Goal: Task Accomplishment & Management: Use online tool/utility

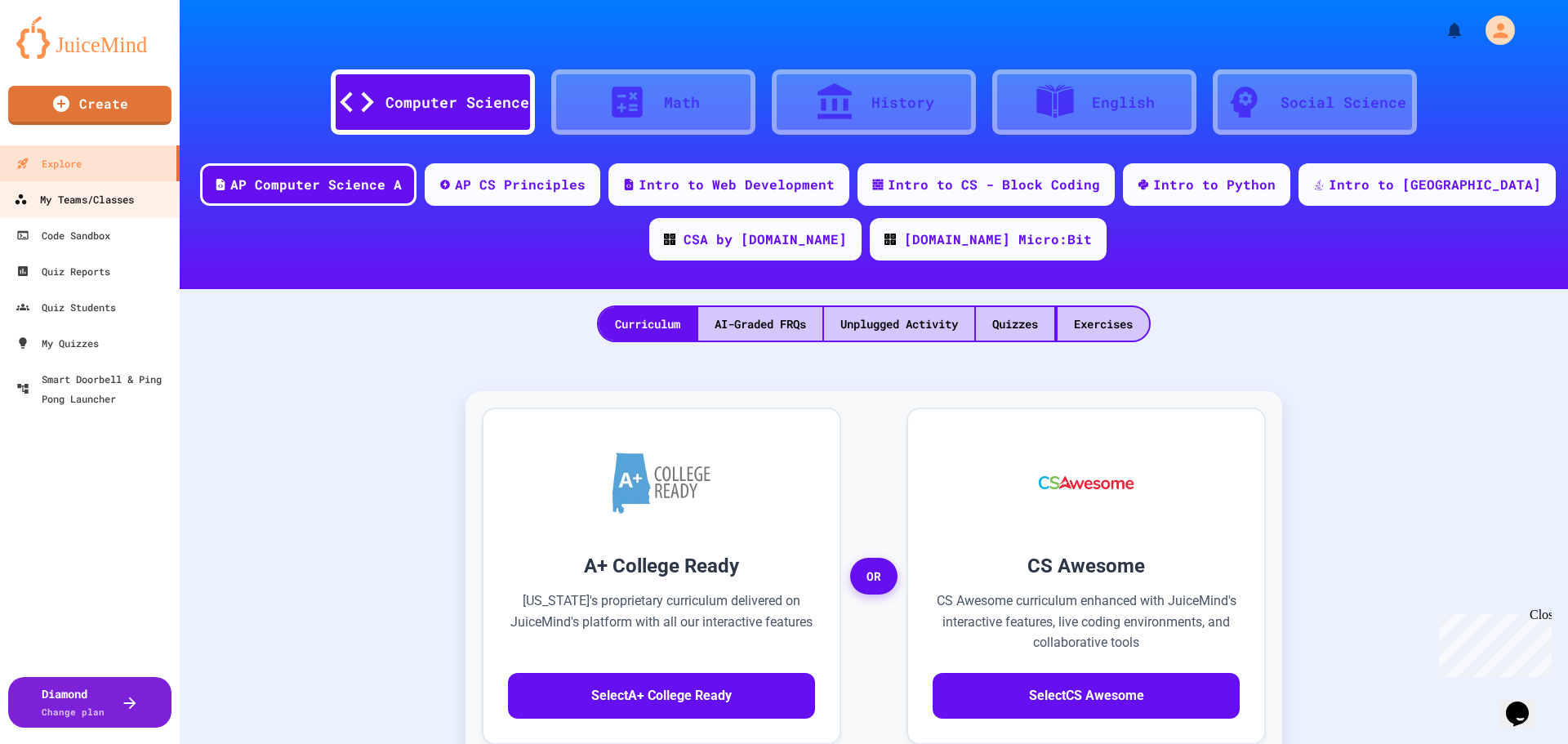
click at [74, 205] on div "My Teams/Classes" at bounding box center [73, 199] width 120 height 20
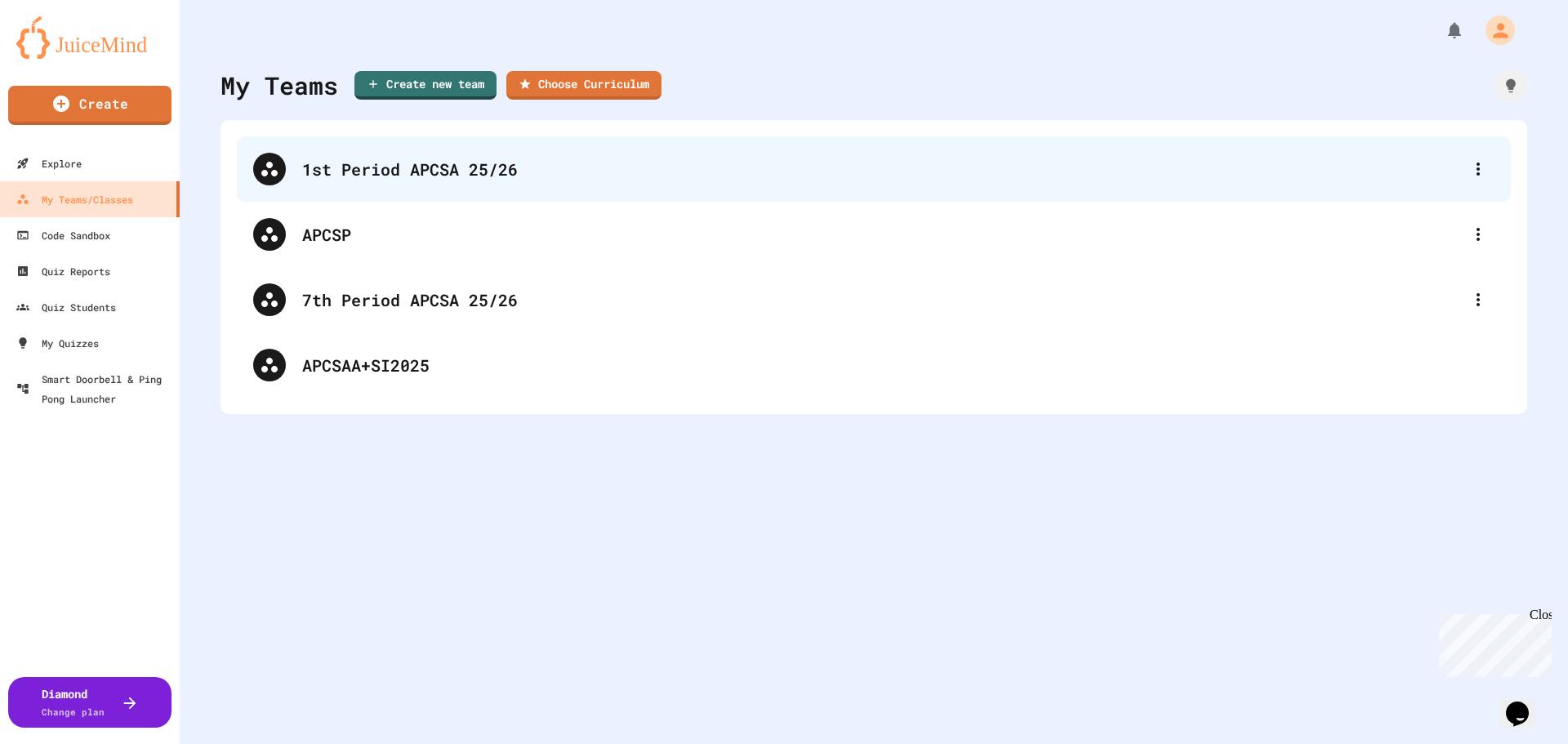
click at [392, 180] on div "1st Period APCSA 25/26" at bounding box center [882, 168] width 1160 height 24
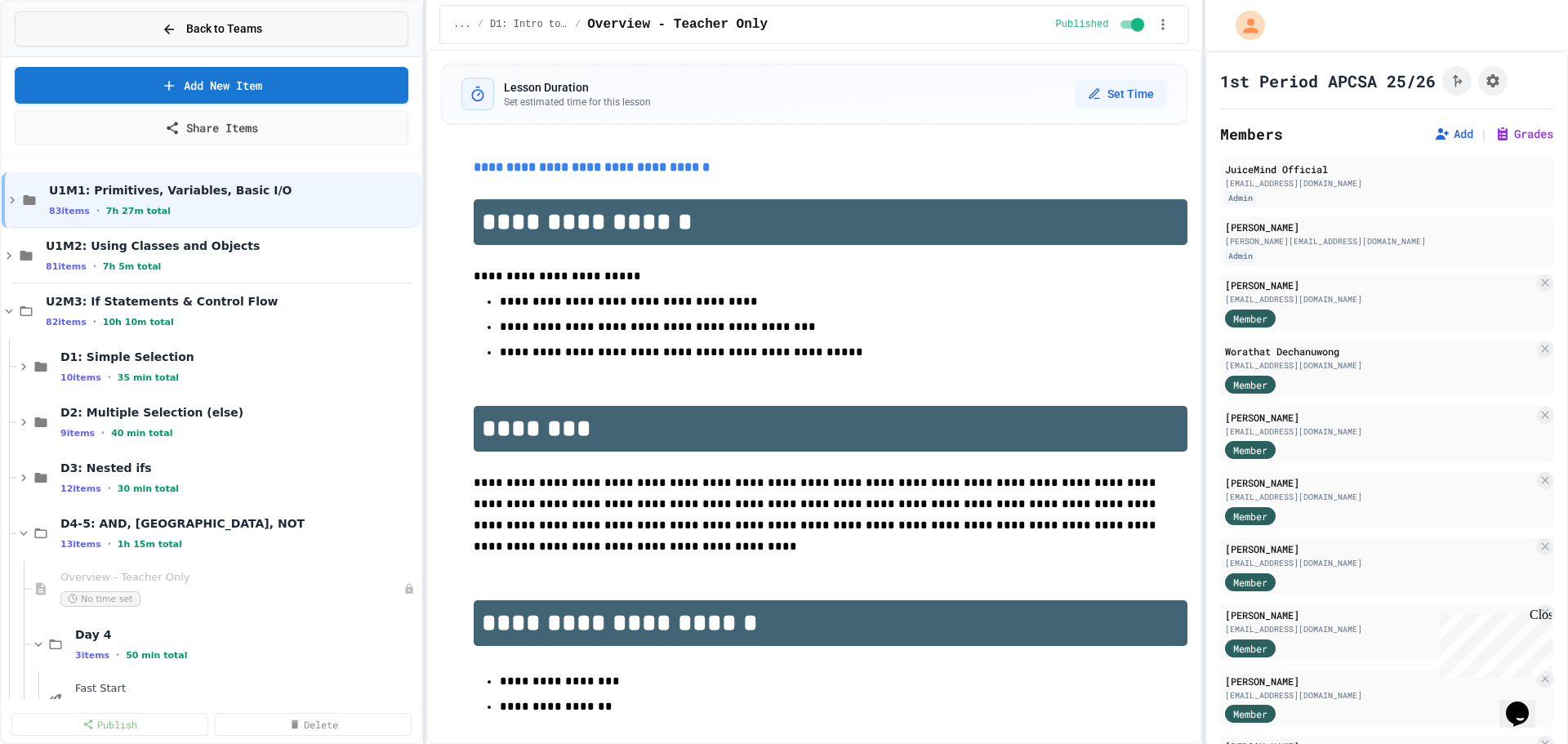
click at [85, 42] on button "Back to Teams" at bounding box center [211, 29] width 394 height 35
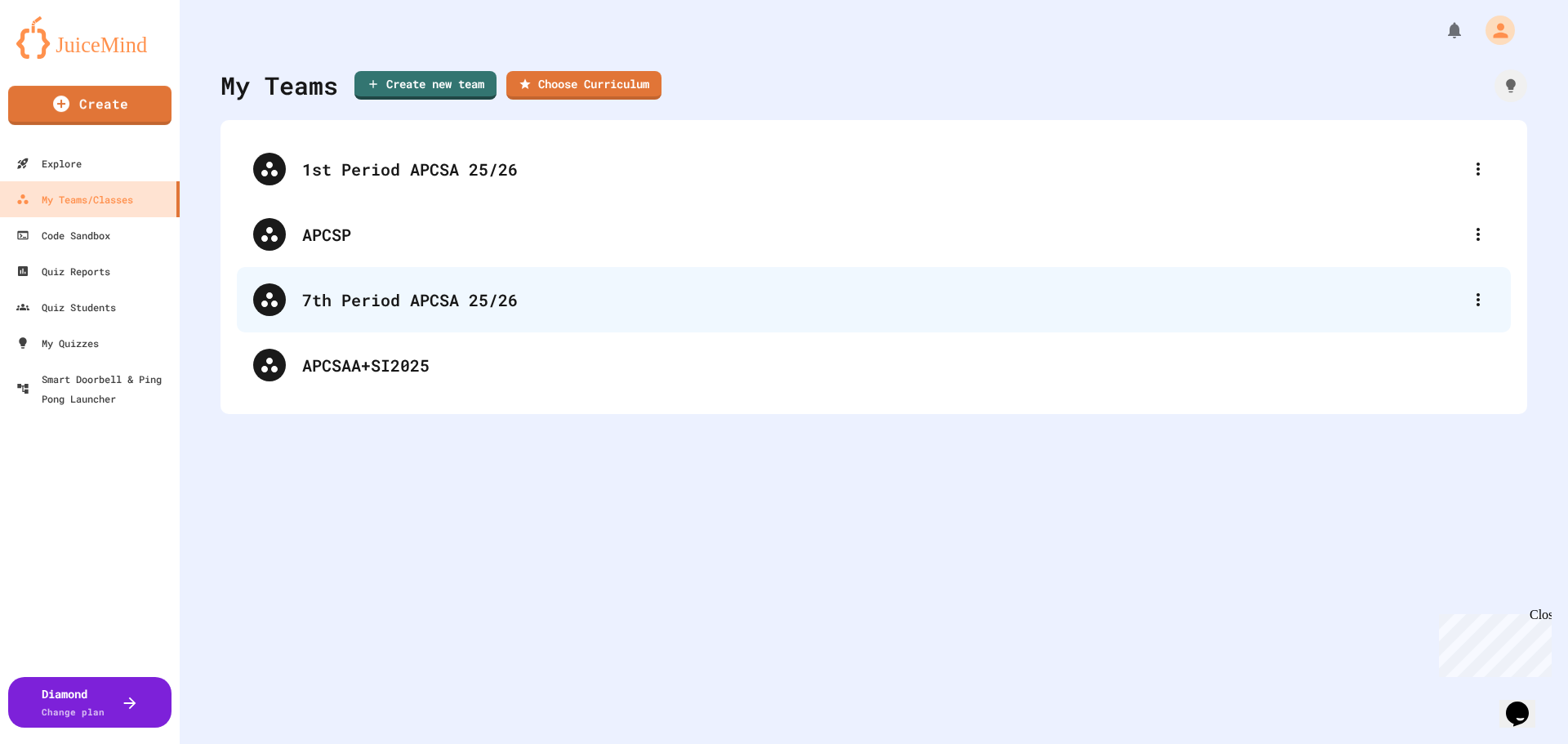
click at [351, 315] on div "7th Period APCSA 25/26" at bounding box center [874, 299] width 1274 height 65
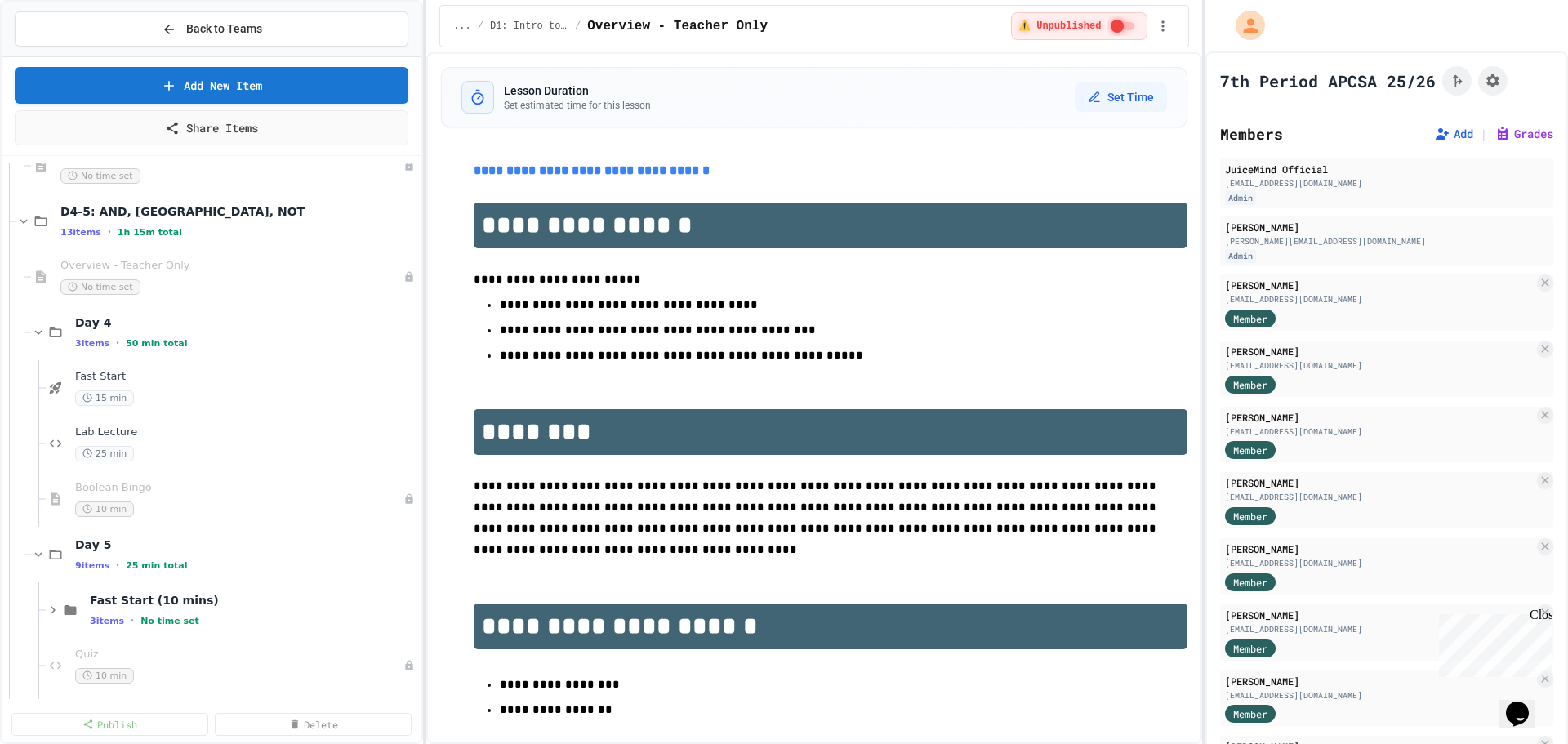
scroll to position [1389, 0]
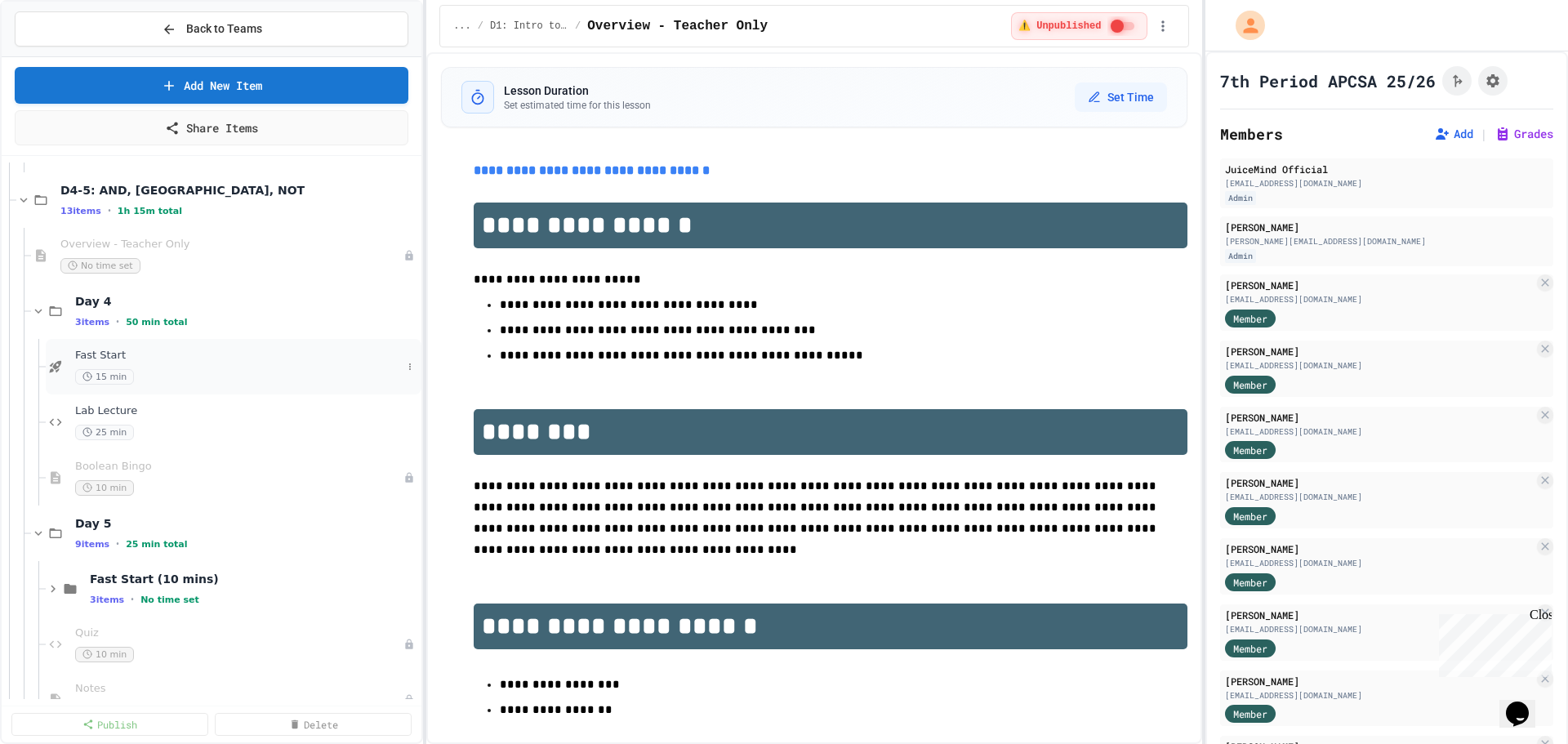
click at [144, 367] on div "Fast Start 15 min" at bounding box center [238, 366] width 326 height 36
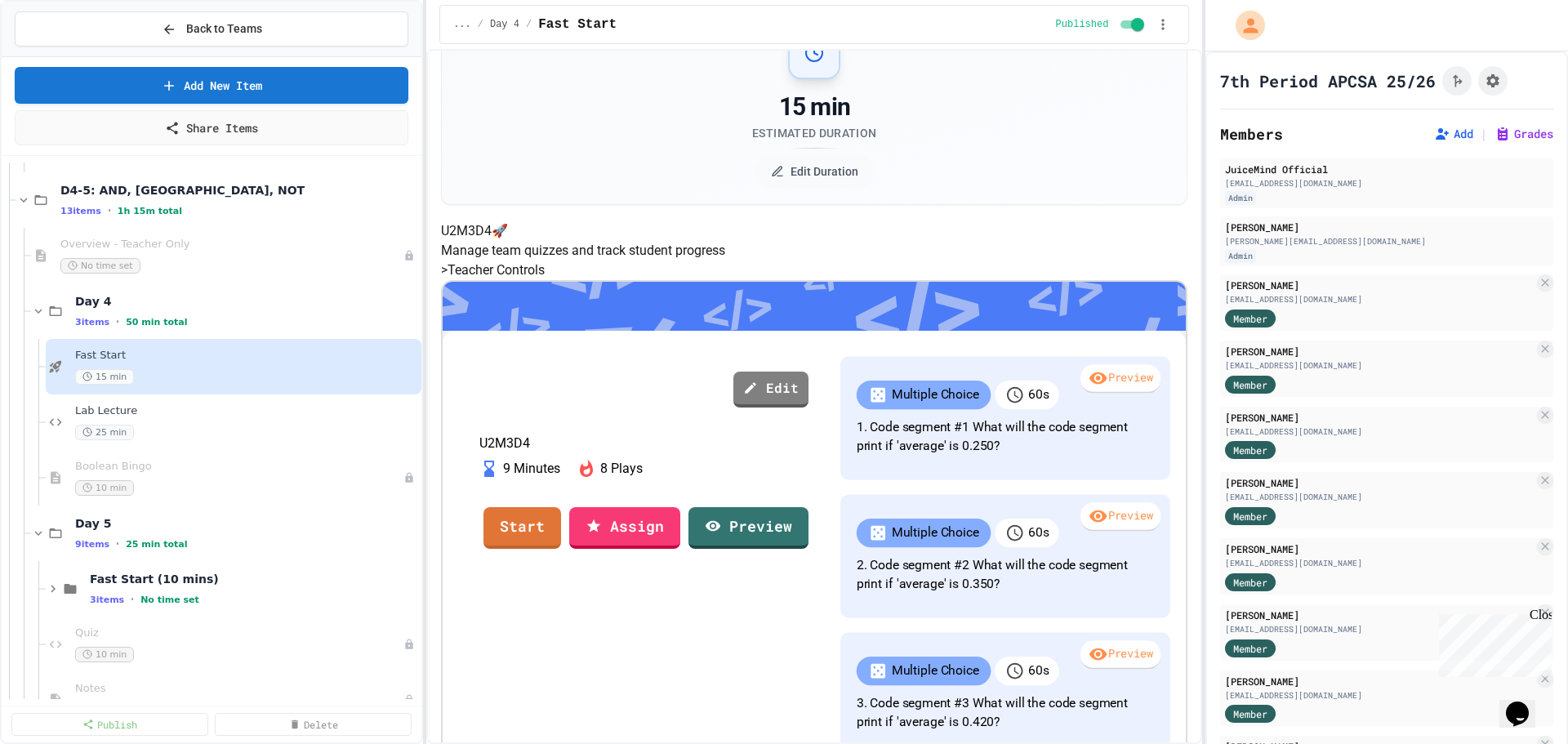
scroll to position [290, 0]
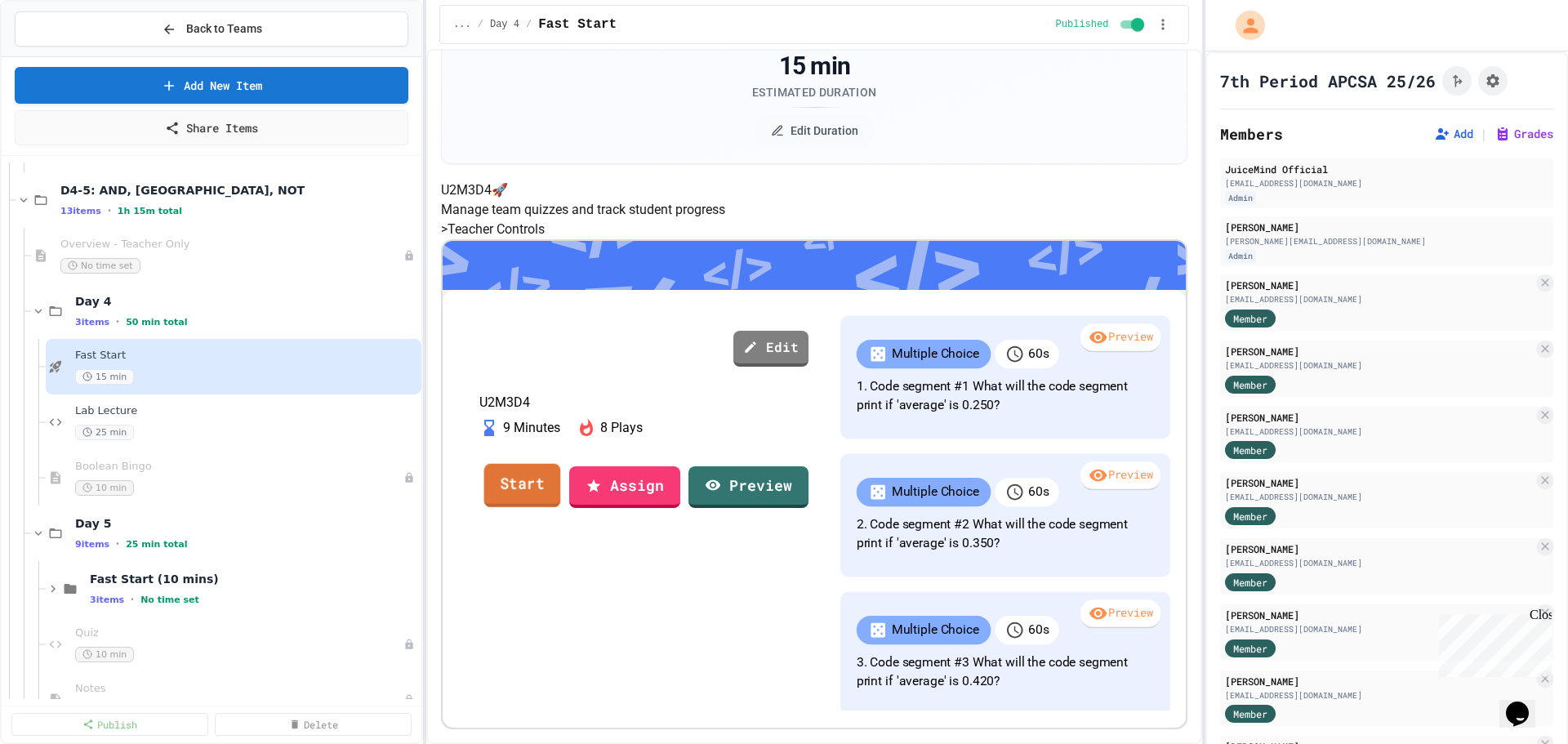
click at [561, 463] on link "Start" at bounding box center [523, 485] width 77 height 44
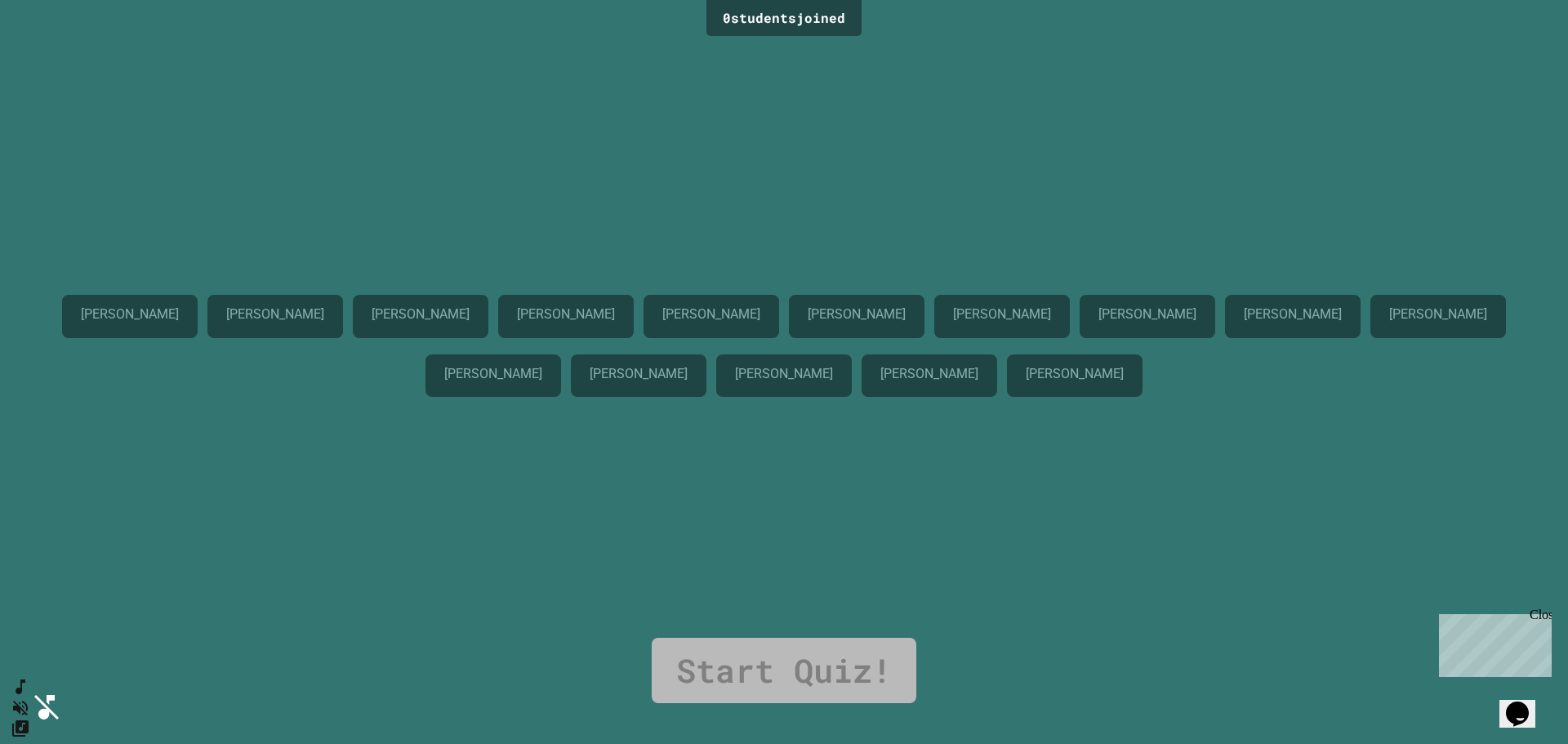
click at [30, 695] on icon "SpeedDial basic example" at bounding box center [17, 683] width 24 height 24
click at [30, 693] on button "SpeedDial basic example" at bounding box center [18, 683] width 23 height 23
drag, startPoint x: 48, startPoint y: 693, endPoint x: 49, endPoint y: 651, distance: 42.0
click at [49, 651] on div "0 student s joined [PERSON_NAME] [PERSON_NAME] [PERSON_NAME] [PERSON_NAME] [PER…" at bounding box center [784, 372] width 1568 height 744
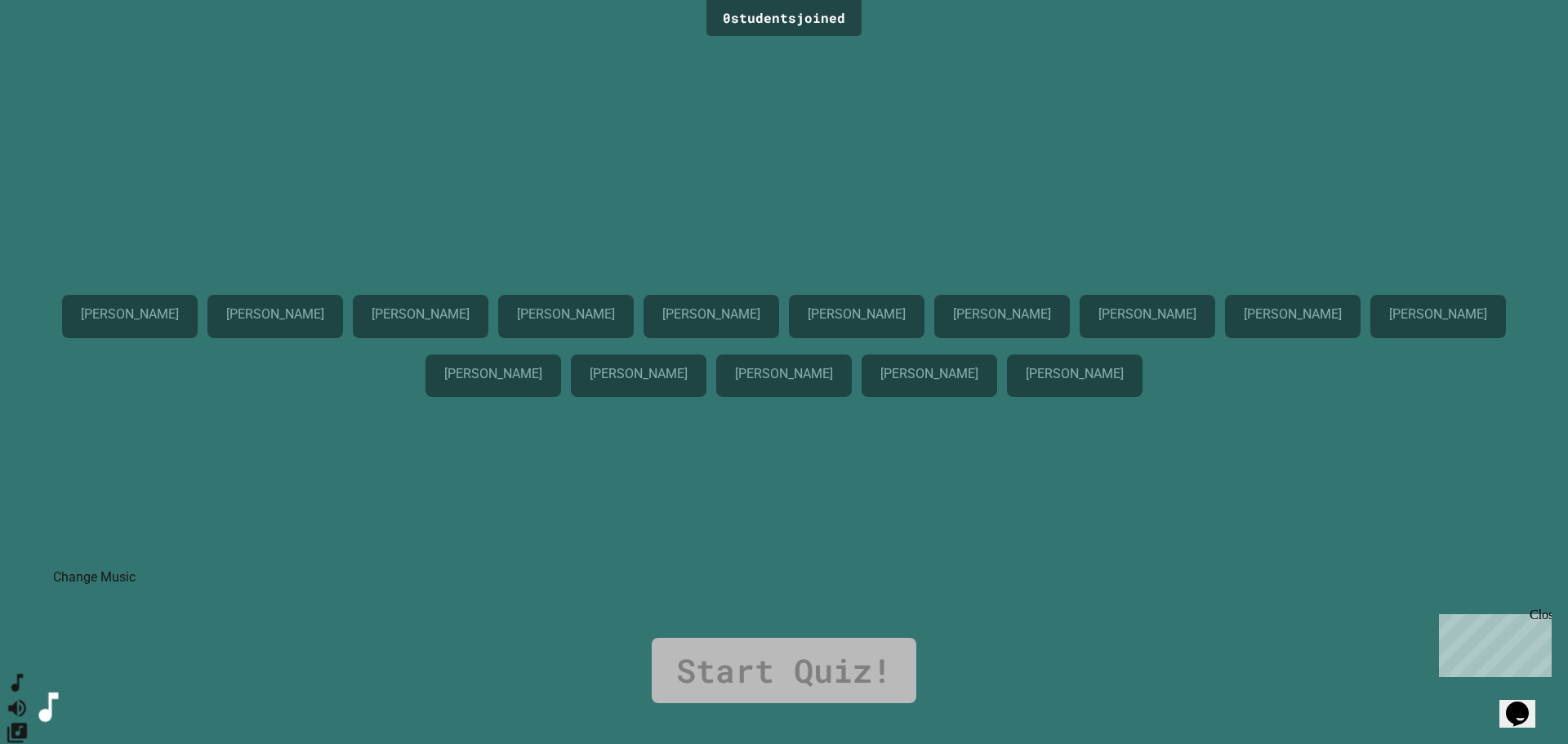
click at [30, 720] on icon "Change Music" at bounding box center [17, 731] width 24 height 24
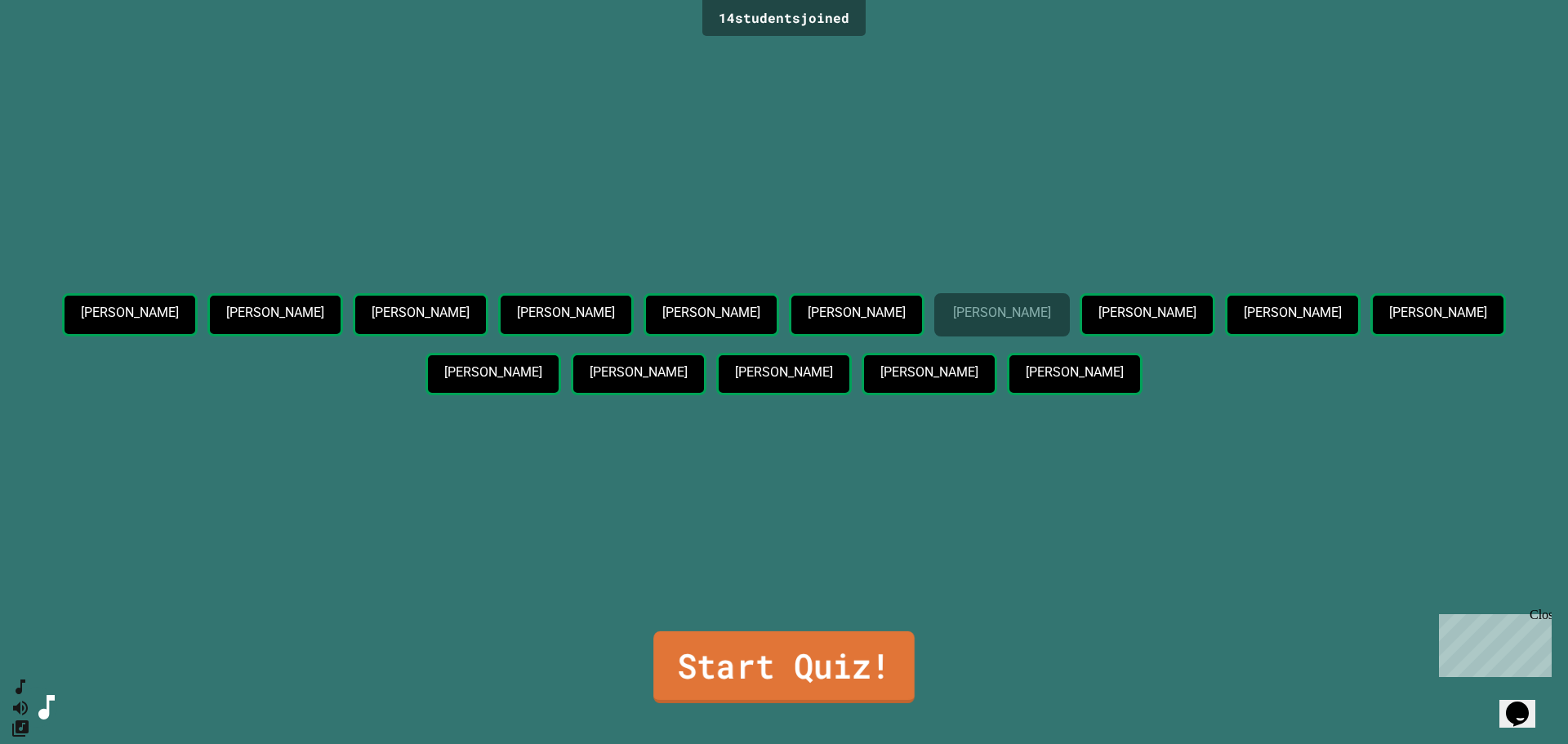
click at [868, 665] on link "Start Quiz!" at bounding box center [784, 667] width 262 height 72
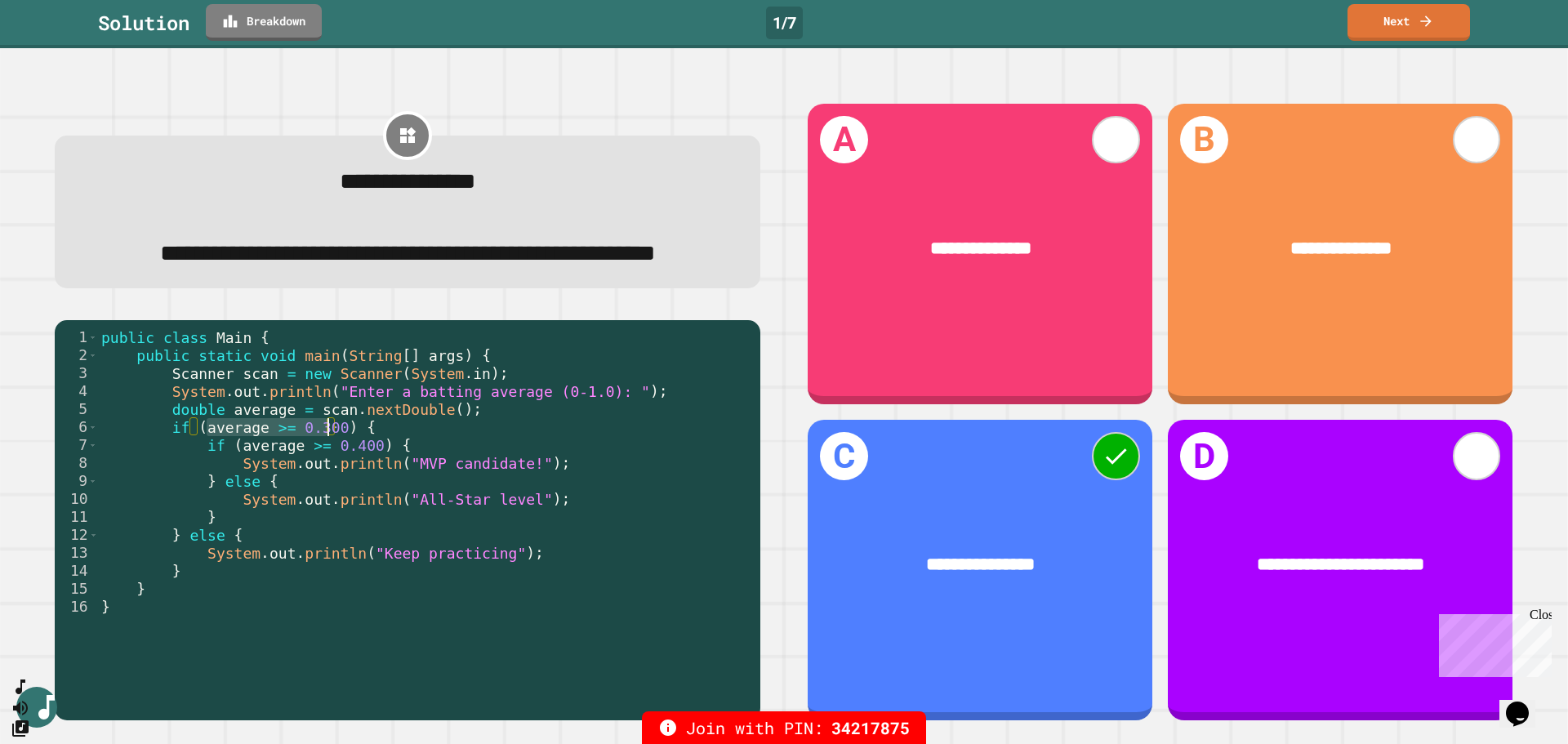
drag, startPoint x: 202, startPoint y: 475, endPoint x: 325, endPoint y: 465, distance: 123.4
click at [325, 465] on div "public class Main { public static void main ( String [ ] args ) { Scanner scan …" at bounding box center [425, 499] width 655 height 342
drag, startPoint x: 326, startPoint y: 600, endPoint x: 494, endPoint y: 591, distance: 168.2
click at [494, 591] on div "public class Main { public static void main ( String [ ] args ) { Scanner scan …" at bounding box center [425, 499] width 655 height 342
click at [1424, 20] on icon at bounding box center [1426, 19] width 16 height 17
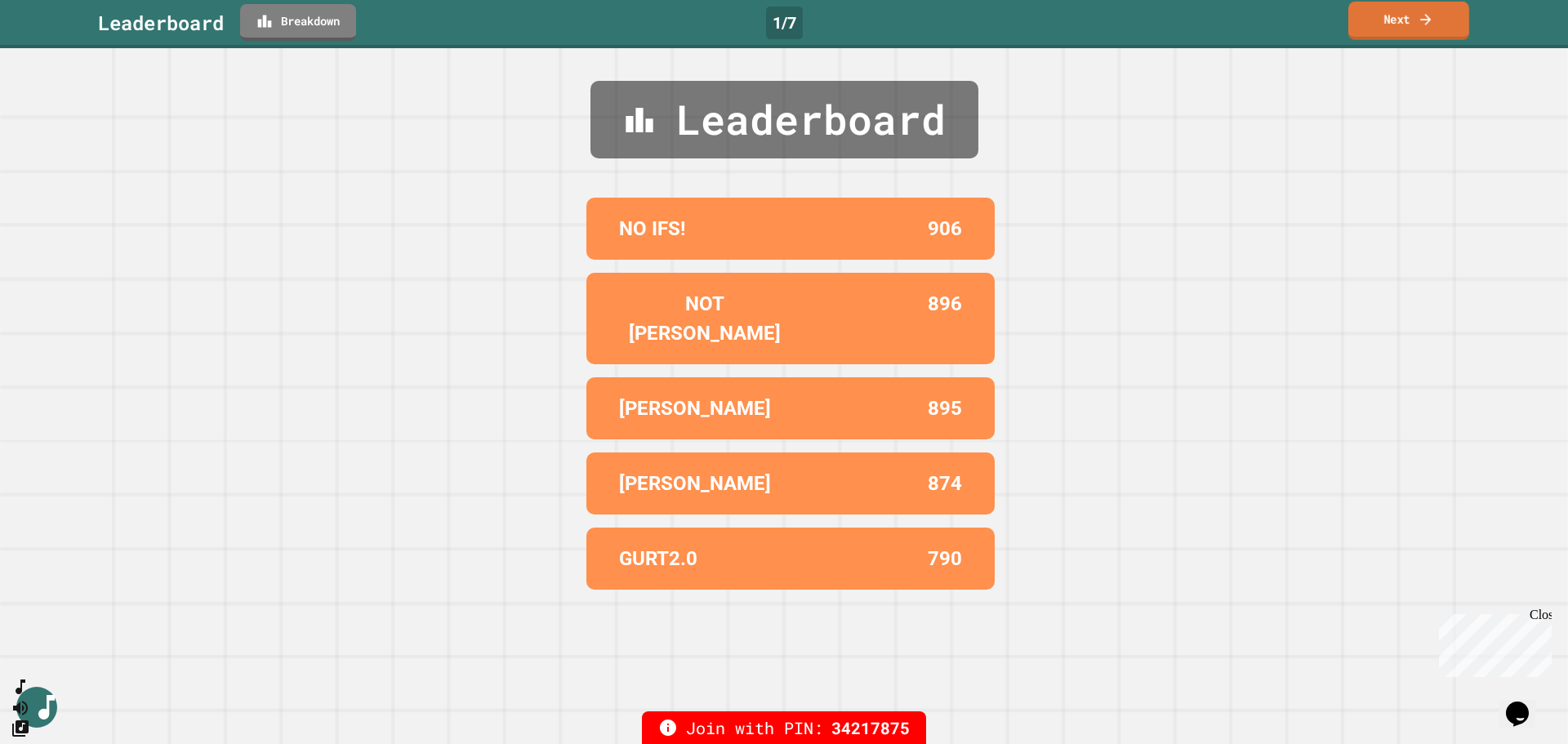
click at [1407, 35] on link "Next" at bounding box center [1409, 21] width 121 height 38
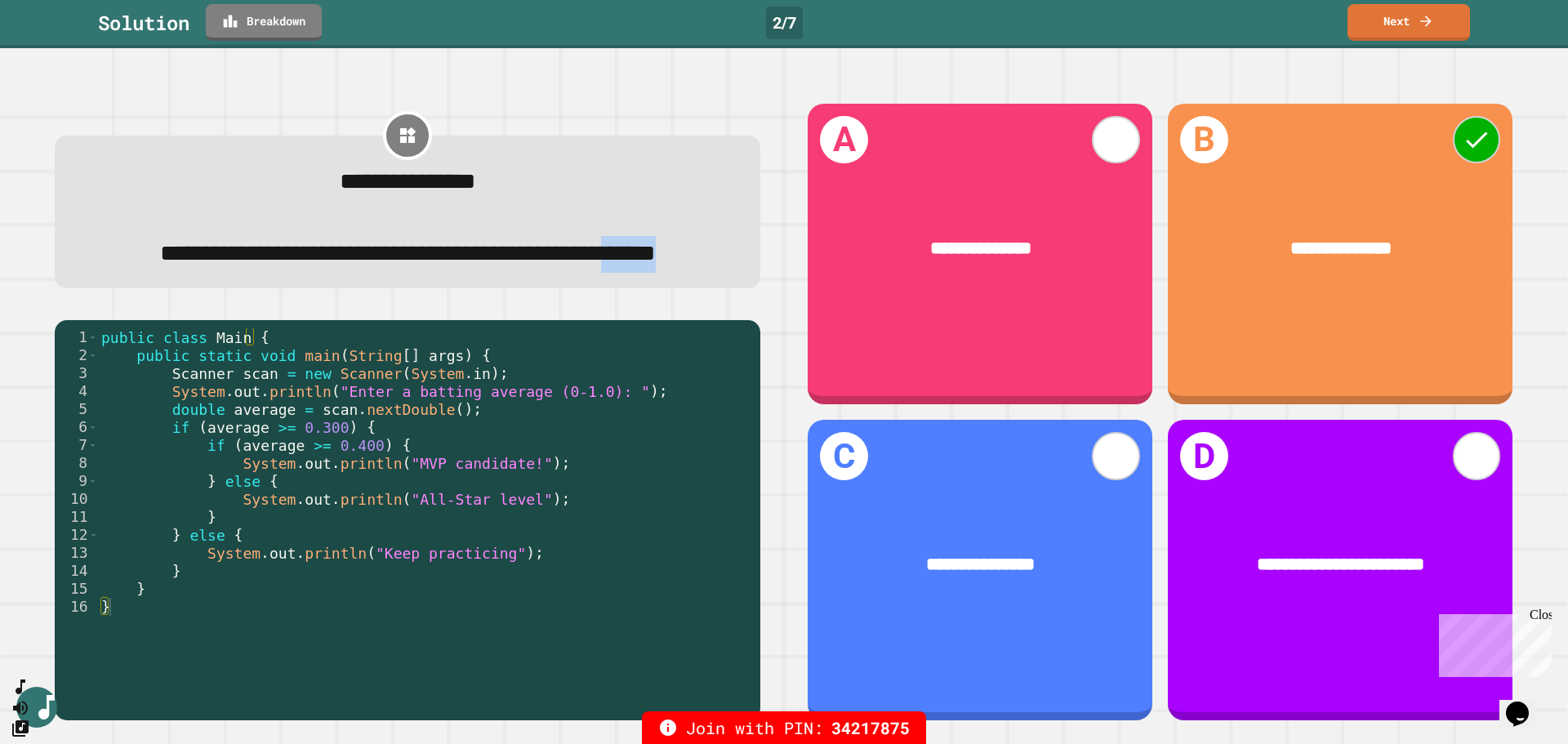
drag, startPoint x: 380, startPoint y: 295, endPoint x: 468, endPoint y: 301, distance: 88.2
click at [468, 272] on div "**********" at bounding box center [407, 253] width 648 height 36
drag, startPoint x: 207, startPoint y: 472, endPoint x: 339, endPoint y: 467, distance: 132.1
click at [339, 467] on div "public class Main { public static void main ( String [ ] args ) { Scanner scan …" at bounding box center [425, 499] width 655 height 342
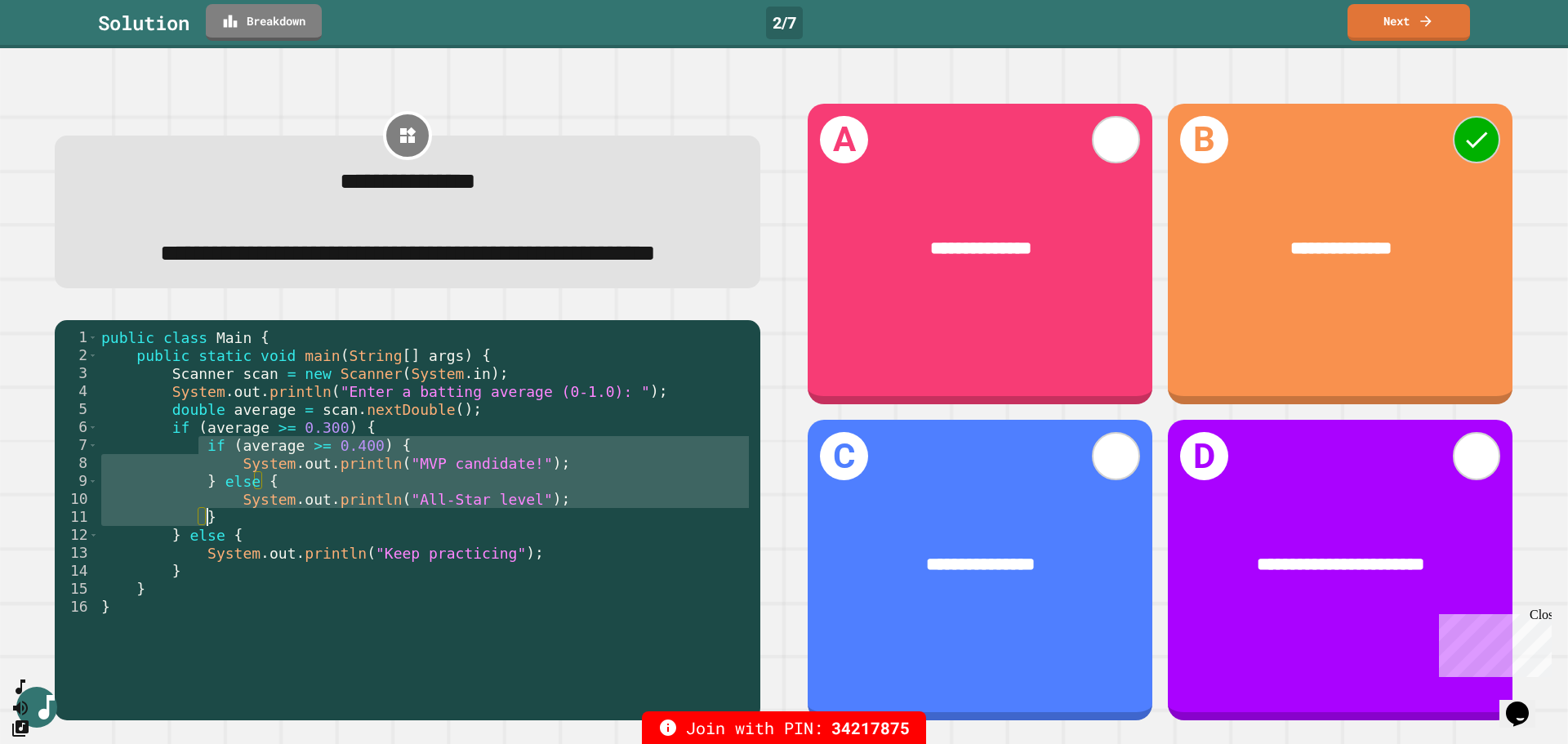
drag, startPoint x: 195, startPoint y: 489, endPoint x: 278, endPoint y: 558, distance: 107.9
click at [278, 558] on div "public class Main { public static void main ( String [ ] args ) { Scanner scan …" at bounding box center [425, 499] width 655 height 342
click at [1382, 21] on link "Next" at bounding box center [1409, 21] width 121 height 38
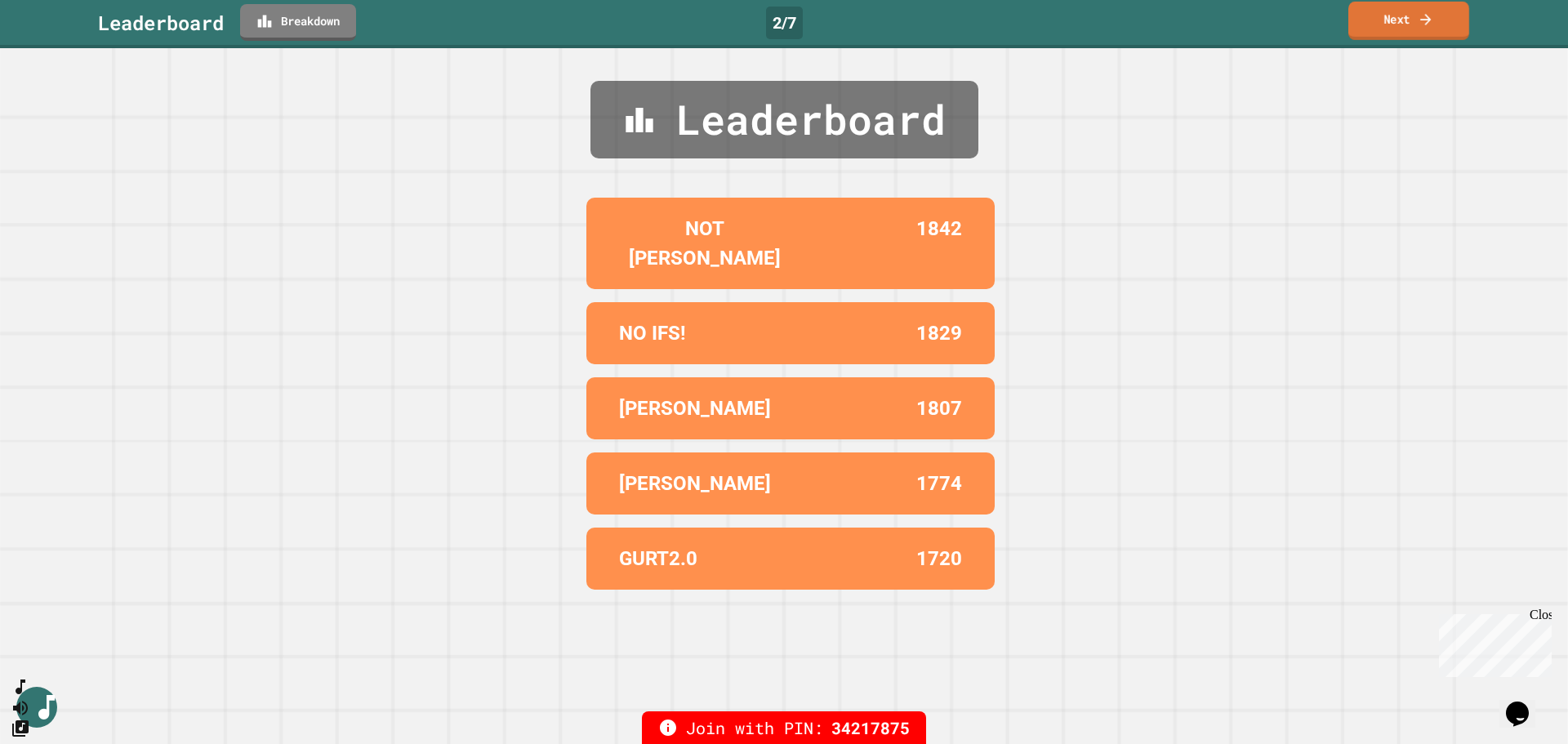
click at [1388, 30] on link "Next" at bounding box center [1409, 21] width 121 height 38
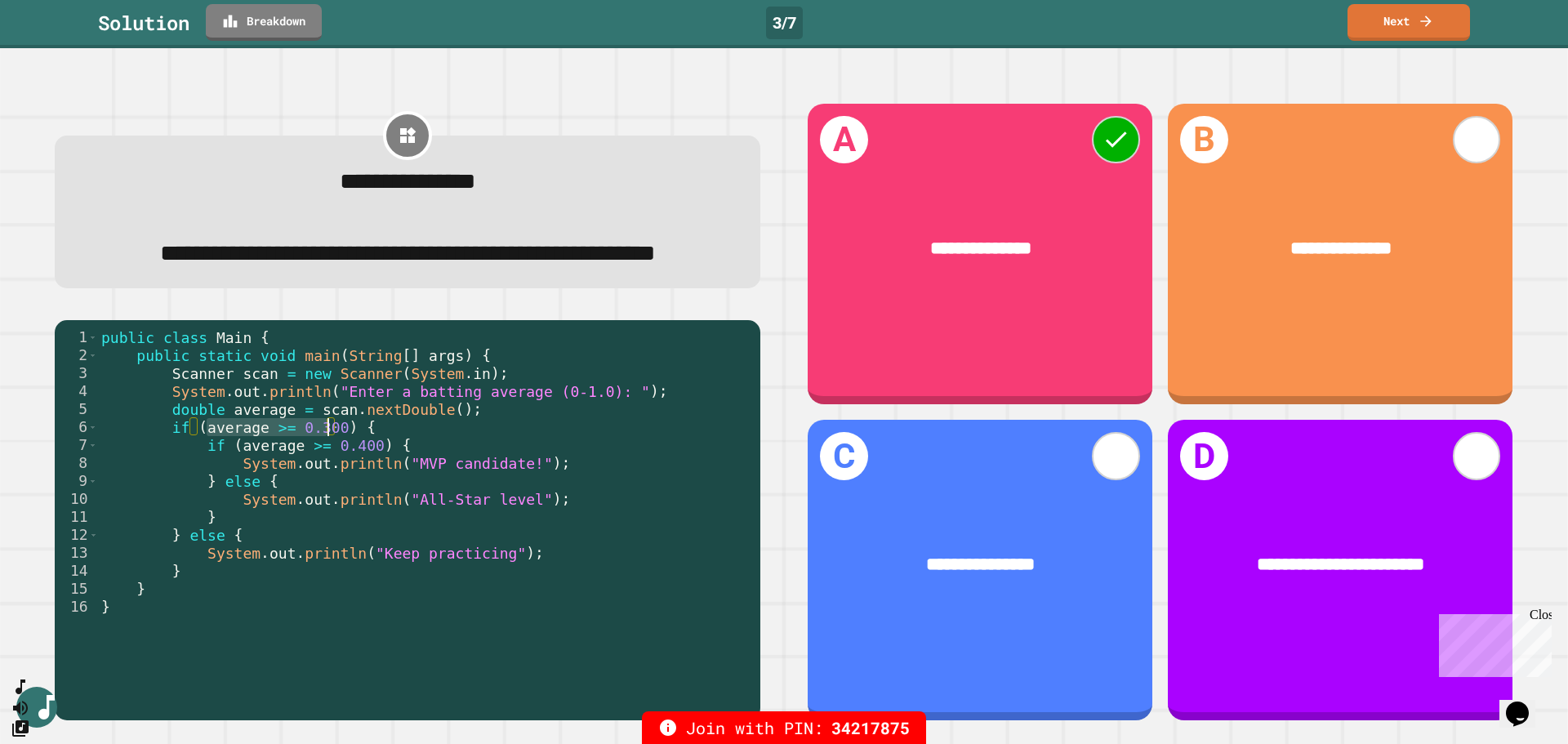
drag, startPoint x: 209, startPoint y: 480, endPoint x: 324, endPoint y: 475, distance: 115.1
click at [324, 475] on div "public class Main { public static void main ( String [ ] args ) { Scanner scan …" at bounding box center [425, 499] width 655 height 342
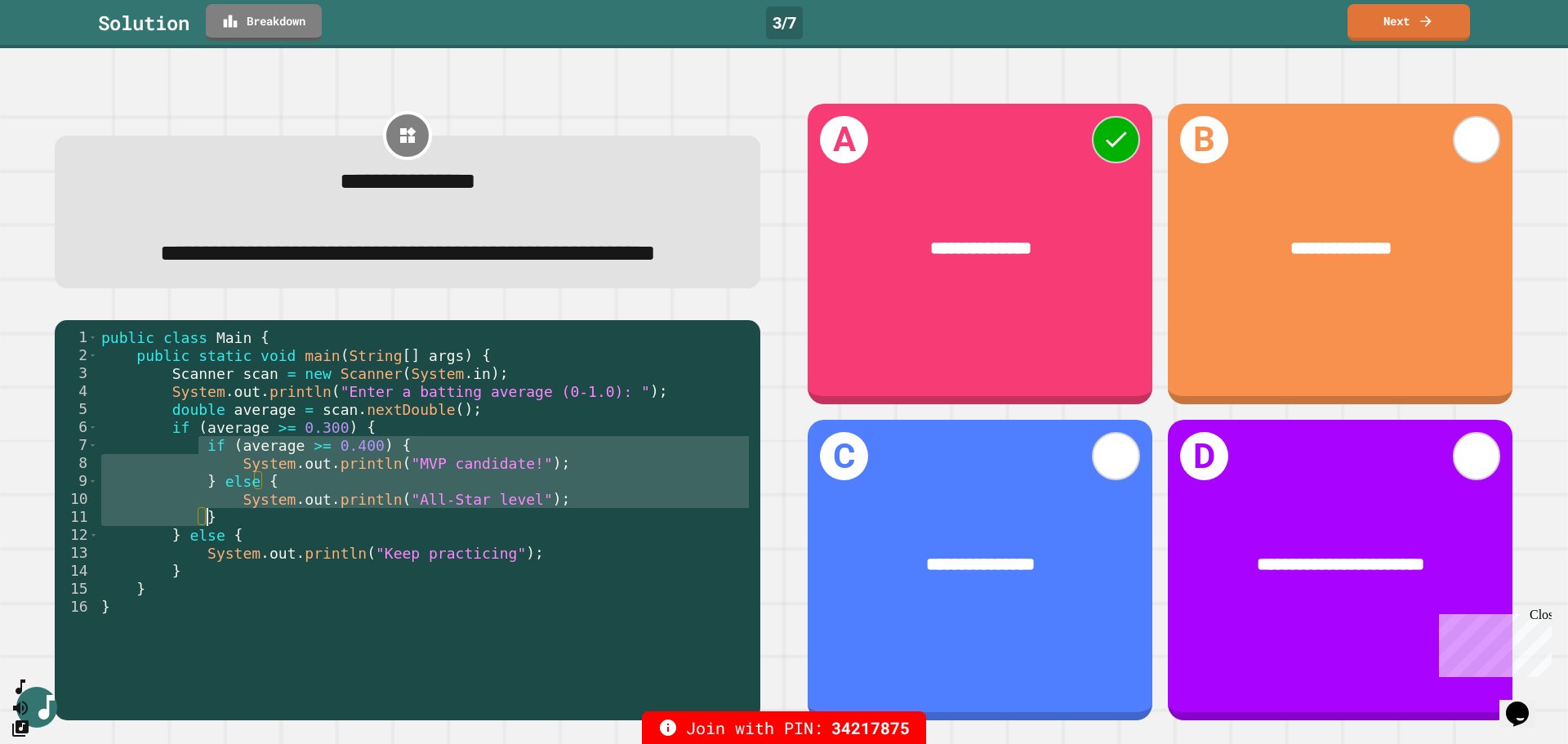
drag, startPoint x: 199, startPoint y: 494, endPoint x: 245, endPoint y: 571, distance: 89.7
click at [245, 571] on div "public class Main { public static void main ( String [ ] args ) { Scanner scan …" at bounding box center [425, 499] width 655 height 342
click at [1425, 19] on icon at bounding box center [1426, 19] width 11 height 12
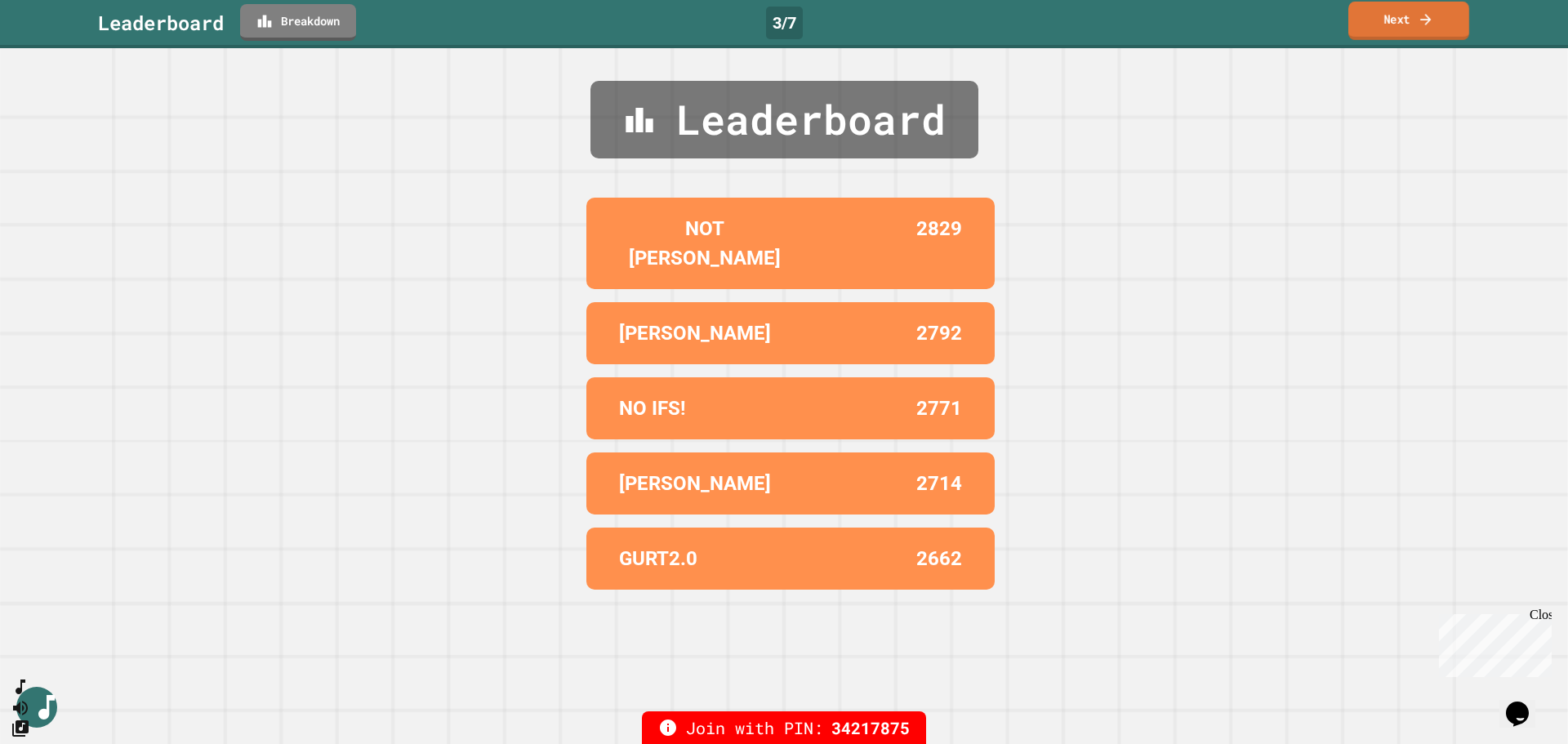
click at [1383, 27] on link "Next" at bounding box center [1409, 21] width 121 height 38
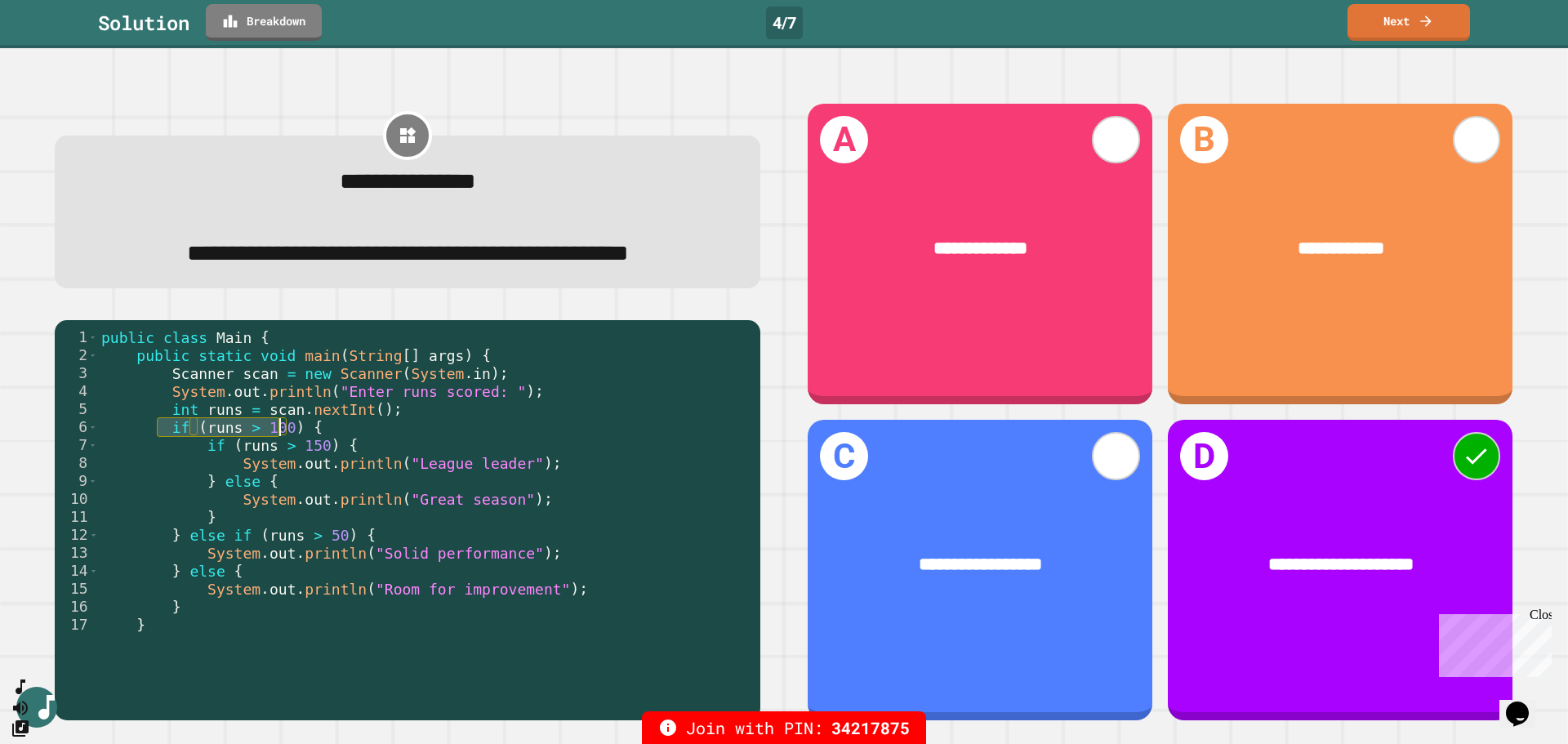
drag, startPoint x: 159, startPoint y: 475, endPoint x: 281, endPoint y: 477, distance: 122.0
click at [281, 477] on div "public class Main { public static void main ( String [ ] args ) { Scanner scan …" at bounding box center [419, 499] width 642 height 342
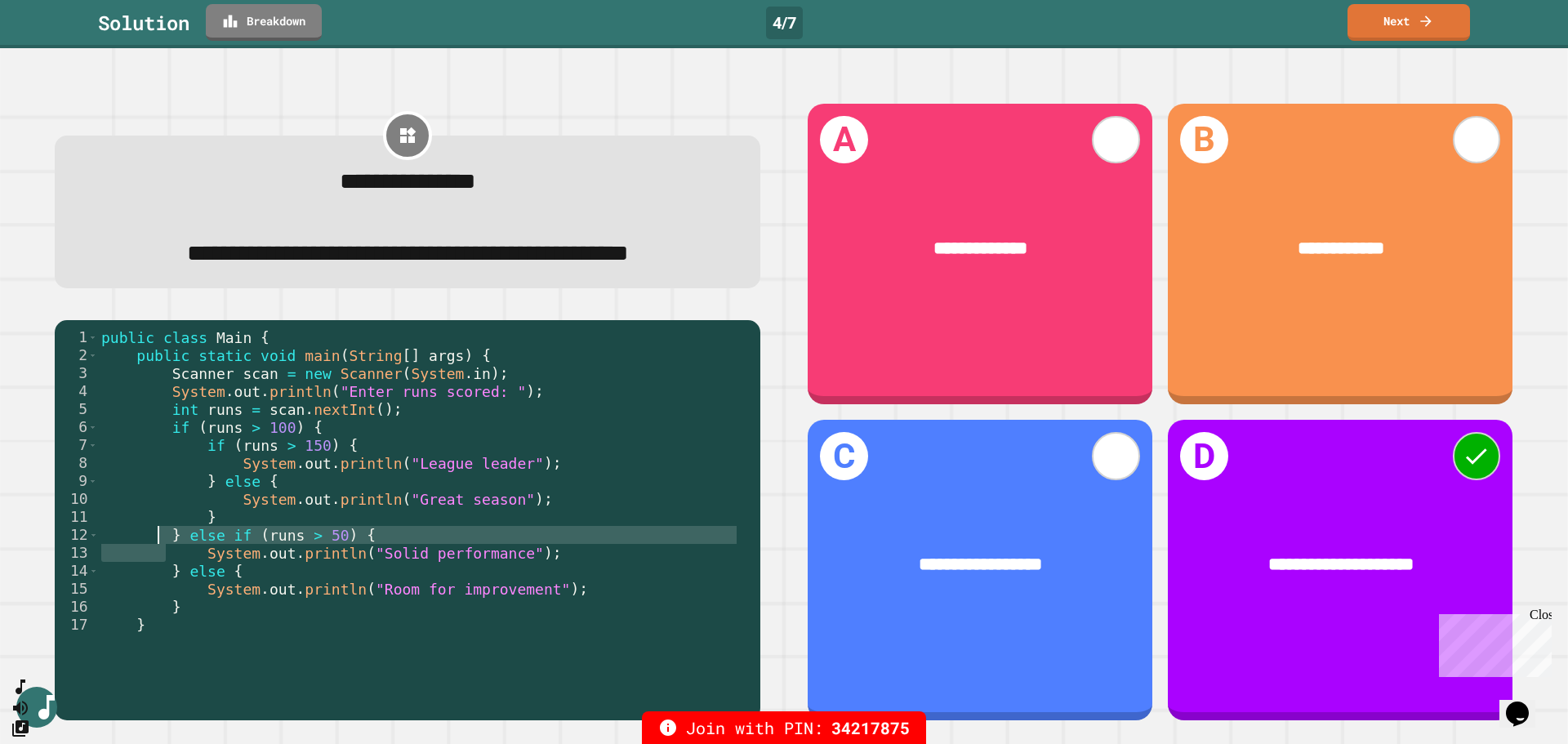
drag, startPoint x: 166, startPoint y: 592, endPoint x: 157, endPoint y: 589, distance: 9.5
click at [157, 589] on div "public class Main { public static void main ( String [ ] args ) { Scanner scan …" at bounding box center [419, 499] width 642 height 342
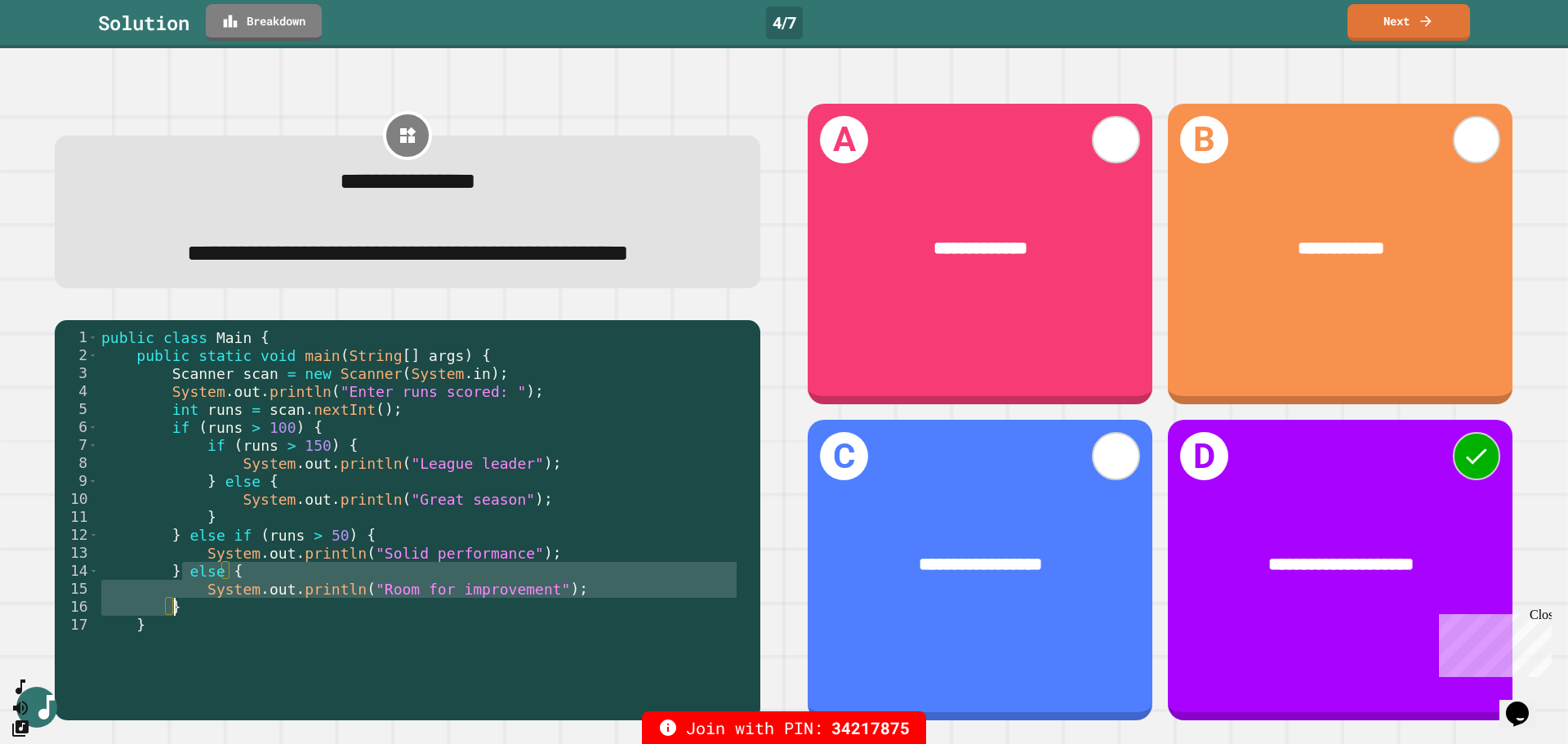
drag, startPoint x: 179, startPoint y: 621, endPoint x: 521, endPoint y: 650, distance: 343.2
click at [521, 650] on div "public class Main { public static void main ( String [ ] args ) { Scanner scan …" at bounding box center [419, 499] width 642 height 342
click at [1399, 35] on link "Next" at bounding box center [1409, 21] width 121 height 38
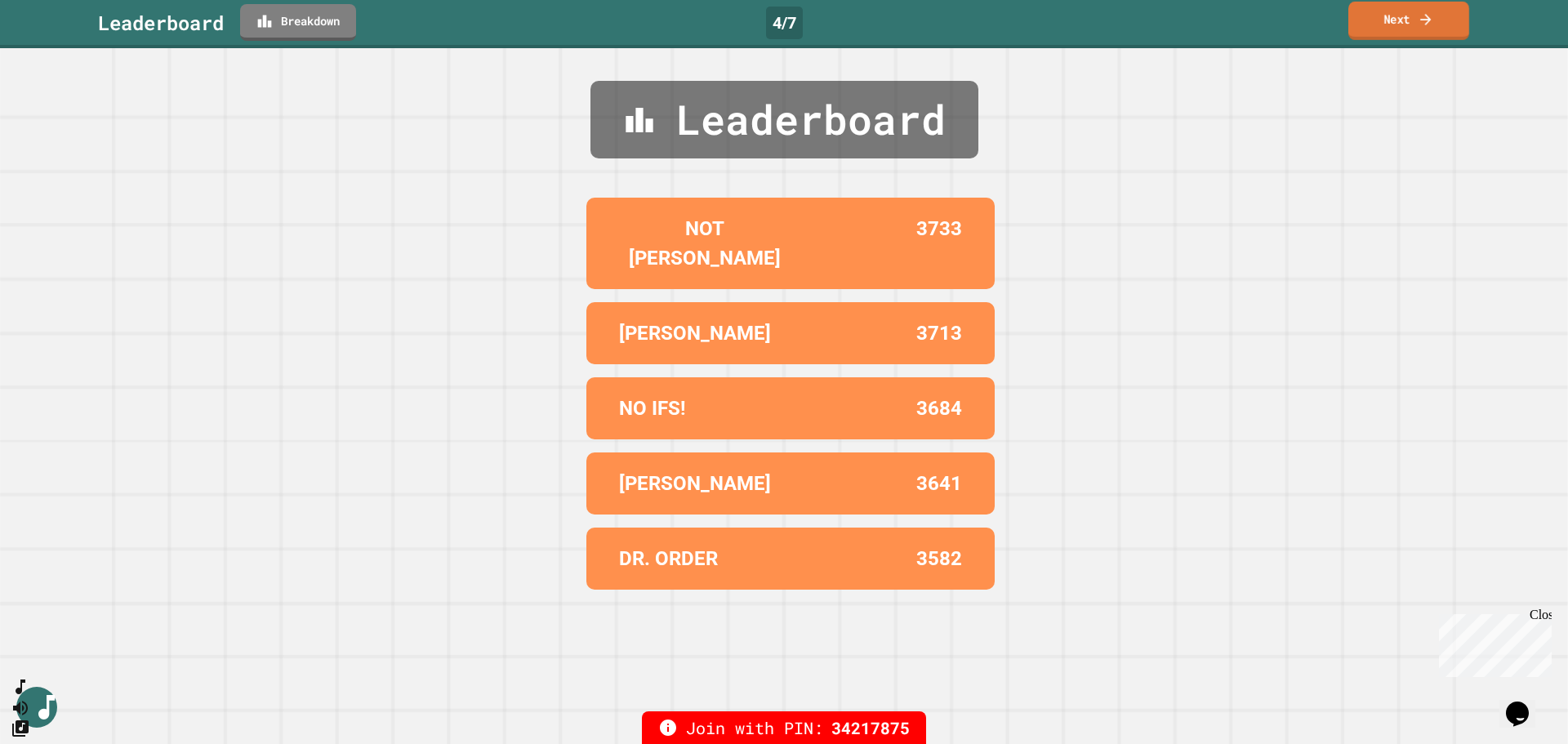
click at [1377, 31] on link "Next" at bounding box center [1409, 21] width 121 height 38
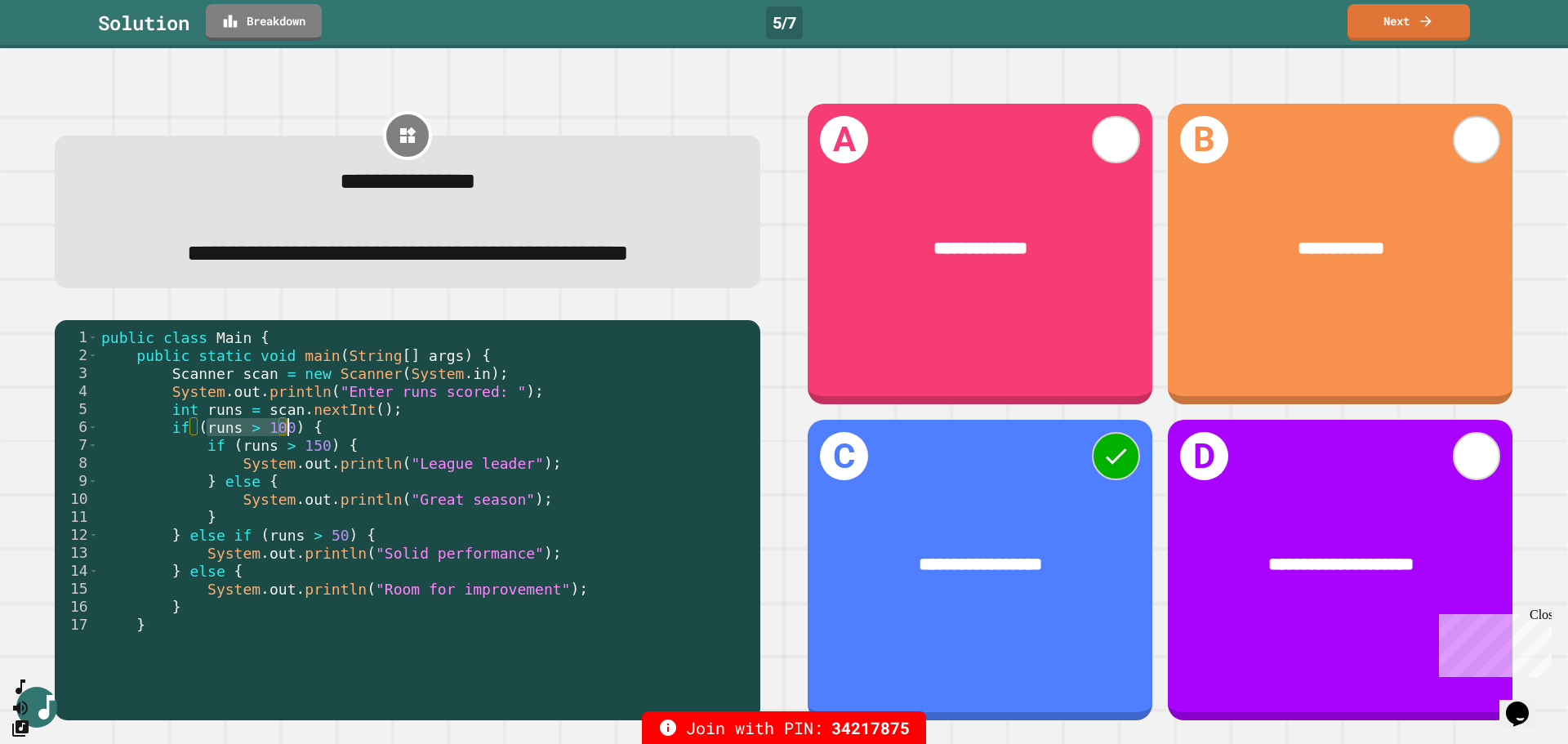
drag, startPoint x: 203, startPoint y: 475, endPoint x: 288, endPoint y: 475, distance: 85.0
click at [288, 475] on div "public class Main { public static void main ( String [ ] args ) { Scanner scan …" at bounding box center [419, 499] width 642 height 342
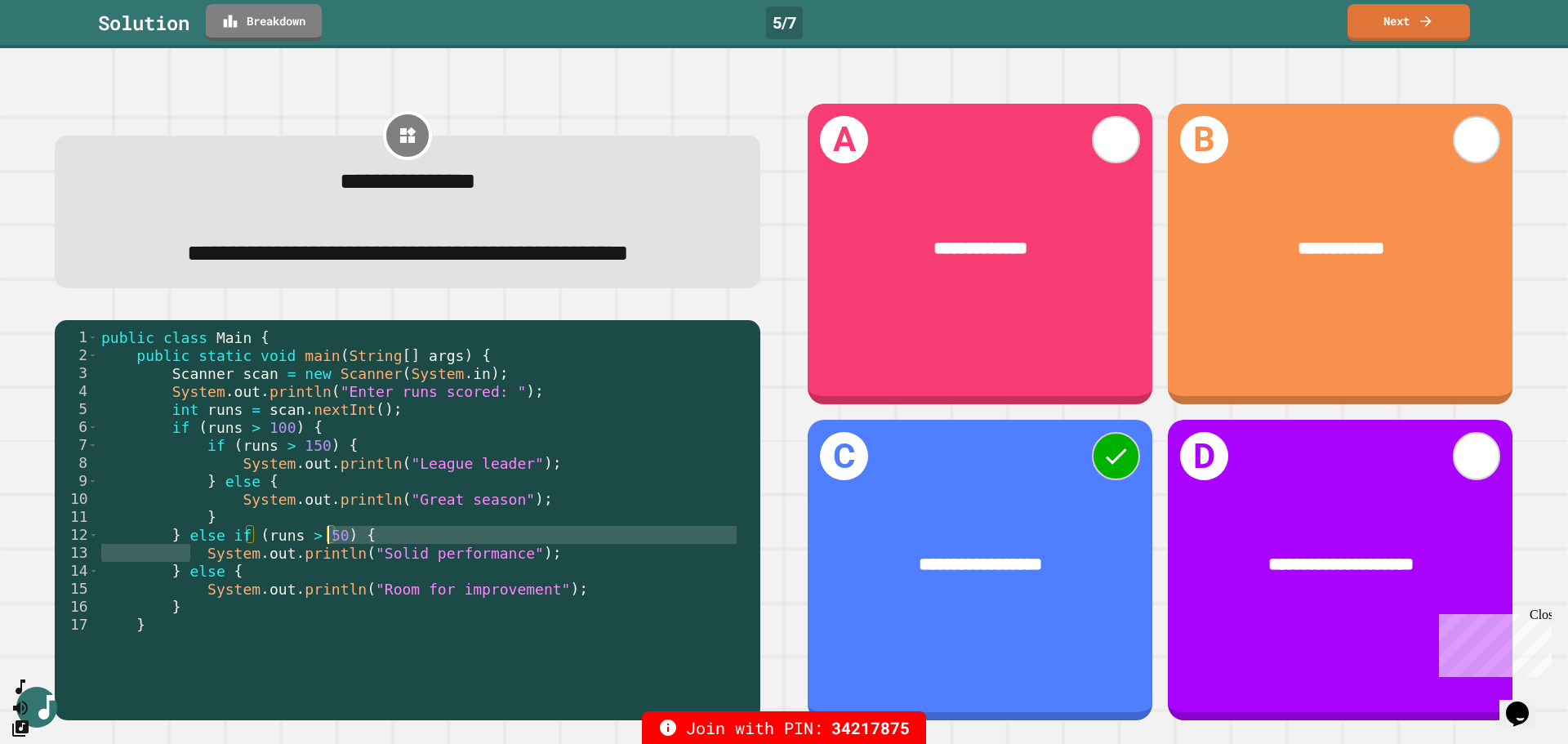
drag, startPoint x: 190, startPoint y: 593, endPoint x: 326, endPoint y: 575, distance: 137.2
click at [326, 575] on div "public class Main { public static void main ( String [ ] args ) { Scanner scan …" at bounding box center [419, 499] width 642 height 342
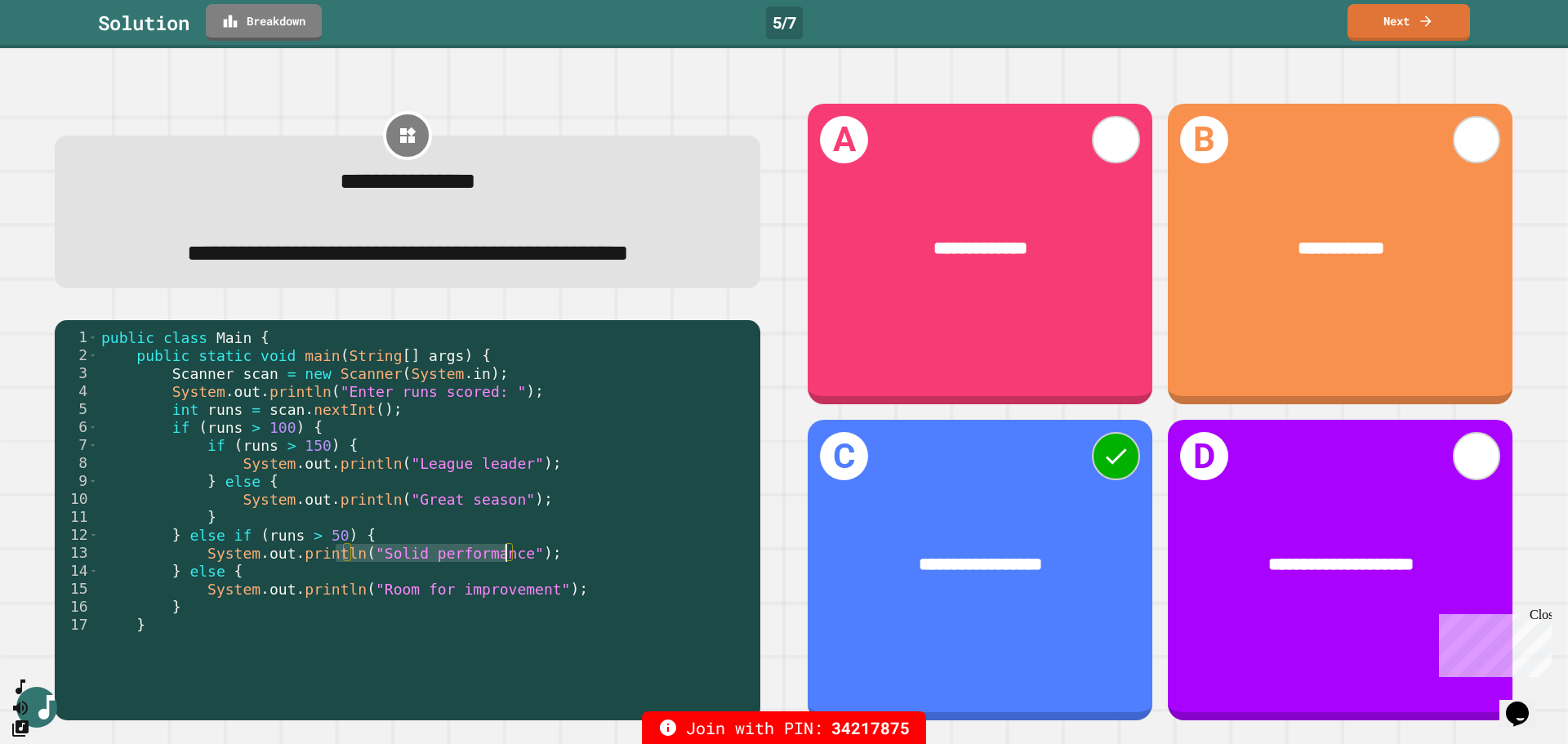
drag, startPoint x: 339, startPoint y: 596, endPoint x: 502, endPoint y: 596, distance: 163.0
click at [502, 596] on div "public class Main { public static void main ( String [ ] args ) { Scanner scan …" at bounding box center [419, 499] width 642 height 342
click at [1380, 25] on link "Next" at bounding box center [1409, 21] width 121 height 38
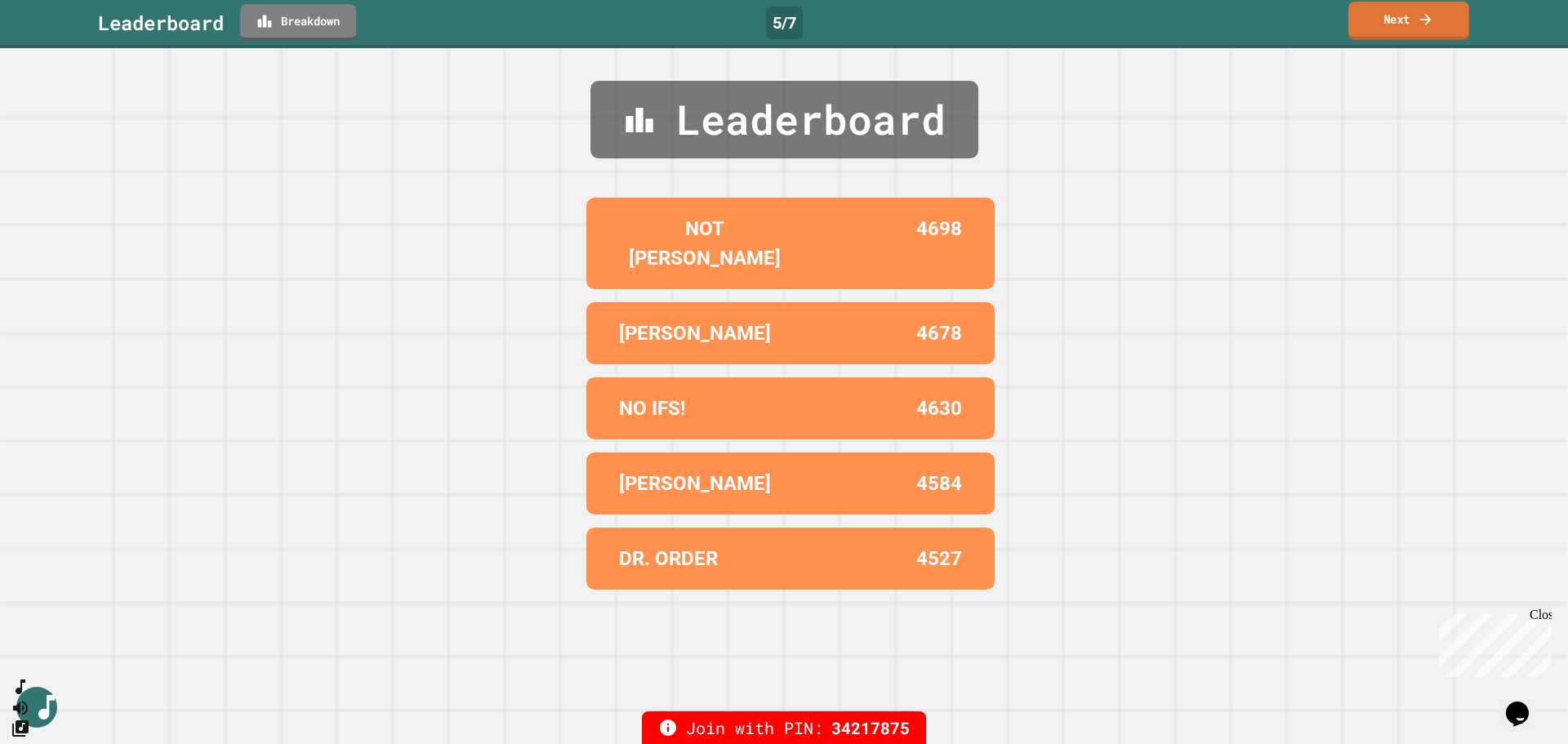
click at [1380, 25] on link "Next" at bounding box center [1409, 21] width 121 height 38
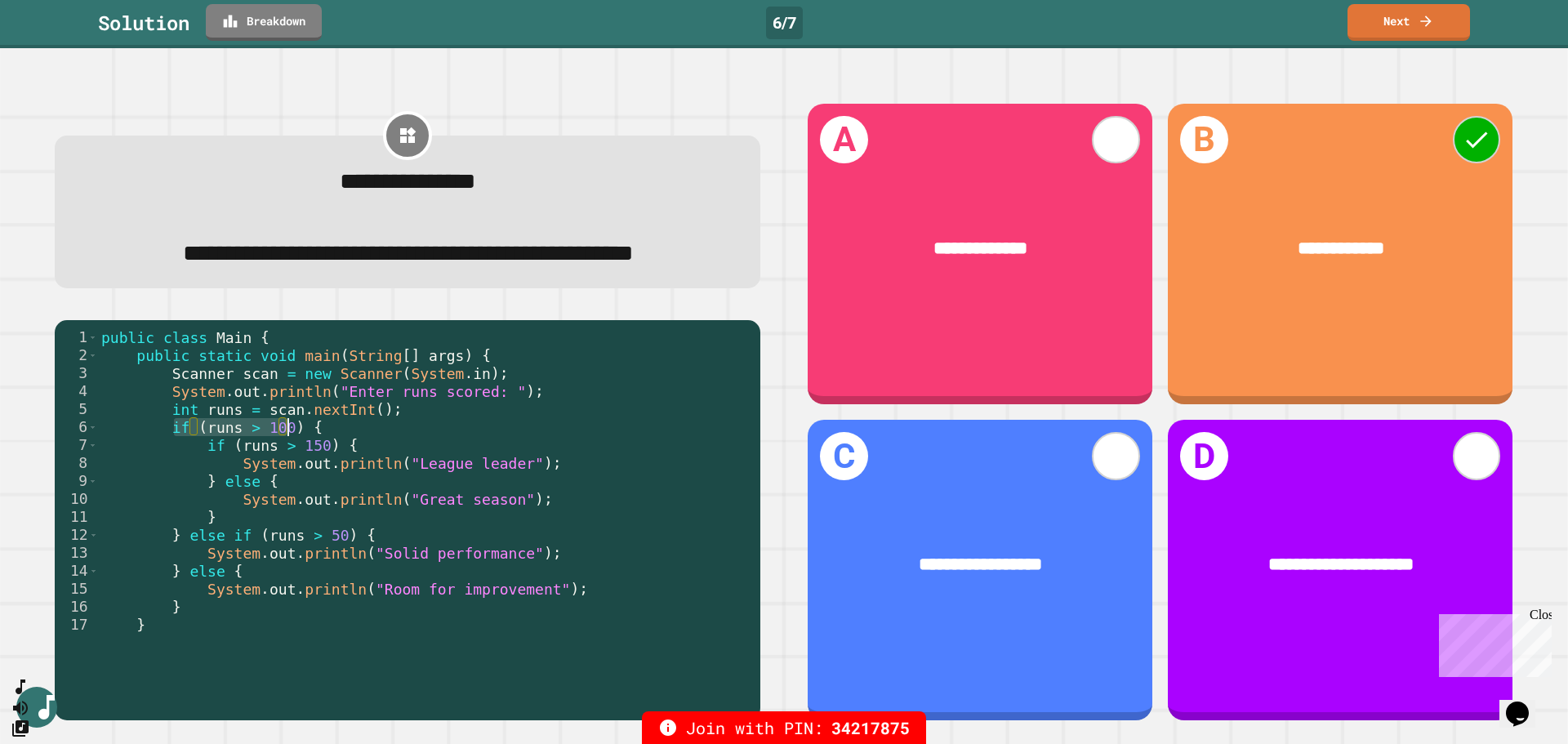
drag, startPoint x: 176, startPoint y: 474, endPoint x: 288, endPoint y: 475, distance: 112.0
click at [288, 475] on div "public class Main { public static void main ( String [ ] args ) { Scanner scan …" at bounding box center [419, 499] width 642 height 342
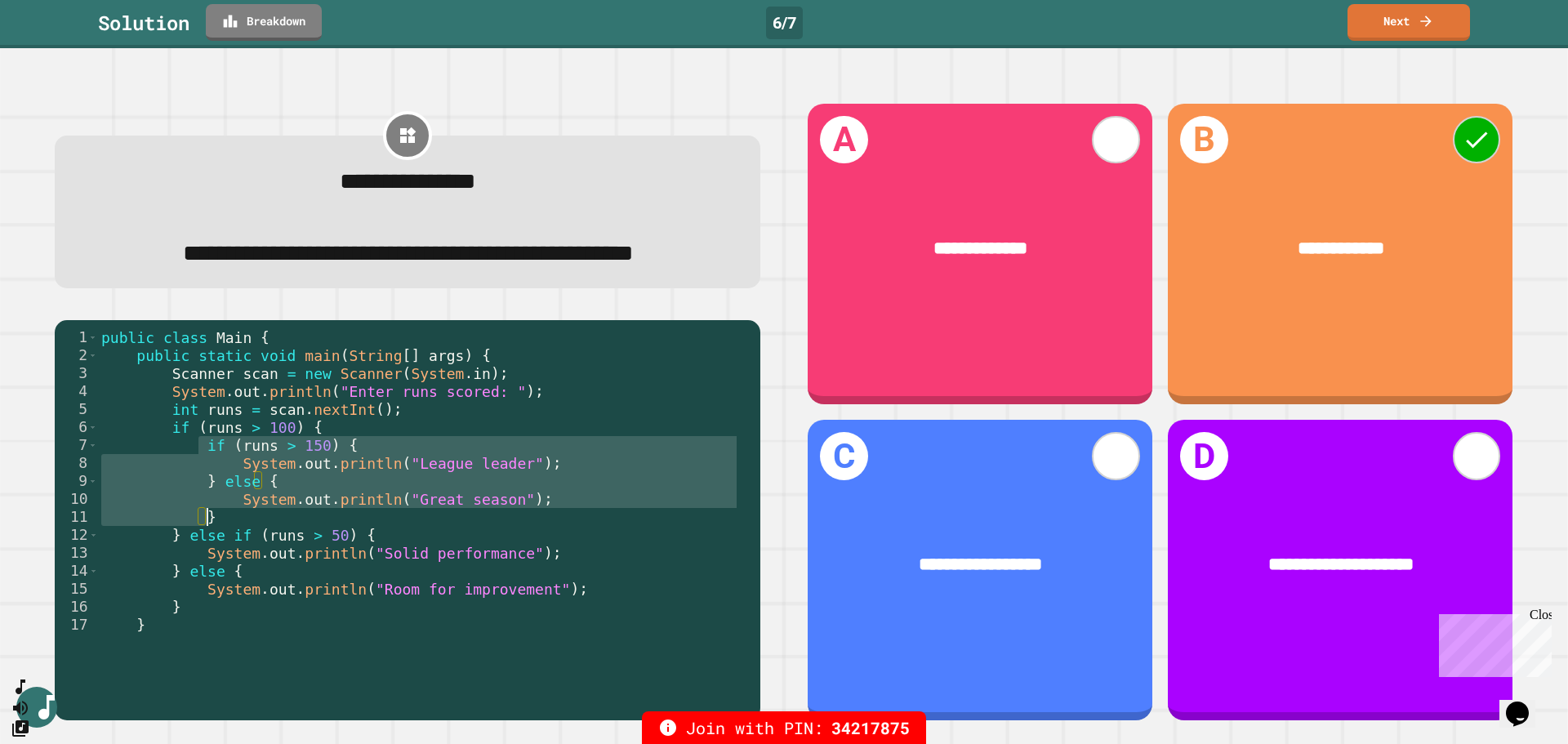
drag, startPoint x: 196, startPoint y: 492, endPoint x: 255, endPoint y: 567, distance: 95.4
click at [255, 567] on div "public class Main { public static void main ( String [ ] args ) { Scanner scan …" at bounding box center [419, 499] width 642 height 342
click at [1422, 18] on icon at bounding box center [1426, 19] width 16 height 17
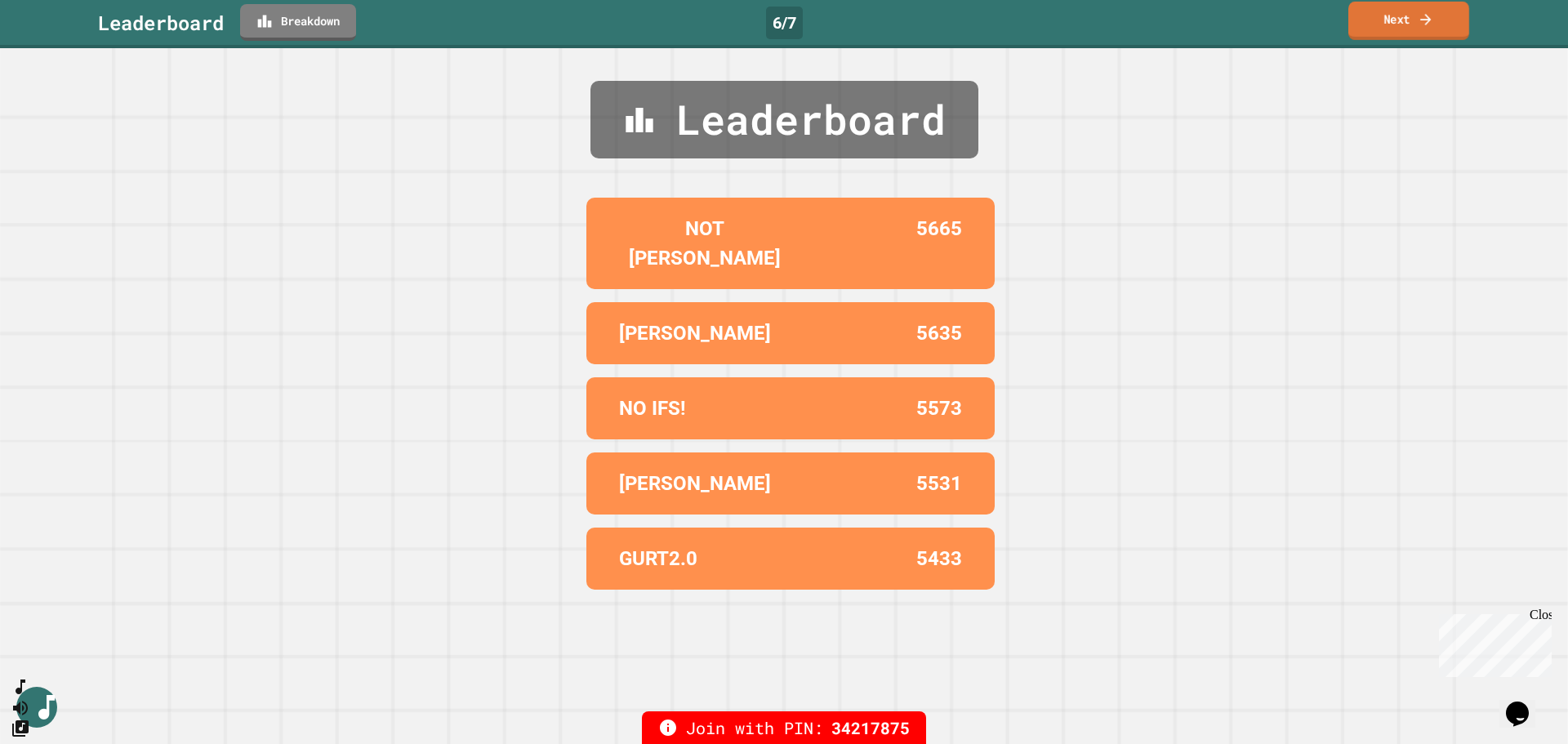
click at [1426, 27] on icon at bounding box center [1426, 19] width 16 height 17
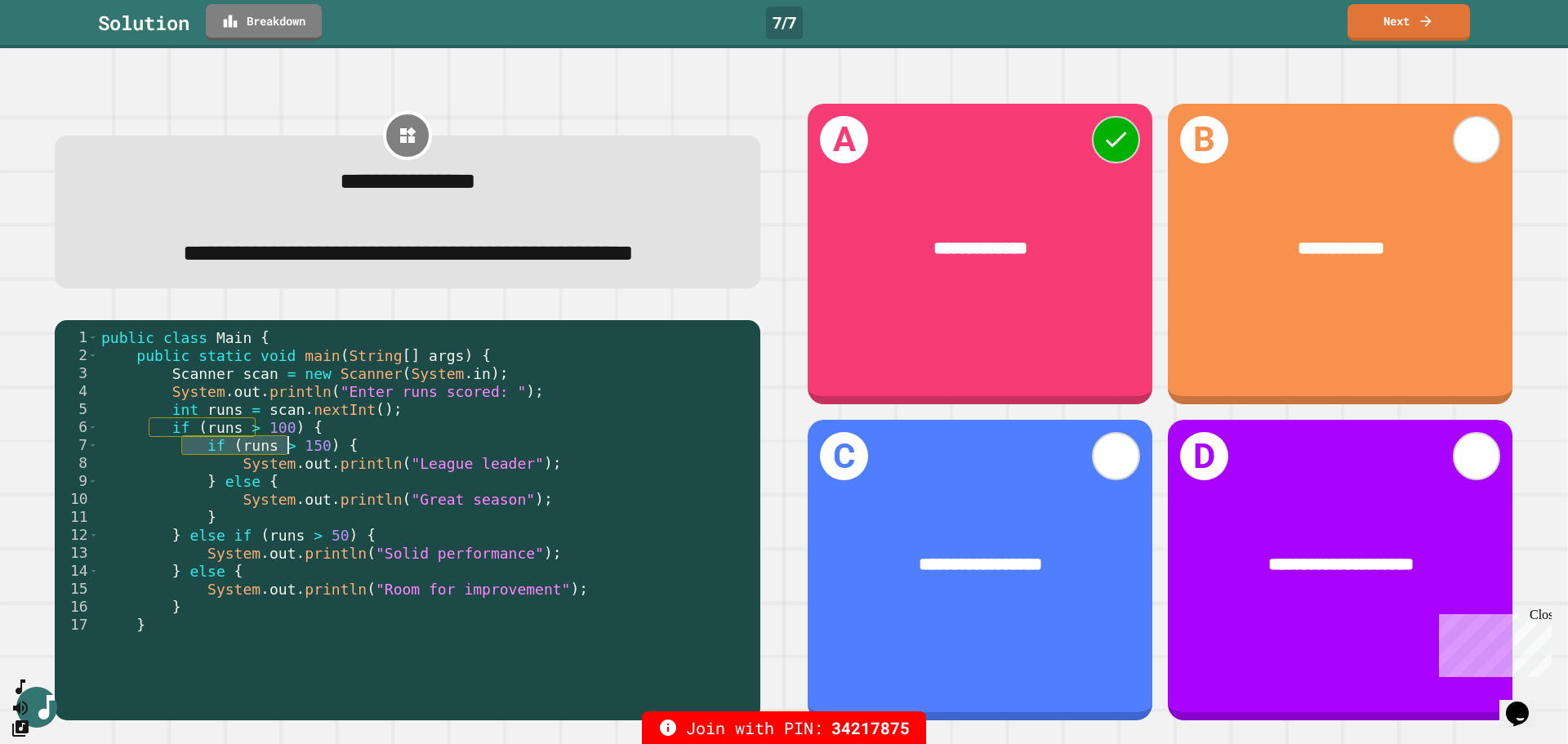
drag, startPoint x: 180, startPoint y: 483, endPoint x: 283, endPoint y: 483, distance: 103.0
click at [283, 483] on div "public class Main { public static void main ( String [ ] args ) { Scanner scan …" at bounding box center [419, 499] width 642 height 342
click at [208, 507] on div "public class Main { public static void main ( String [ ] args ) { Scanner scan …" at bounding box center [419, 499] width 642 height 342
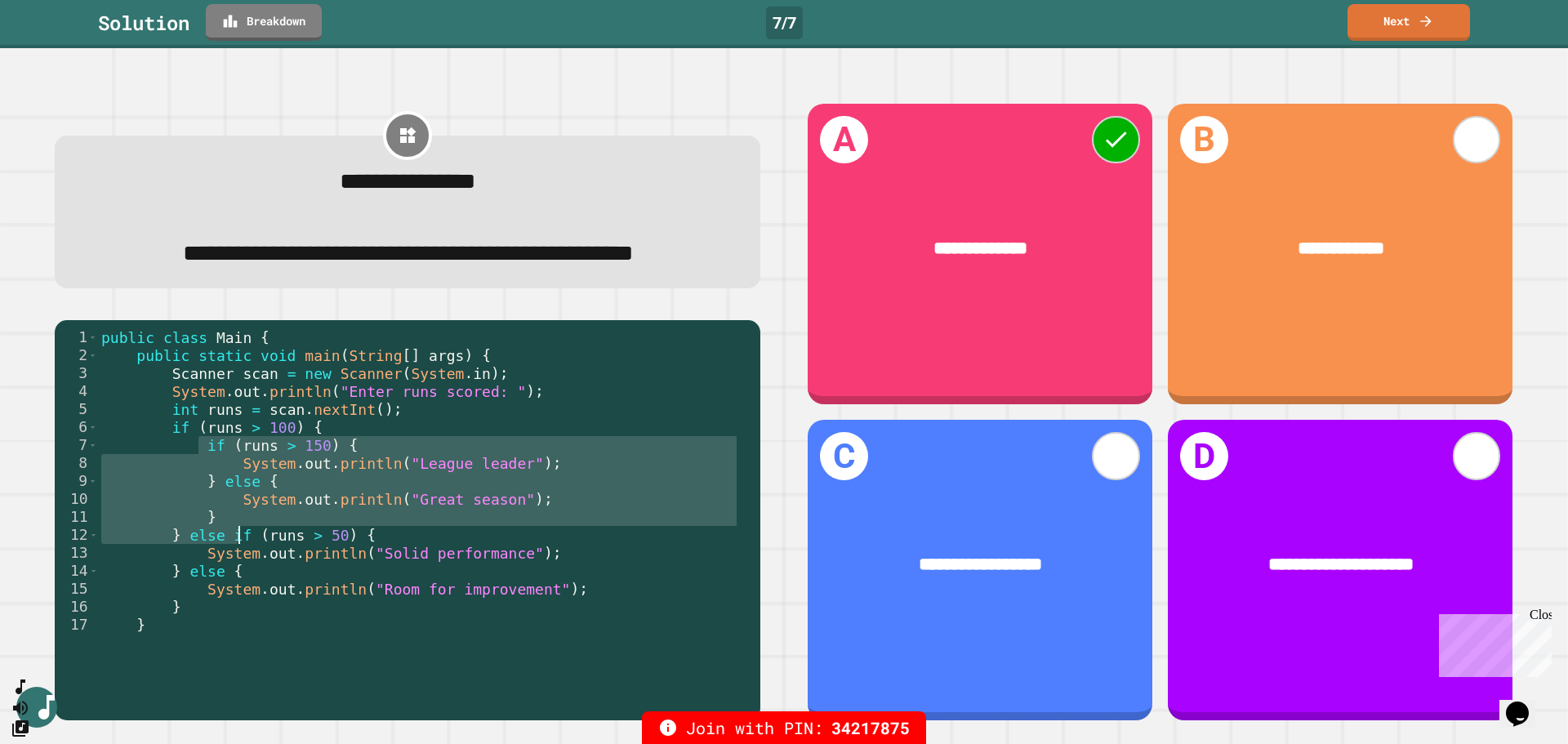
drag, startPoint x: 197, startPoint y: 492, endPoint x: 243, endPoint y: 573, distance: 93.2
click at [243, 573] on div "public class Main { public static void main ( String [ ] args ) { Scanner scan …" at bounding box center [419, 499] width 642 height 342
click at [243, 573] on div "public class Main { public static void main ( String [ ] args ) { Scanner scan …" at bounding box center [419, 480] width 642 height 305
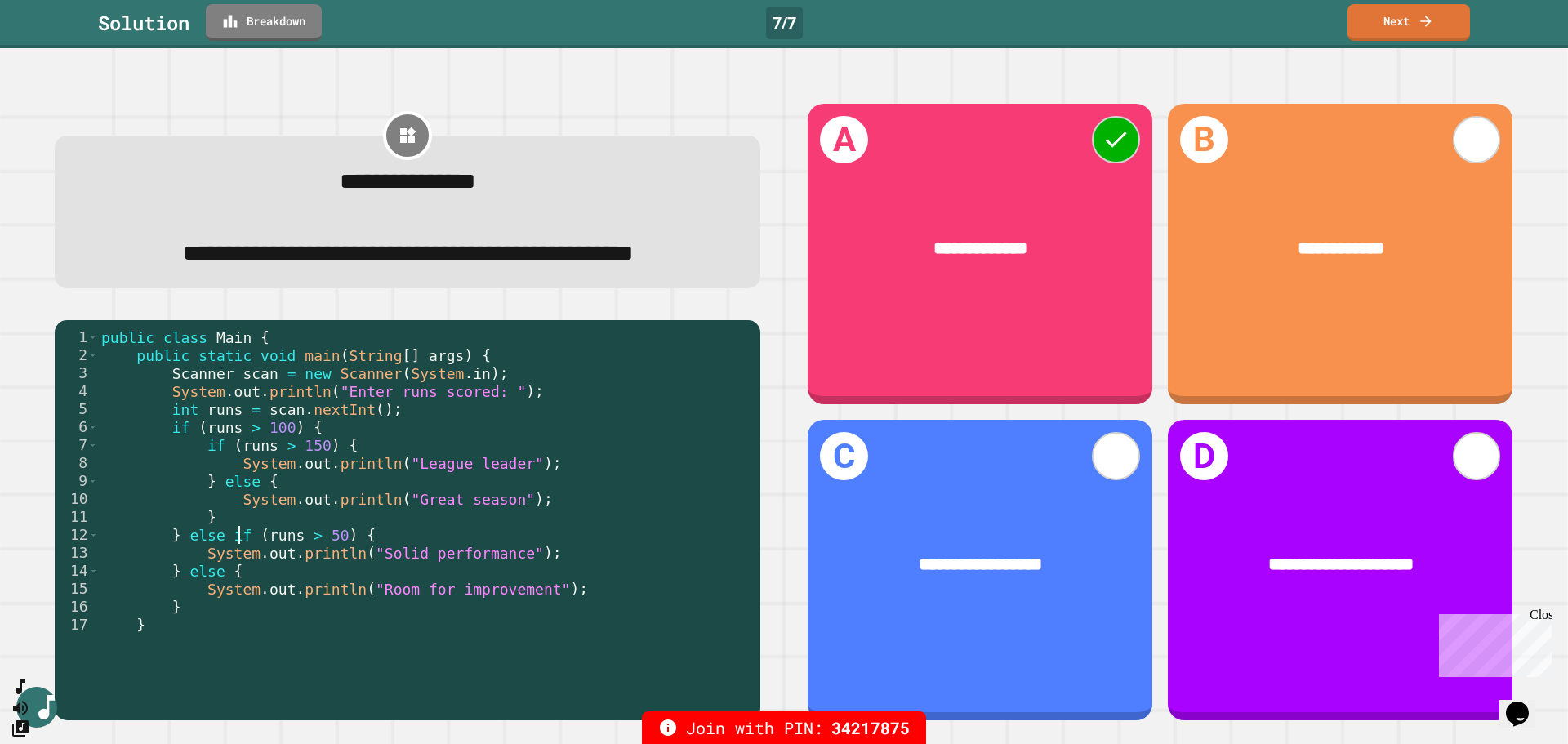
click at [213, 526] on div "public class Main { public static void main ( String [ ] args ) { Scanner scan …" at bounding box center [419, 499] width 642 height 342
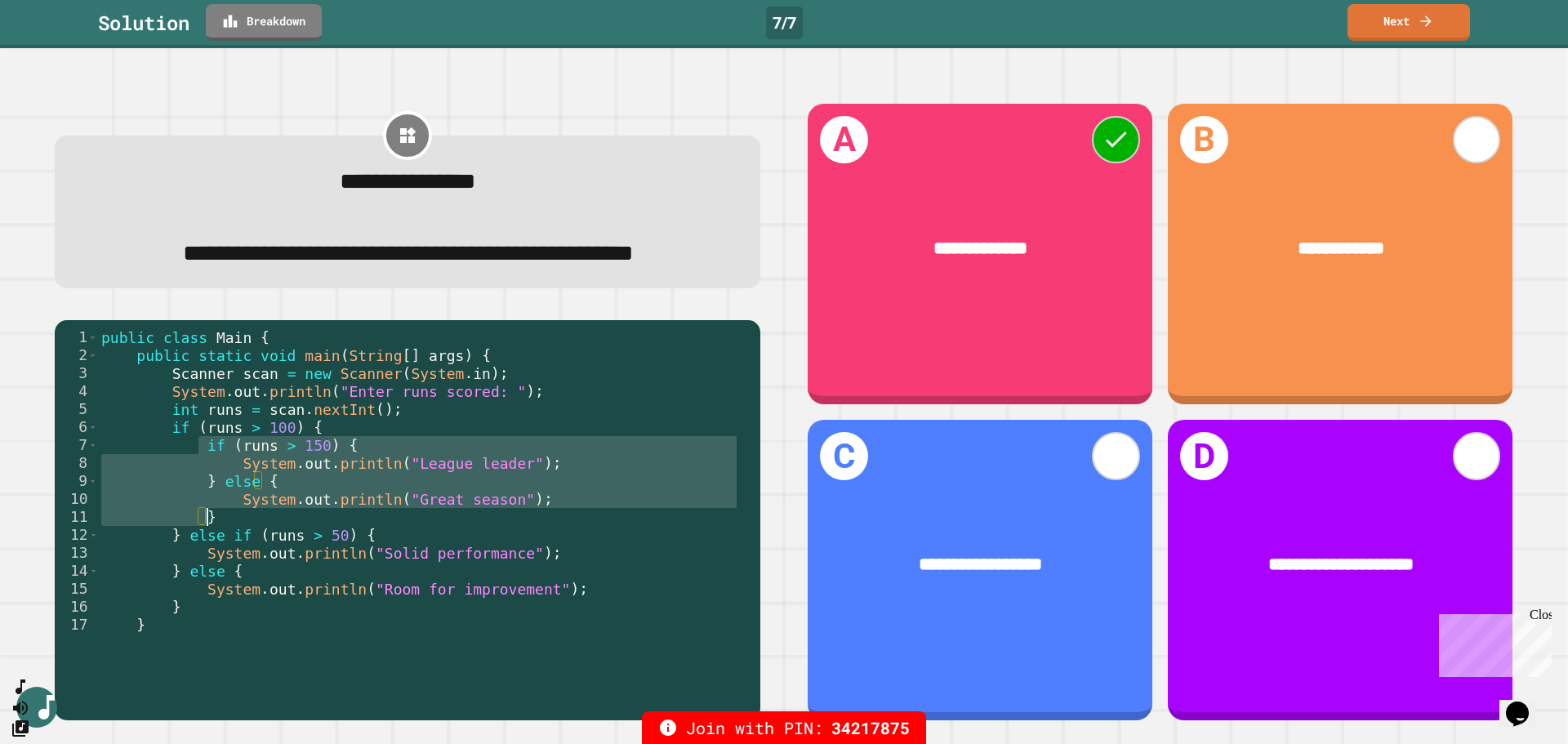
drag, startPoint x: 195, startPoint y: 495, endPoint x: 240, endPoint y: 560, distance: 79.1
click at [240, 560] on div "public class Main { public static void main ( String [ ] args ) { Scanner scan …" at bounding box center [419, 499] width 642 height 342
click at [397, 510] on div "public class Main { public static void main ( String [ ] args ) { Scanner scan …" at bounding box center [419, 480] width 642 height 305
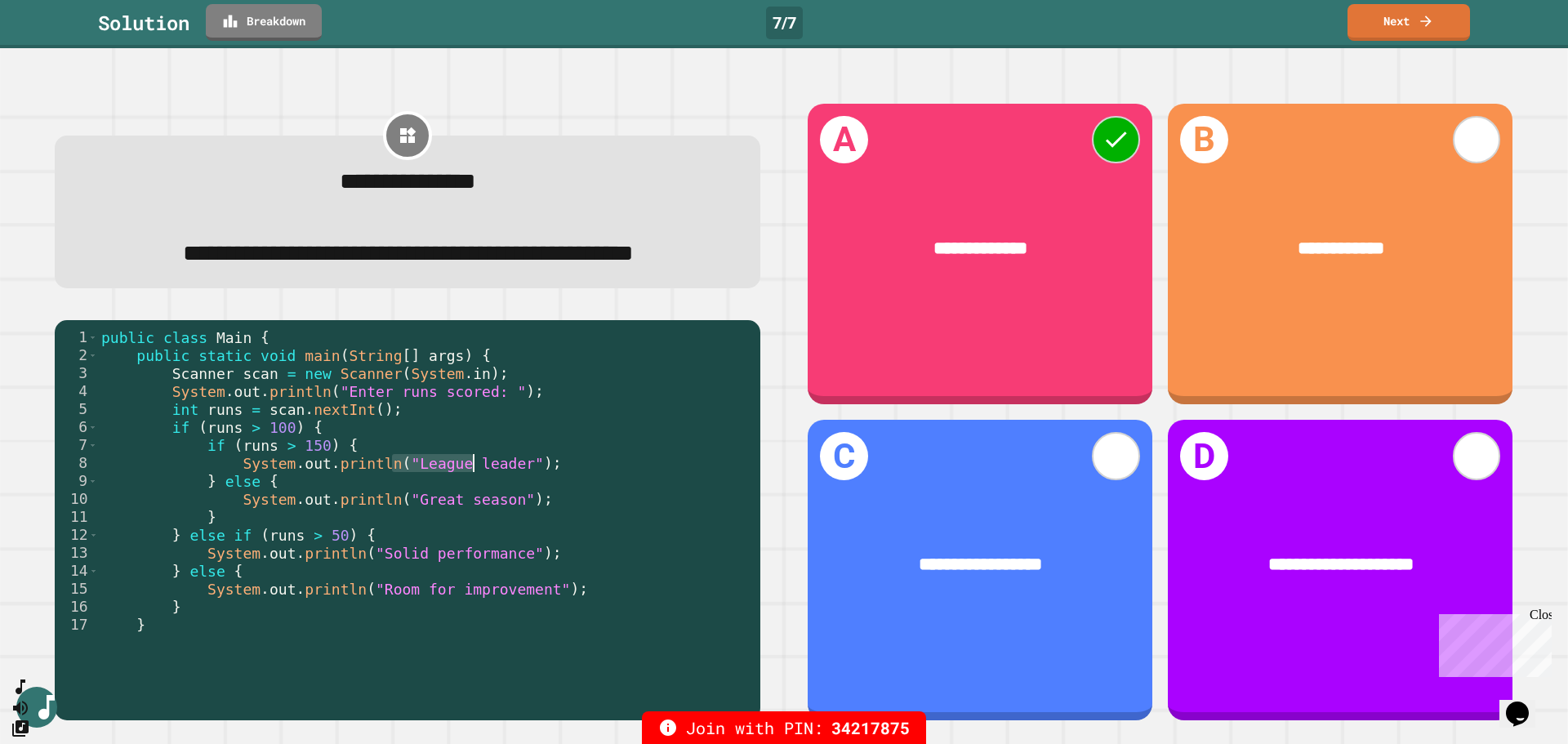
drag, startPoint x: 394, startPoint y: 510, endPoint x: 482, endPoint y: 515, distance: 88.1
click at [482, 515] on div "public class Main { public static void main ( String [ ] args ) { Scanner scan …" at bounding box center [419, 499] width 642 height 342
click at [1438, 16] on link "Next" at bounding box center [1408, 21] width 120 height 38
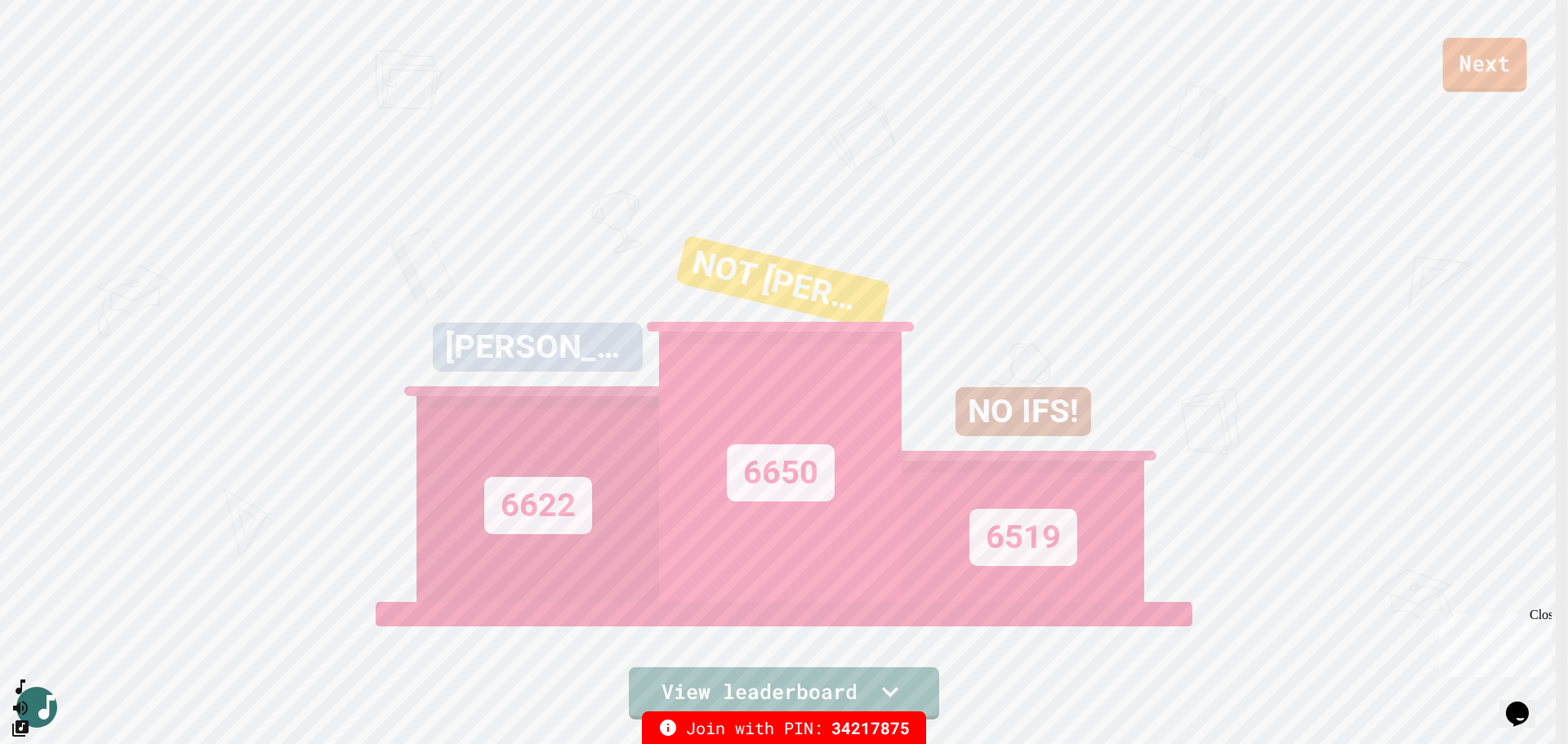
click at [1502, 73] on link "Next" at bounding box center [1485, 64] width 84 height 54
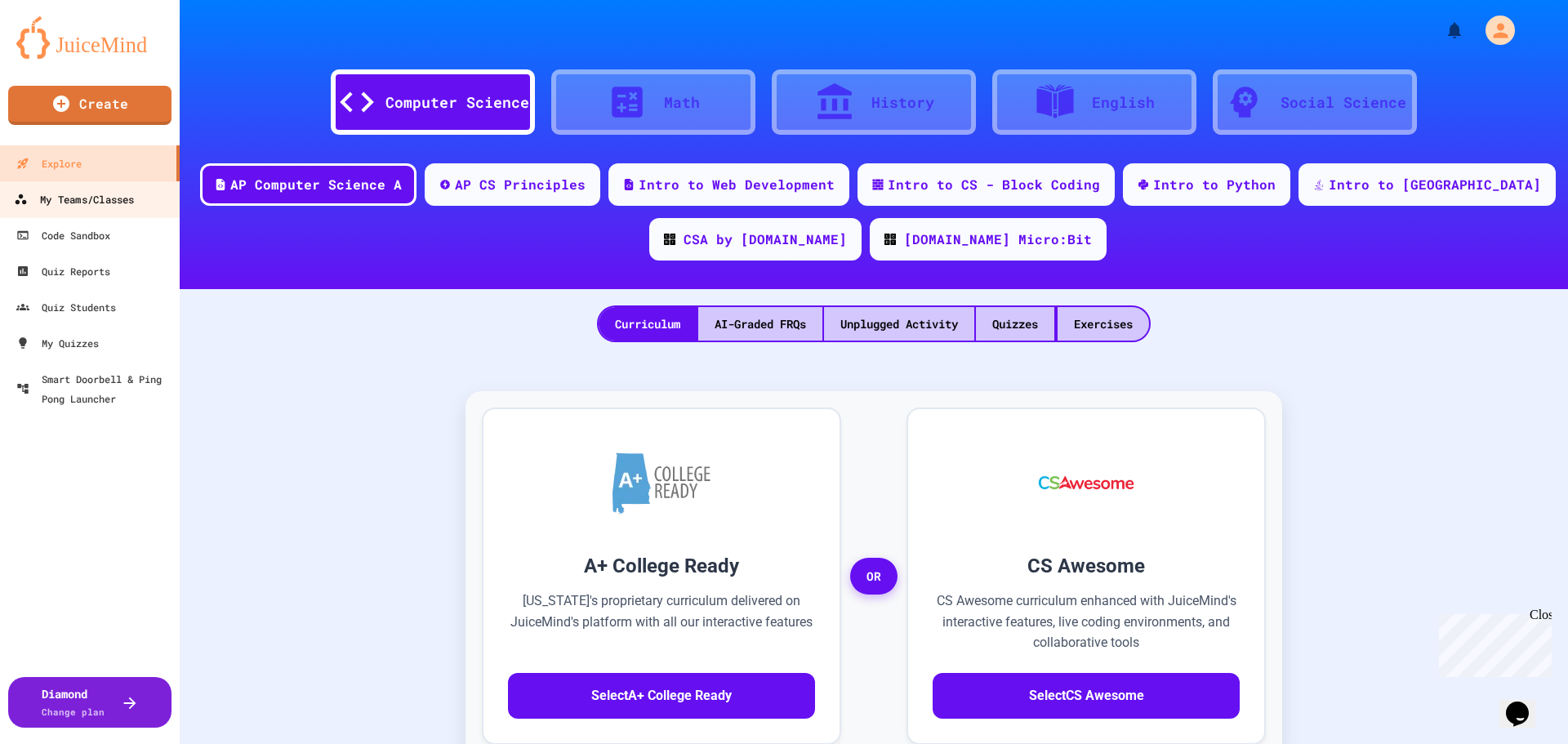
click at [103, 198] on div "My Teams/Classes" at bounding box center [73, 199] width 120 height 20
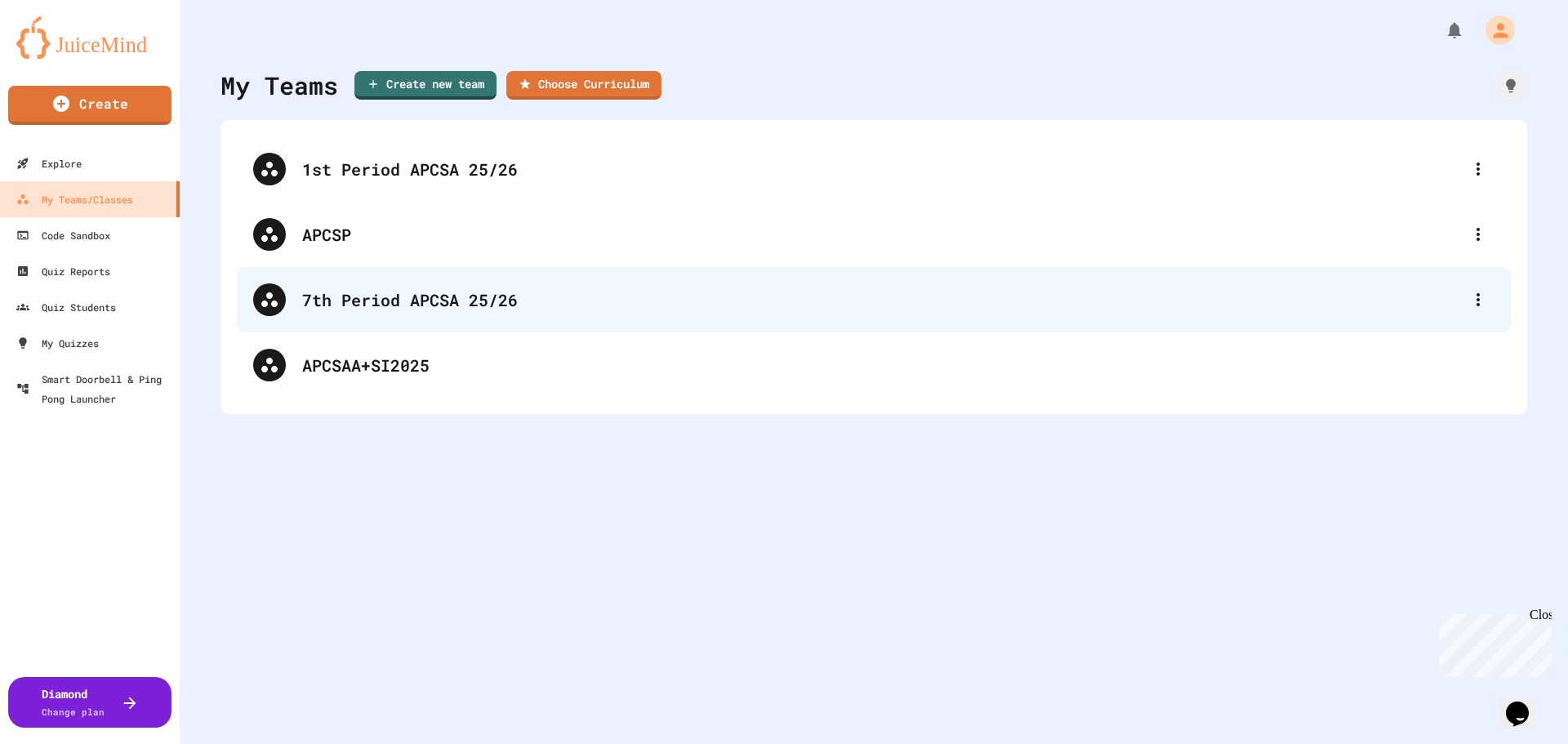
click at [424, 312] on div "7th Period APCSA 25/26" at bounding box center [874, 299] width 1274 height 65
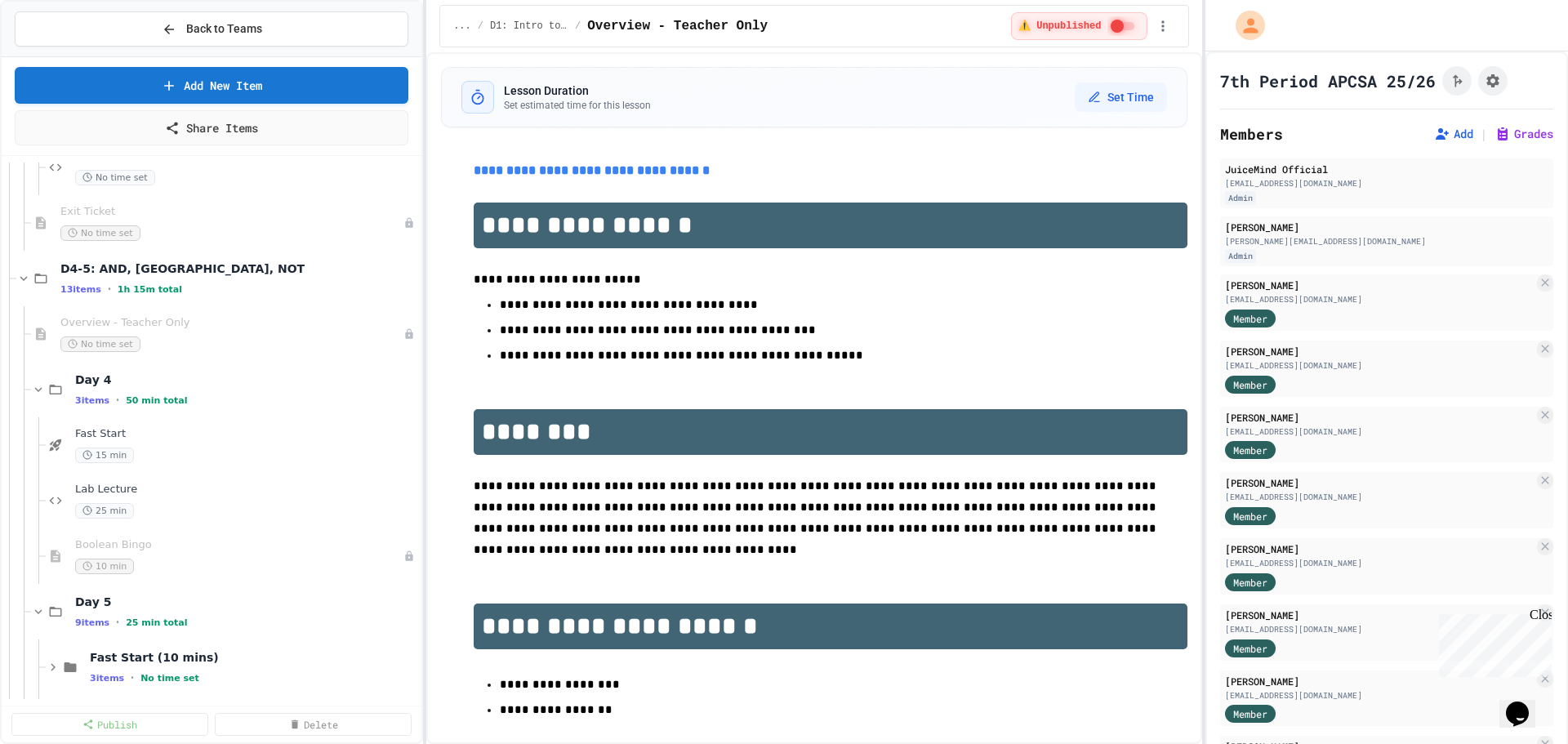
scroll to position [1389, 0]
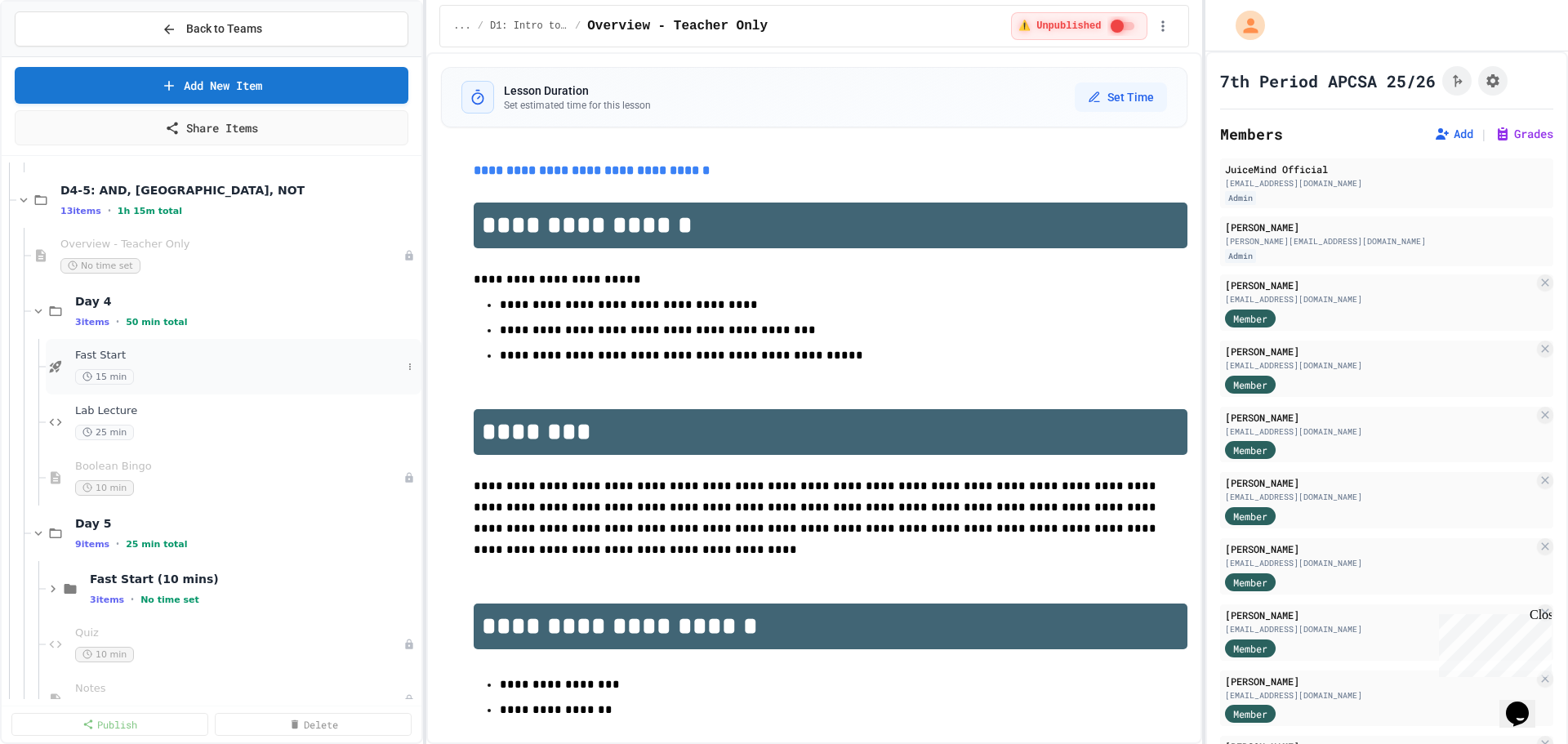
click at [181, 372] on div "15 min" at bounding box center [238, 377] width 326 height 15
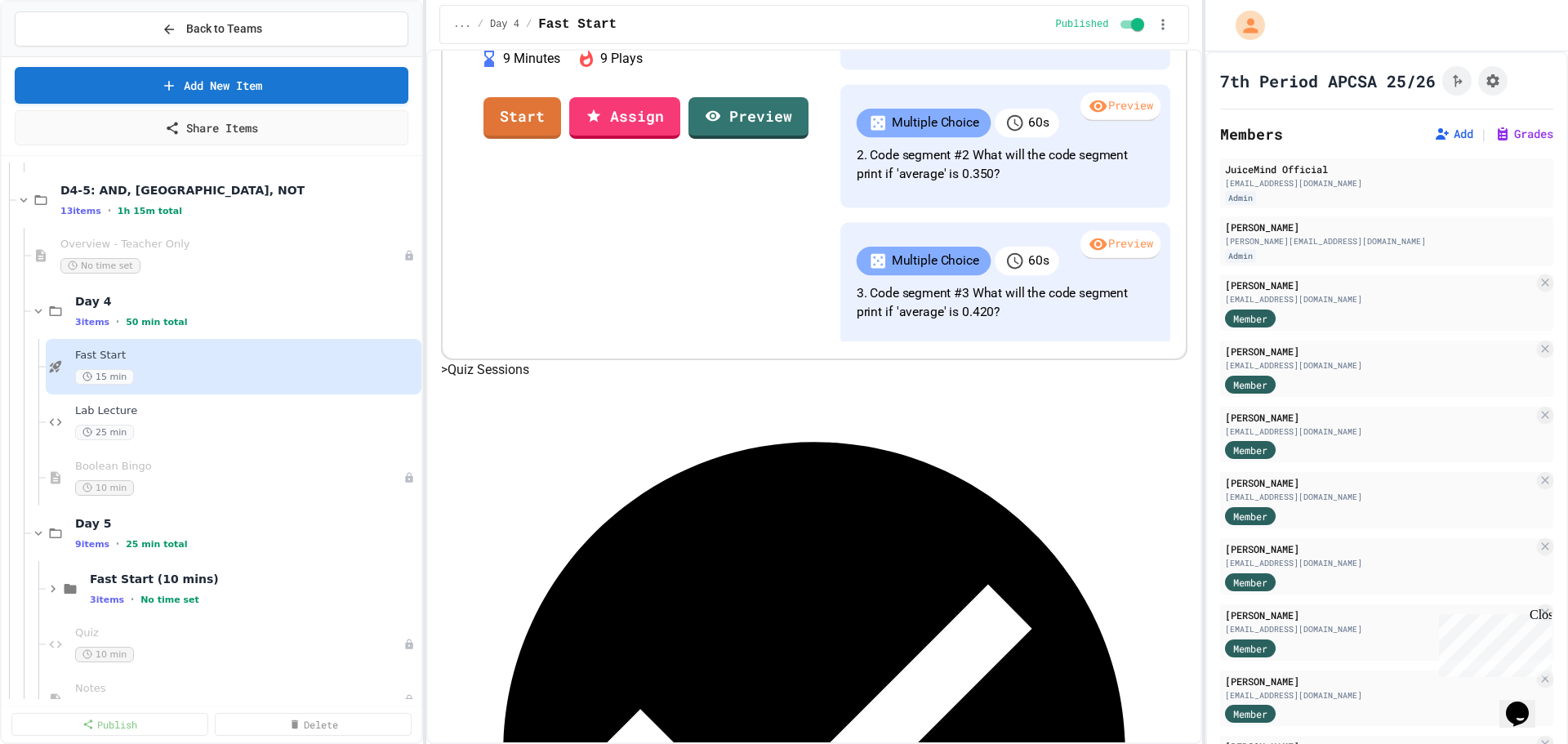
scroll to position [500, 0]
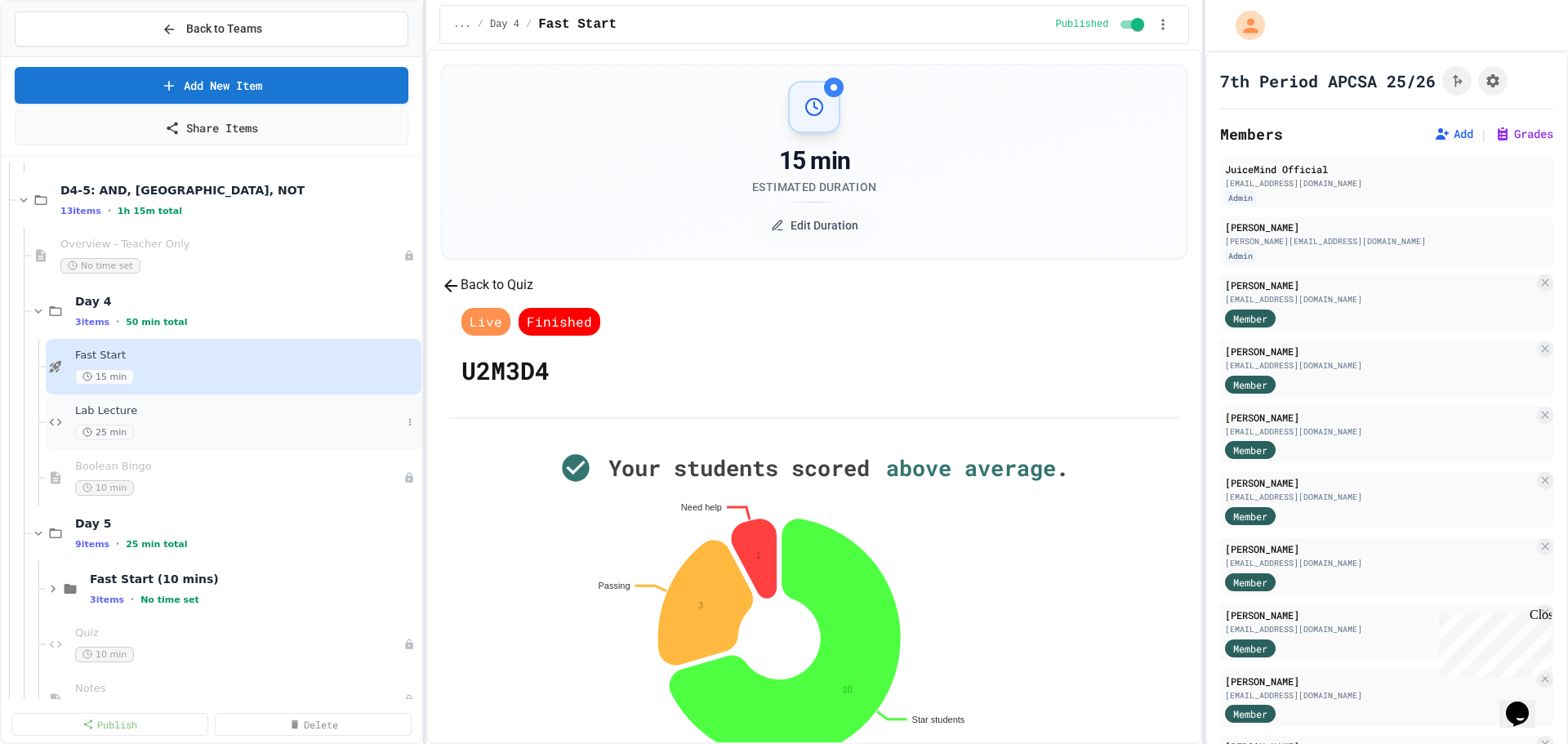
click at [166, 431] on div "25 min" at bounding box center [238, 432] width 326 height 15
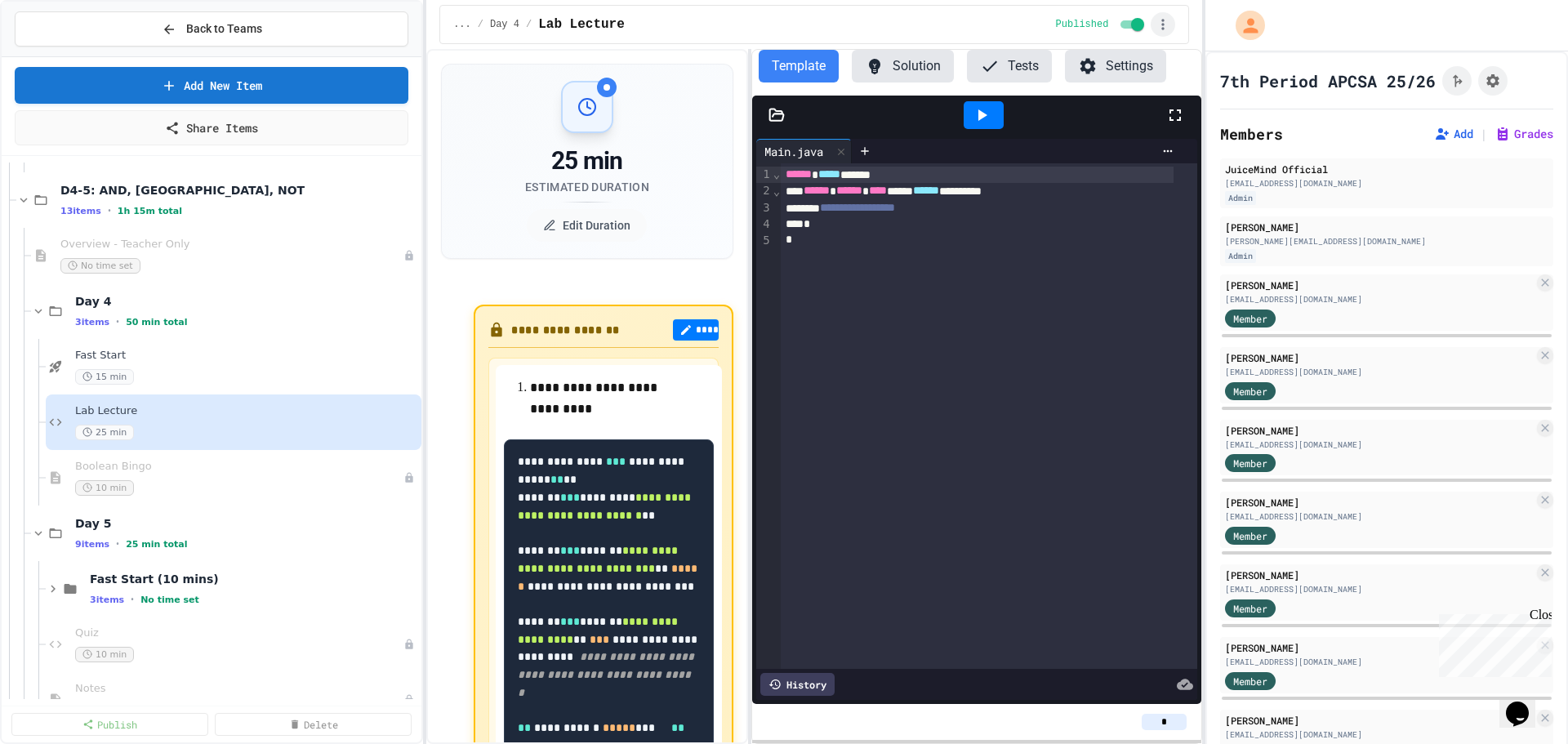
click at [1165, 34] on button "button" at bounding box center [1163, 24] width 24 height 24
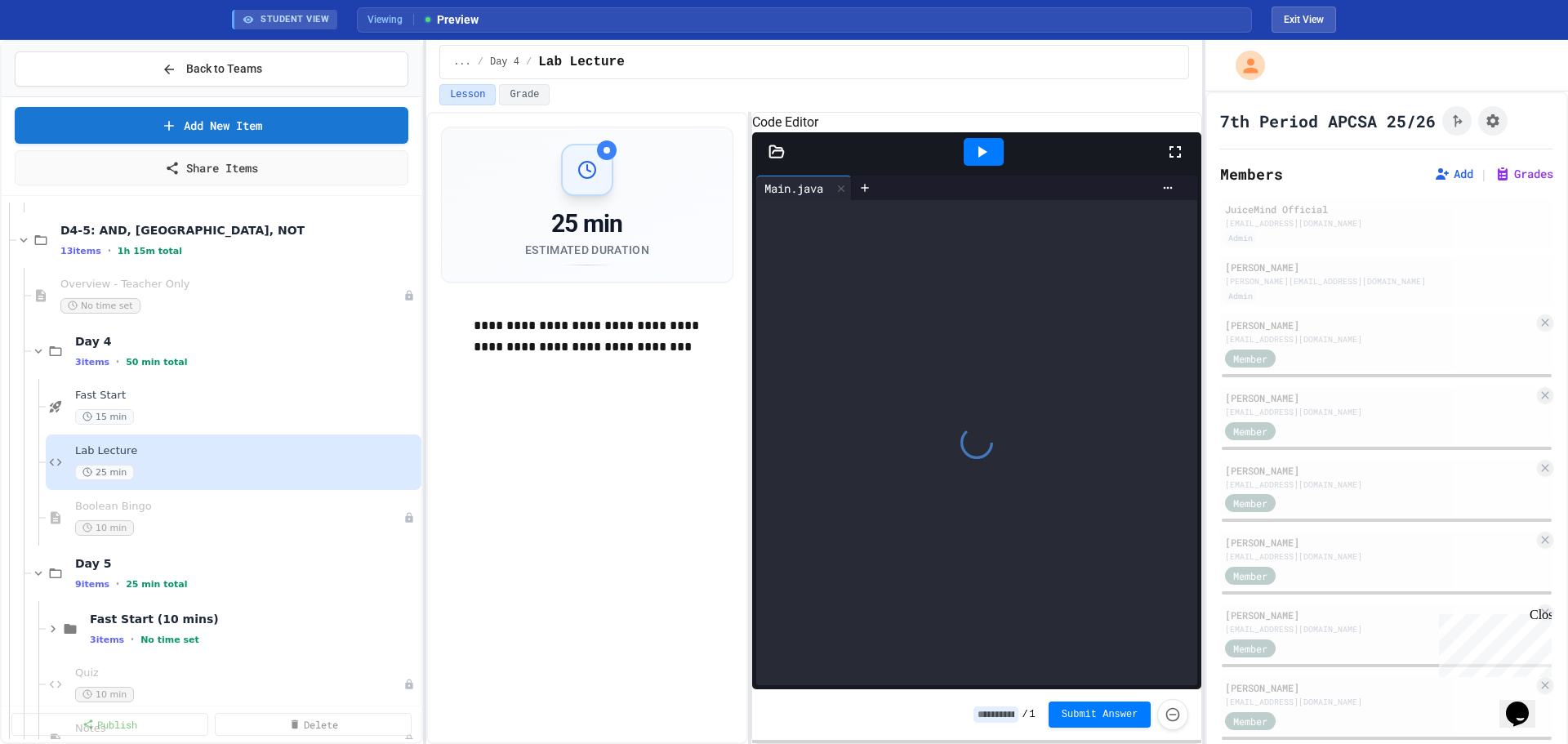
click at [1167, 162] on icon at bounding box center [1175, 152] width 19 height 19
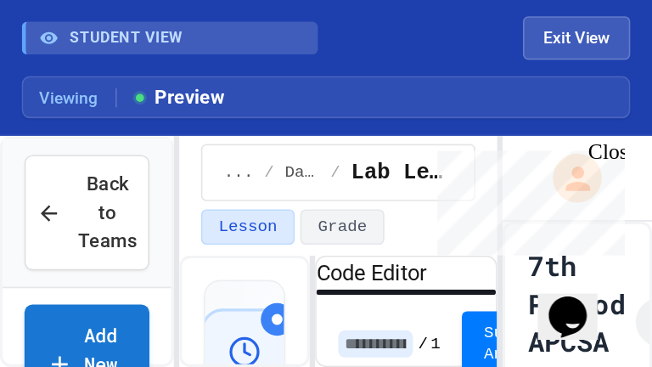
scroll to position [1443, 0]
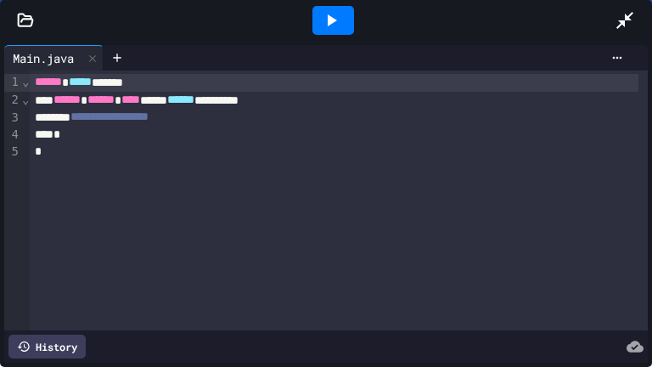
click at [36, 81] on span "******" at bounding box center [48, 82] width 27 height 12
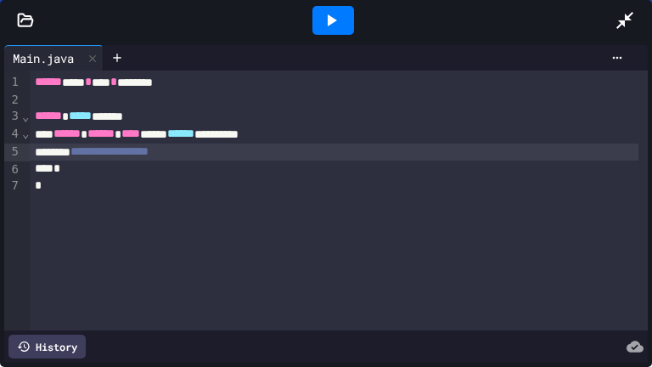
click at [215, 155] on div "**********" at bounding box center [334, 152] width 608 height 18
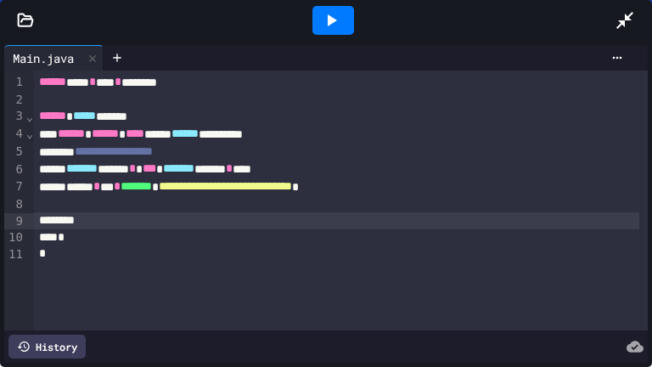
click at [412, 190] on div "**********" at bounding box center [336, 187] width 605 height 18
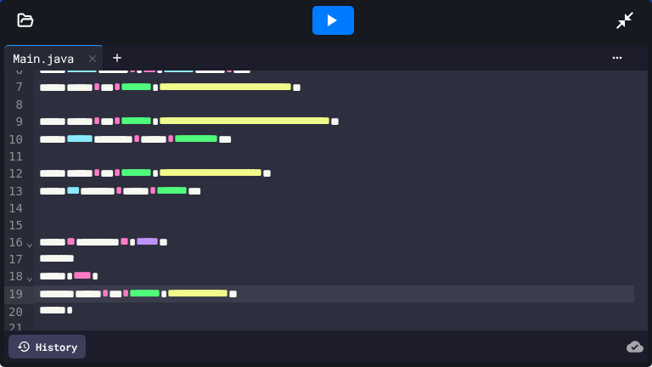
scroll to position [167, 0]
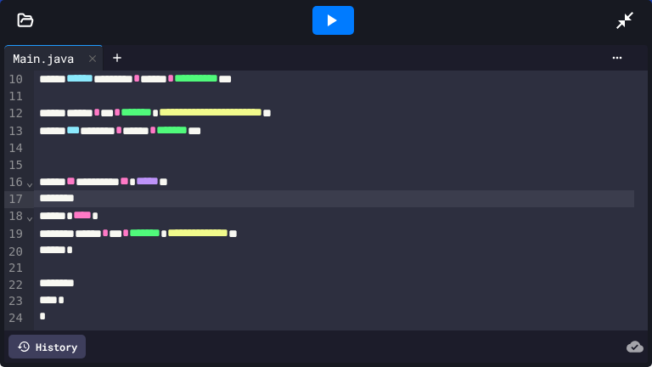
click at [129, 195] on div at bounding box center [334, 198] width 600 height 17
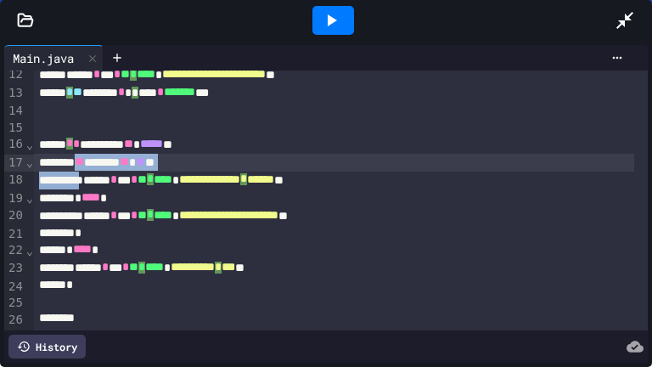
scroll to position [201, 0]
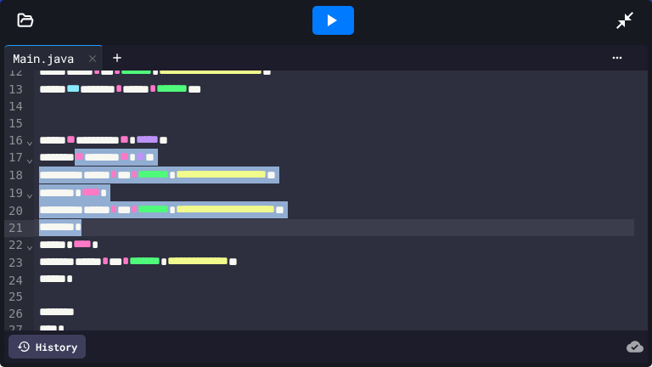
drag, startPoint x: 89, startPoint y: 158, endPoint x: 119, endPoint y: 226, distance: 74.1
click at [119, 226] on div "**********" at bounding box center [341, 113] width 614 height 488
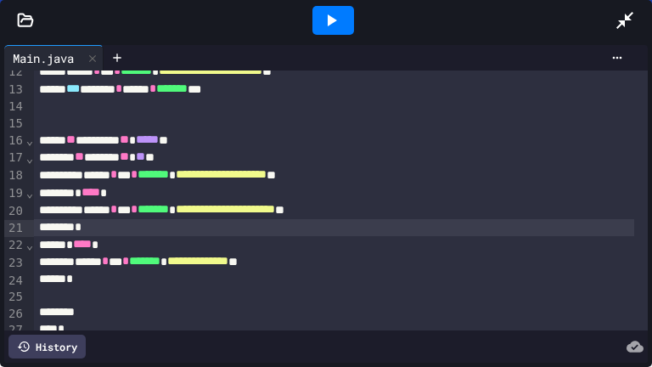
click at [88, 156] on div "** ******* ** ** **" at bounding box center [334, 158] width 600 height 18
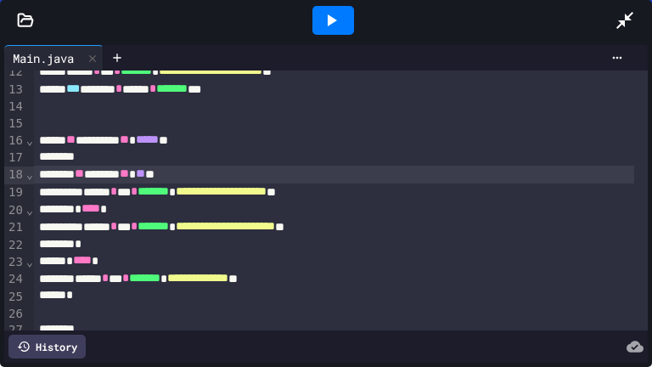
click at [98, 246] on div "*" at bounding box center [334, 244] width 600 height 17
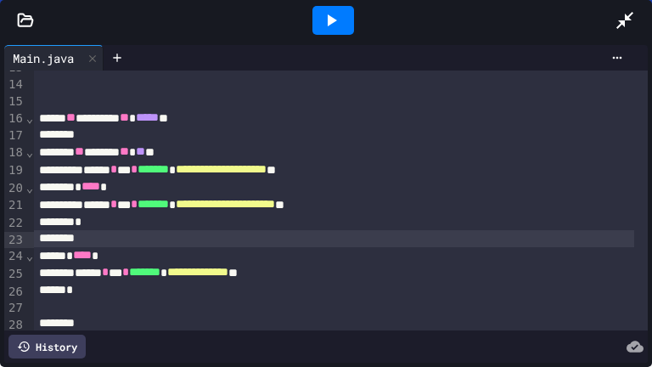
scroll to position [235, 0]
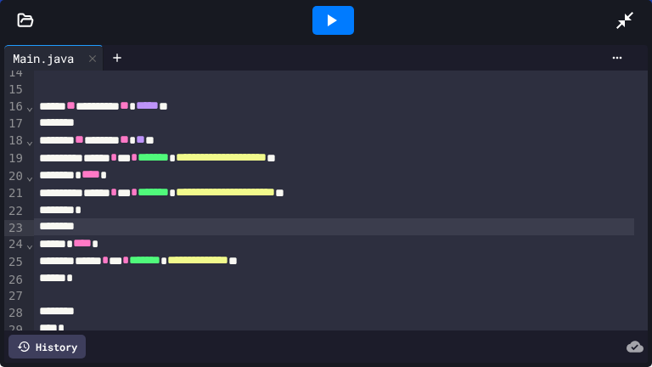
click at [341, 24] on div at bounding box center [333, 20] width 42 height 29
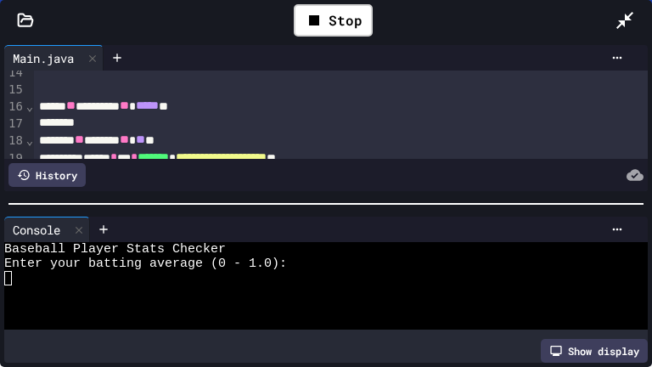
click at [205, 271] on div at bounding box center [317, 278] width 626 height 14
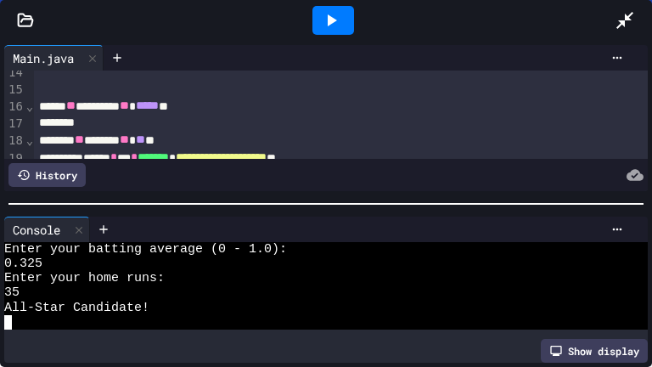
scroll to position [14, 0]
click at [334, 16] on icon at bounding box center [331, 20] width 20 height 20
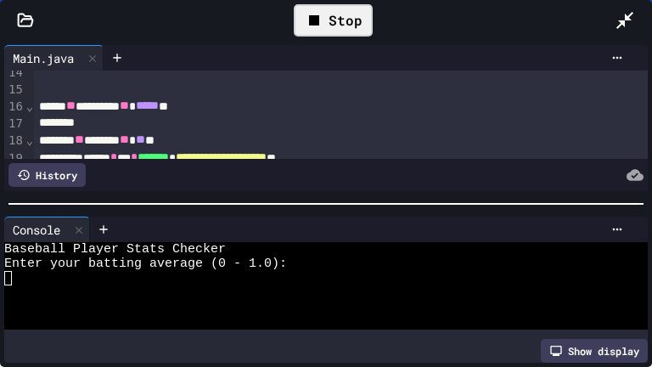
click at [255, 294] on div at bounding box center [317, 292] width 626 height 14
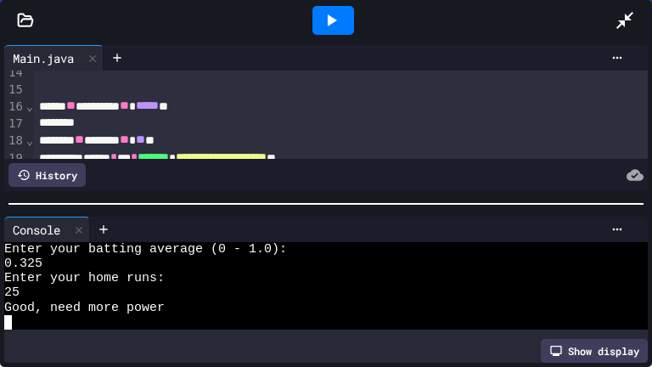
scroll to position [14, 0]
click at [337, 18] on icon at bounding box center [331, 20] width 20 height 20
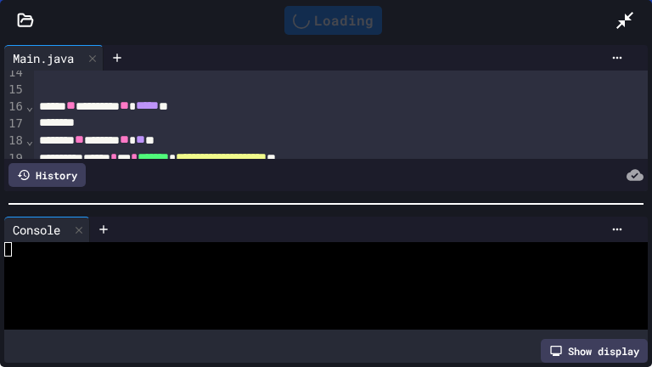
scroll to position [0, 0]
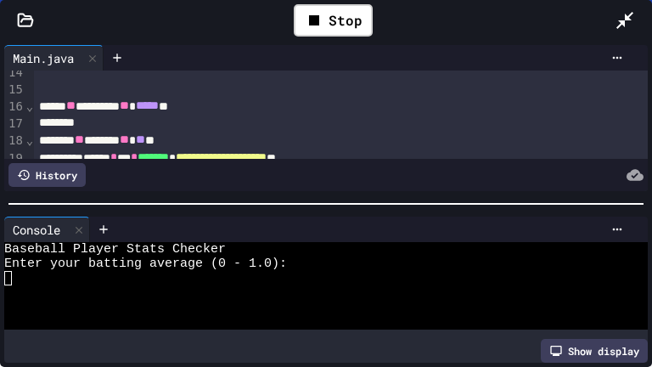
click at [142, 275] on div at bounding box center [317, 278] width 626 height 14
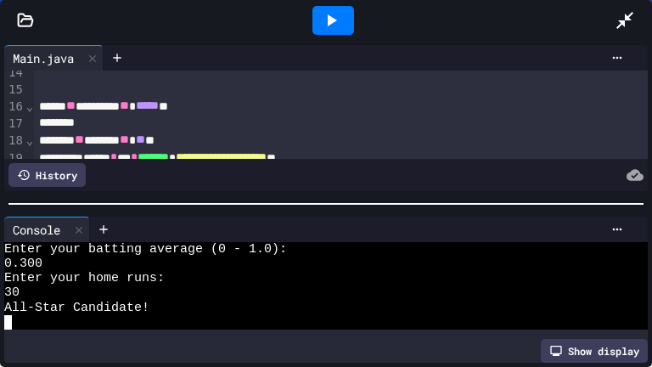
click at [341, 22] on div at bounding box center [333, 20] width 42 height 29
click at [328, 24] on icon at bounding box center [332, 20] width 9 height 12
drag, startPoint x: 41, startPoint y: 256, endPoint x: 3, endPoint y: 255, distance: 38.2
click at [3, 255] on div "Console WWWWWWWWWWWWWWWWWWWWWWWWWWWWWWWW Enter your batting average (0 - 1.0): …" at bounding box center [326, 289] width 652 height 154
click at [338, 12] on icon at bounding box center [331, 20] width 20 height 20
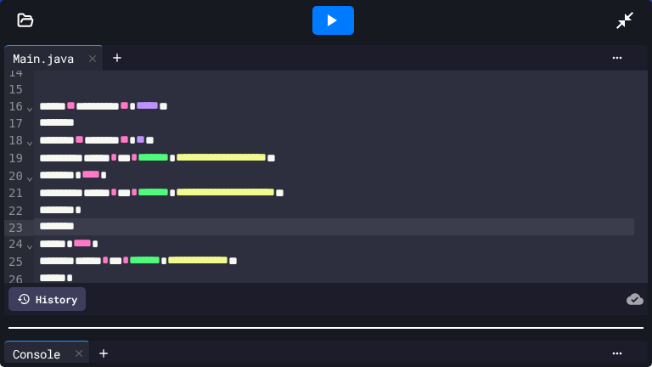
scroll to position [87, 0]
click at [225, 331] on div at bounding box center [326, 327] width 652 height 17
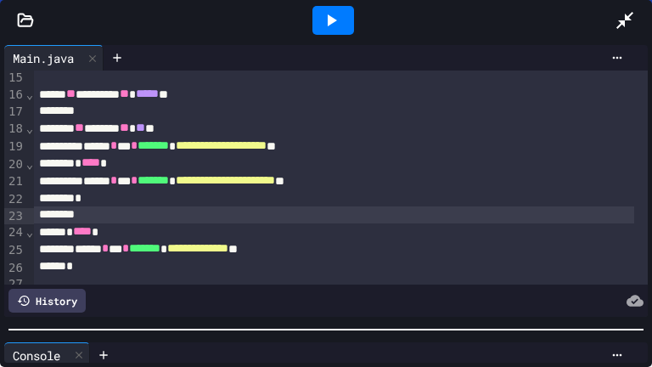
scroll to position [235, 0]
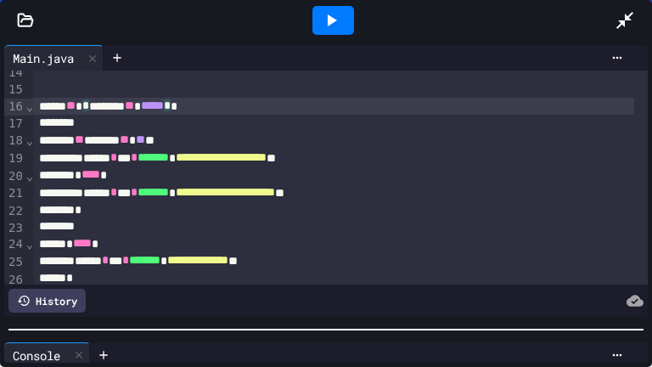
click at [208, 104] on div "** * ******* ** ***** * *" at bounding box center [334, 107] width 600 height 18
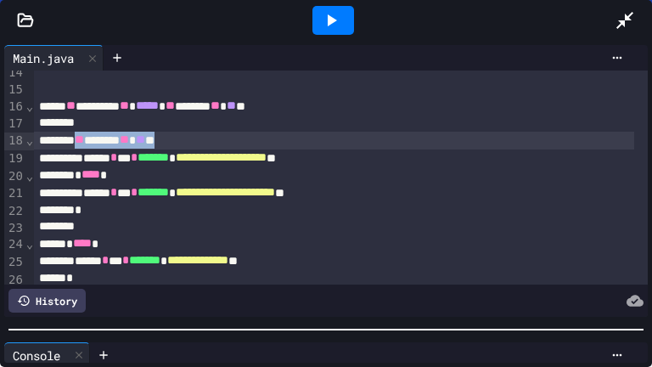
drag, startPoint x: 205, startPoint y: 137, endPoint x: 87, endPoint y: 137, distance: 117.1
click at [87, 137] on div "** ******* ** ** **" at bounding box center [334, 141] width 600 height 18
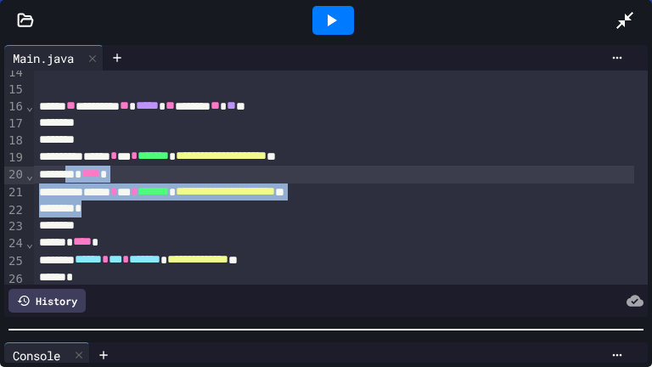
drag, startPoint x: 101, startPoint y: 212, endPoint x: 79, endPoint y: 171, distance: 47.1
click at [79, 171] on div "**********" at bounding box center [341, 94] width 614 height 519
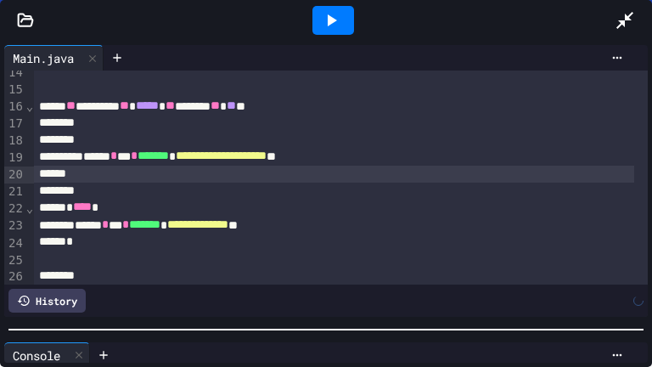
click at [101, 158] on div "**********" at bounding box center [334, 157] width 600 height 18
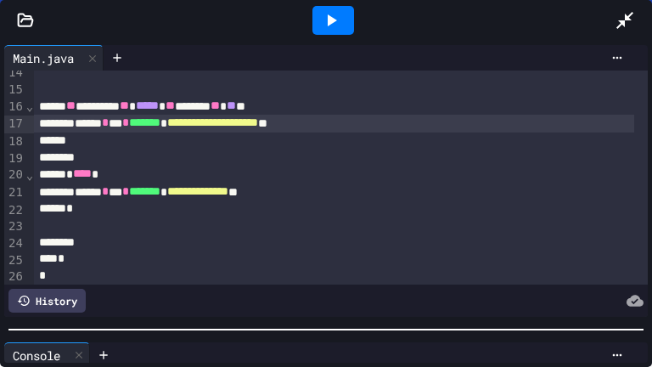
click at [108, 156] on div at bounding box center [334, 157] width 600 height 17
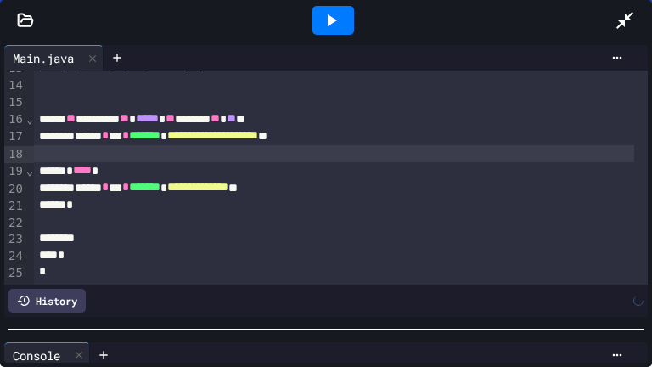
scroll to position [216, 0]
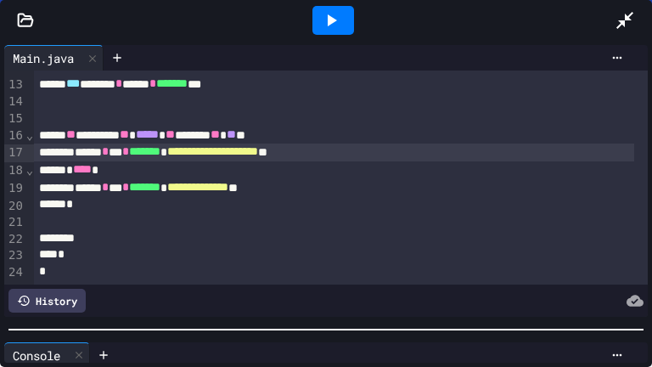
click at [337, 22] on icon at bounding box center [331, 20] width 20 height 20
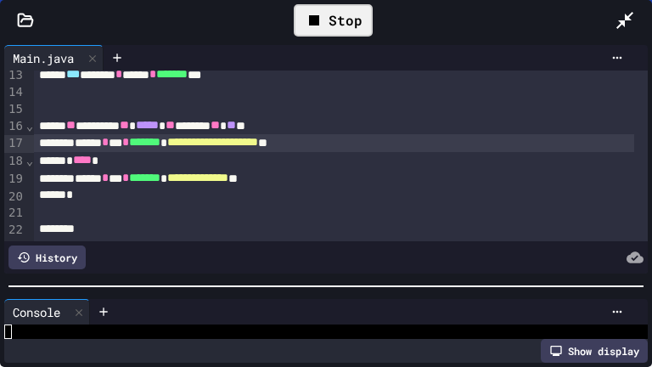
scroll to position [29, 0]
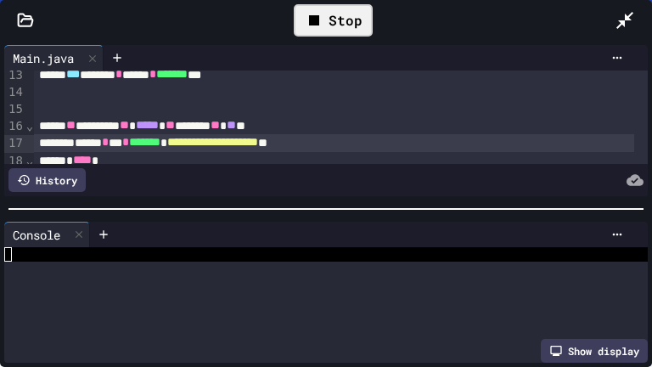
click at [257, 200] on div at bounding box center [326, 208] width 652 height 17
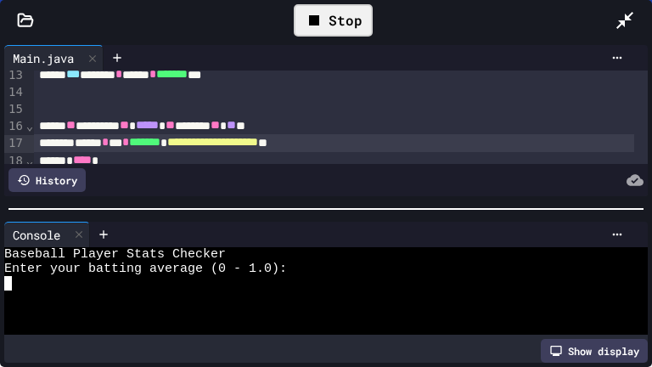
click at [161, 297] on div at bounding box center [317, 297] width 626 height 14
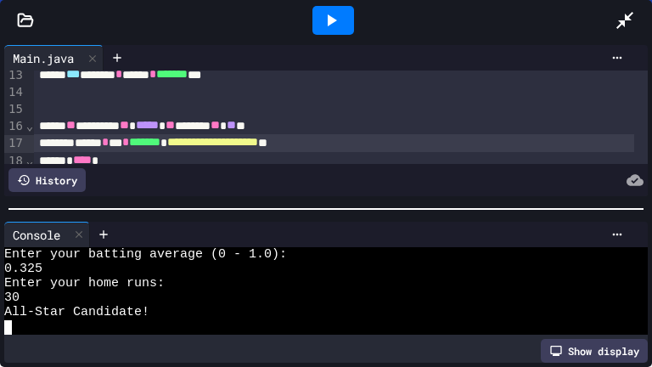
scroll to position [14, 0]
click at [333, 17] on icon at bounding box center [331, 20] width 20 height 20
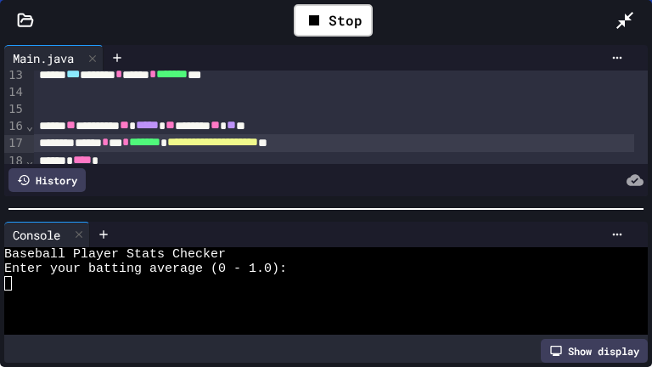
click at [115, 290] on div at bounding box center [317, 297] width 626 height 14
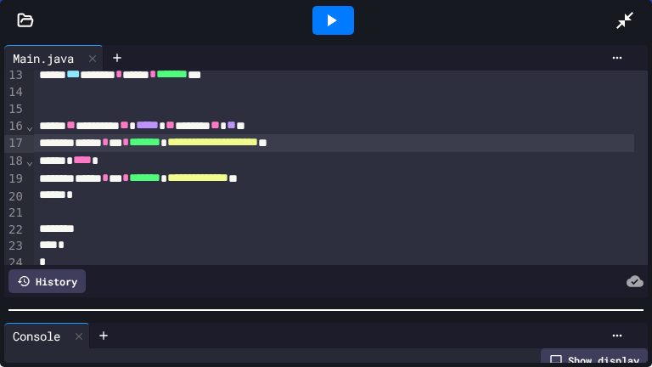
scroll to position [87, 0]
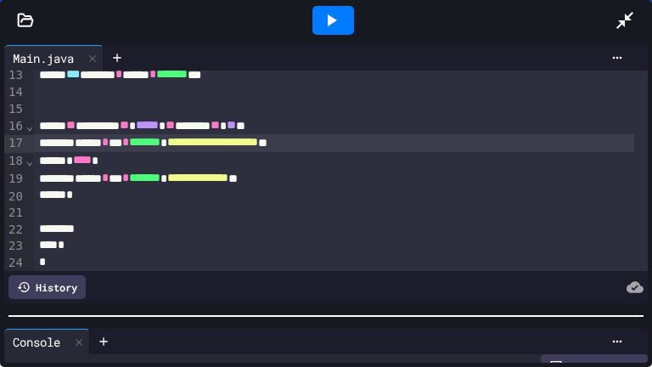
click at [290, 317] on div at bounding box center [326, 315] width 652 height 17
click at [86, 161] on span "****" at bounding box center [82, 160] width 19 height 12
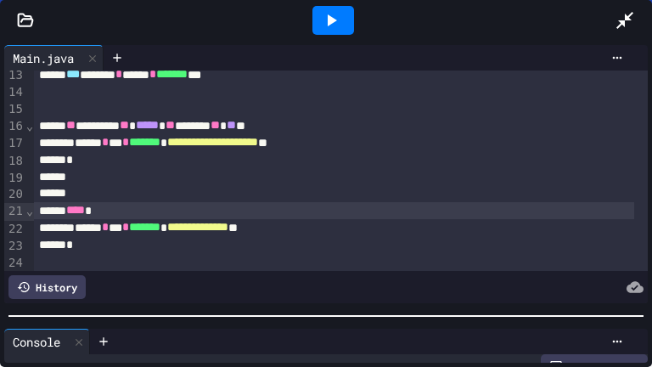
click at [99, 154] on div "*" at bounding box center [334, 160] width 600 height 17
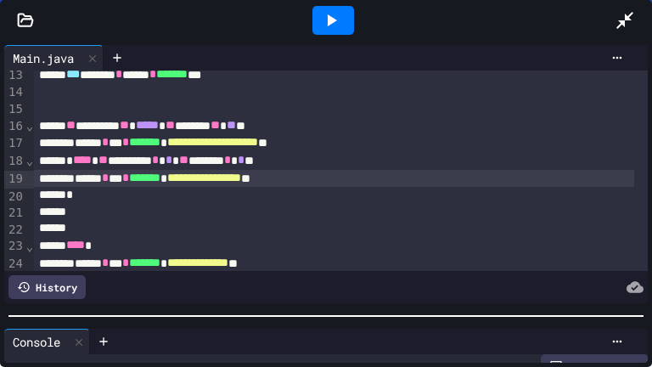
click at [139, 193] on div "*" at bounding box center [334, 195] width 600 height 17
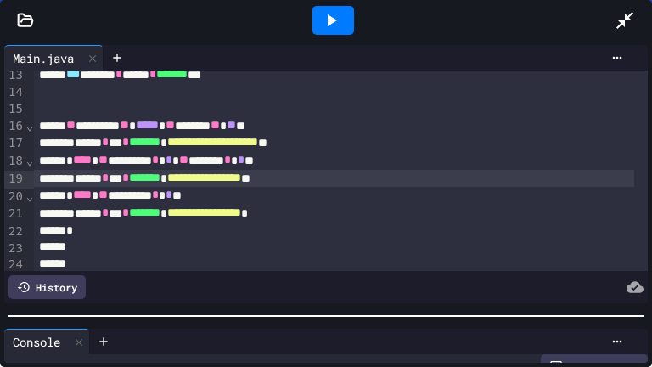
click at [241, 178] on span "**********" at bounding box center [204, 177] width 74 height 12
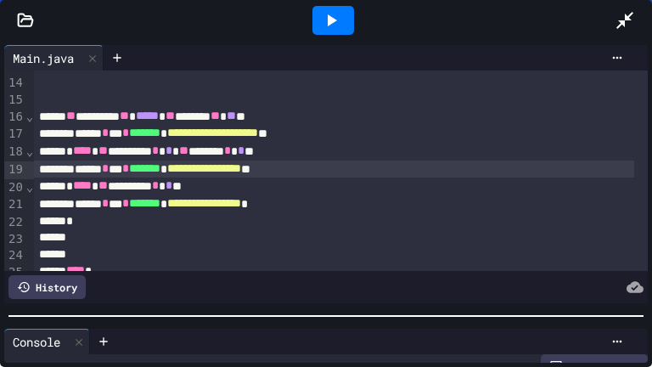
scroll to position [249, 0]
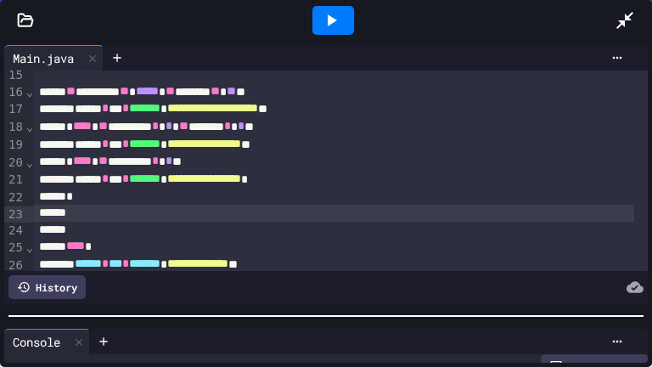
drag, startPoint x: 83, startPoint y: 218, endPoint x: 126, endPoint y: 209, distance: 43.4
click at [83, 218] on div at bounding box center [334, 213] width 600 height 17
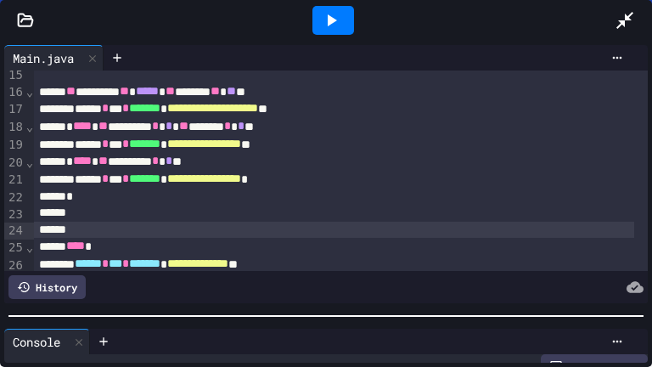
click at [85, 224] on div at bounding box center [334, 229] width 600 height 17
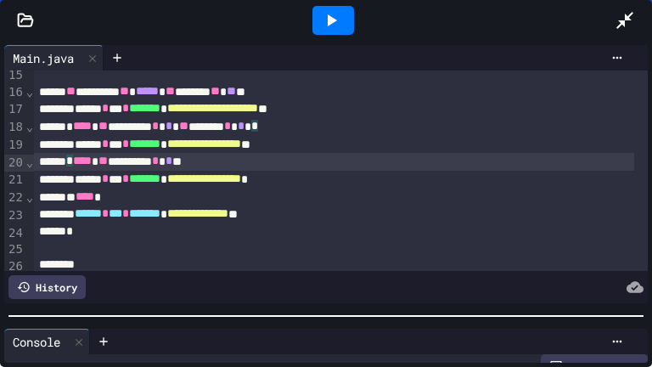
click at [84, 163] on span "****" at bounding box center [82, 160] width 19 height 12
click at [82, 124] on div "* **** ** ******** * * ** ****** * * **" at bounding box center [334, 127] width 600 height 18
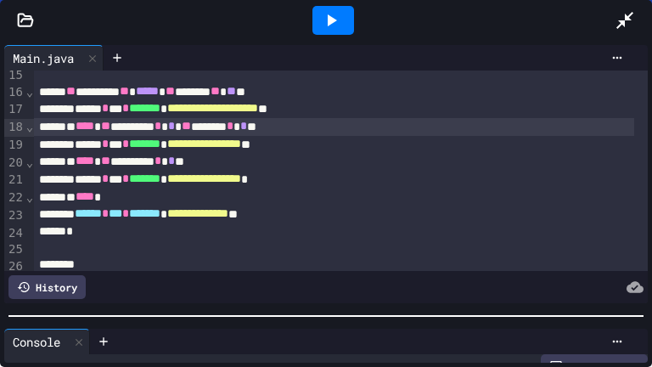
click at [333, 14] on icon at bounding box center [331, 20] width 20 height 20
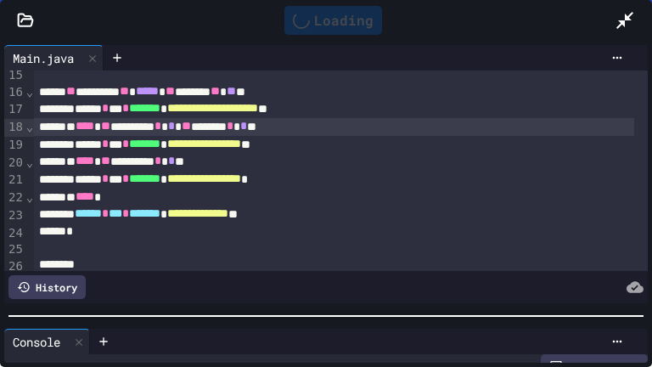
scroll to position [0, 0]
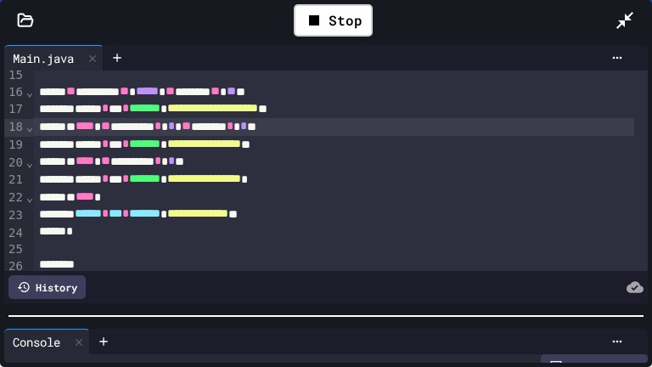
click at [339, 181] on div "**********" at bounding box center [334, 180] width 600 height 18
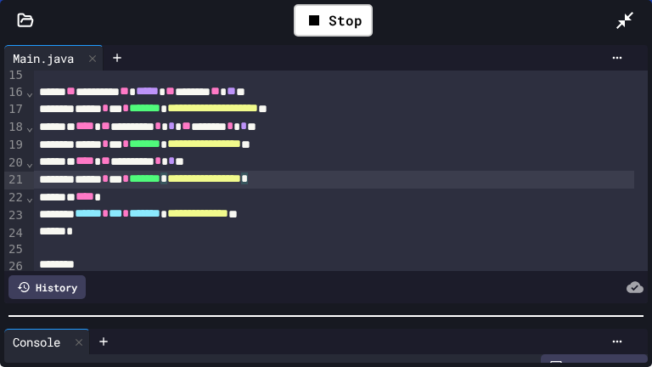
scroll to position [58, 0]
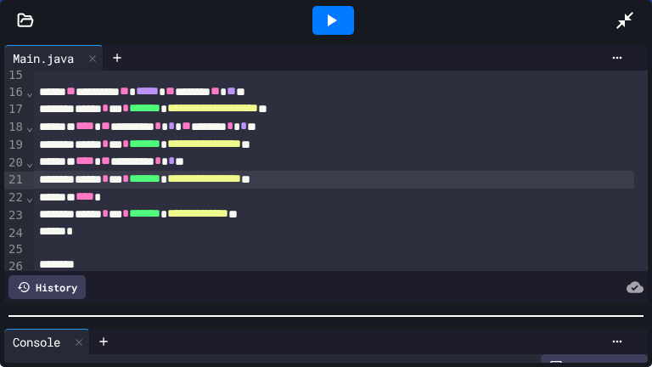
click at [337, 27] on icon at bounding box center [331, 20] width 20 height 20
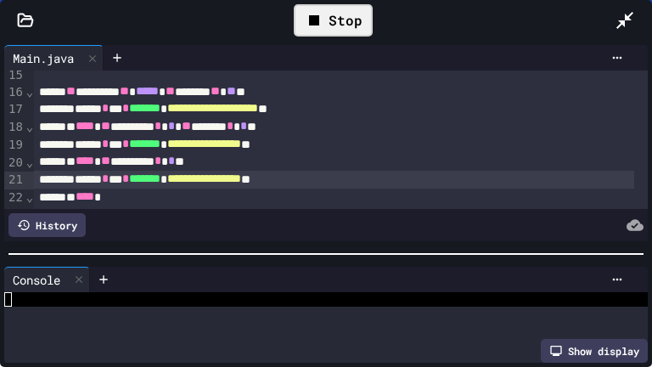
scroll to position [29, 0]
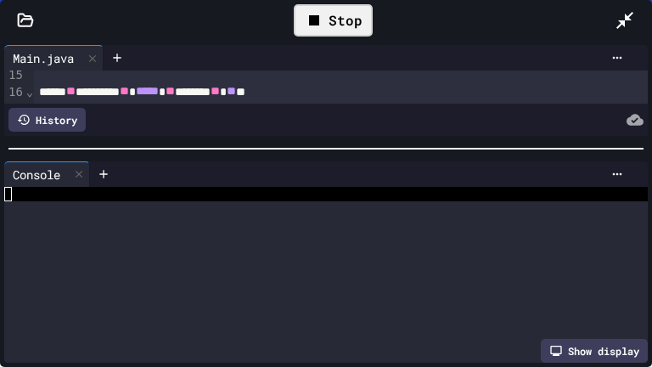
click at [334, 137] on div "**********" at bounding box center [326, 204] width 652 height 326
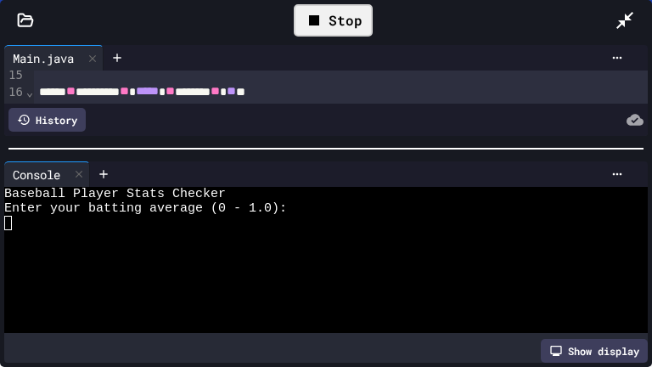
click at [181, 226] on div at bounding box center [317, 223] width 626 height 14
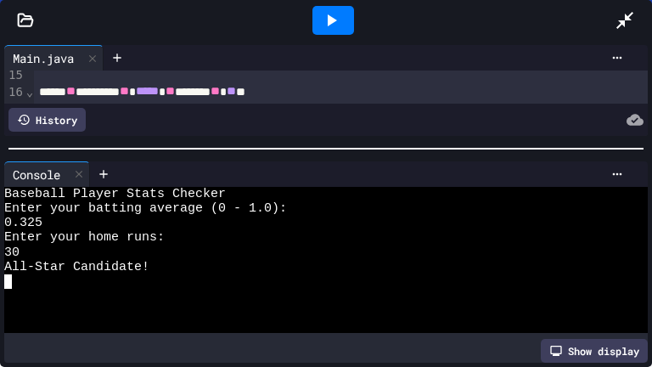
click at [330, 20] on icon at bounding box center [332, 20] width 9 height 12
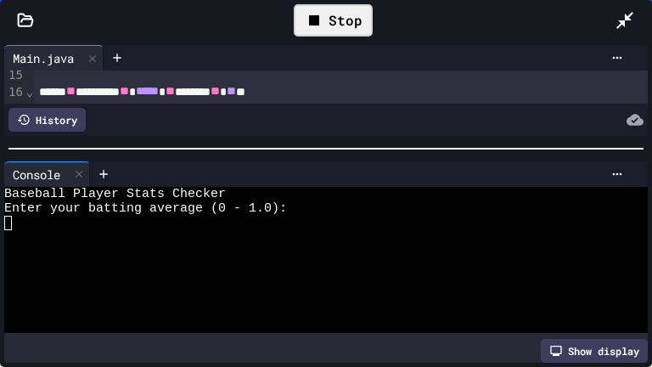
click at [87, 219] on div at bounding box center [317, 223] width 626 height 14
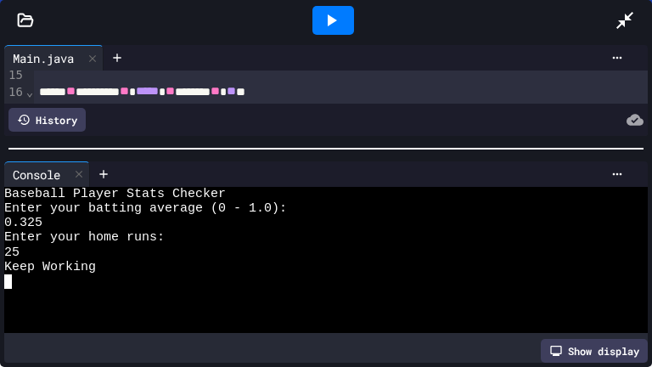
click at [328, 14] on icon at bounding box center [331, 20] width 20 height 20
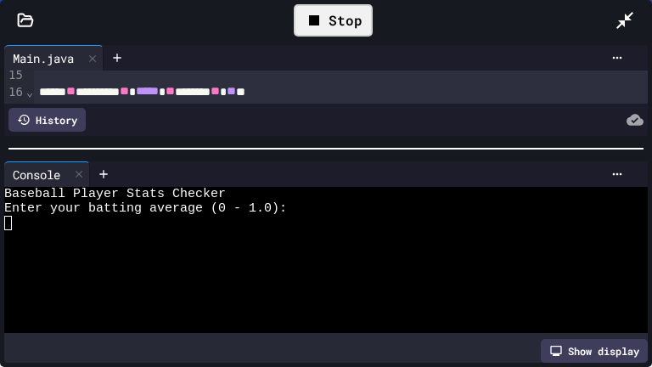
click at [121, 221] on div at bounding box center [317, 223] width 626 height 14
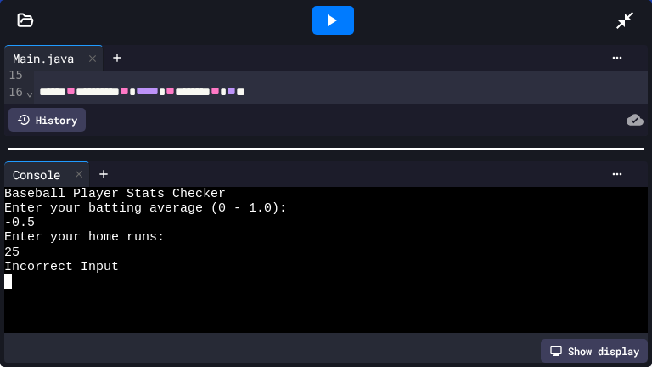
click at [328, 22] on icon at bounding box center [332, 20] width 9 height 12
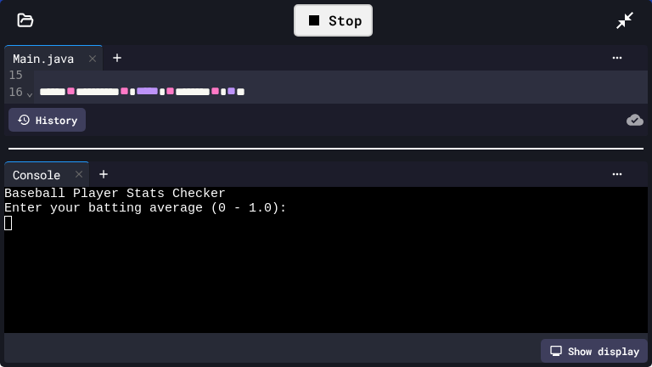
click at [53, 241] on div at bounding box center [317, 237] width 626 height 14
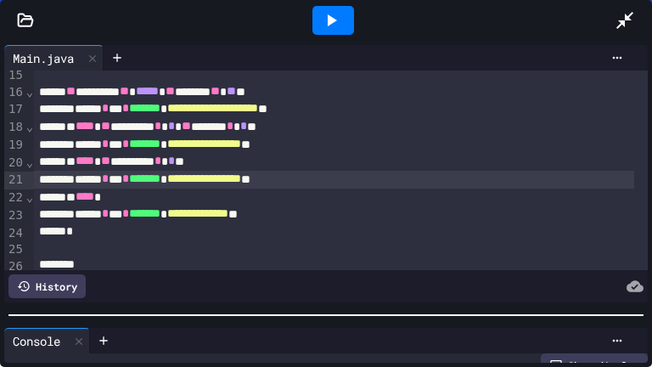
scroll to position [87, 0]
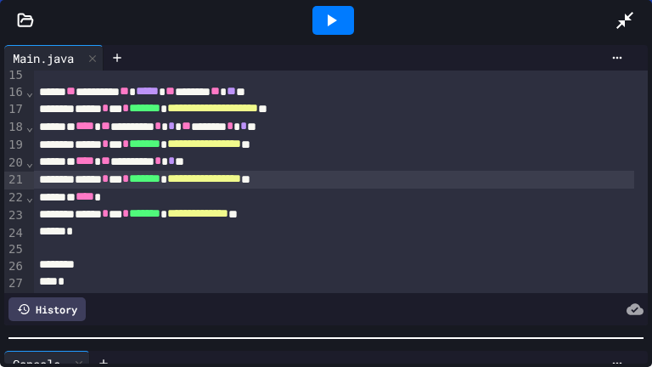
click at [181, 344] on div "**********" at bounding box center [326, 204] width 652 height 326
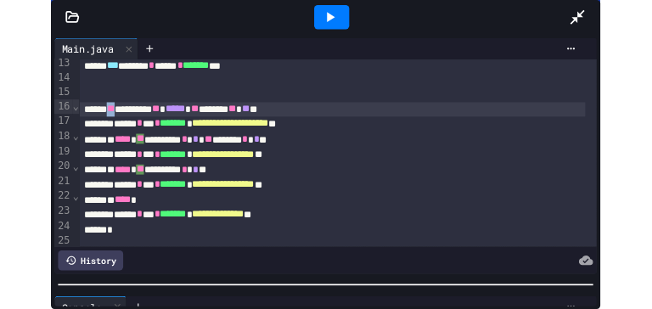
scroll to position [216, 0]
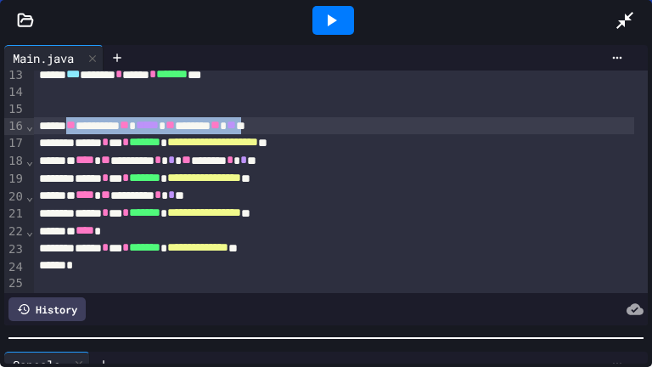
drag, startPoint x: 80, startPoint y: 126, endPoint x: 318, endPoint y: 119, distance: 238.6
click at [318, 119] on div "** ******** ** ***** ** ****** ** ** **" at bounding box center [334, 126] width 600 height 18
click at [625, 20] on icon at bounding box center [624, 20] width 20 height 20
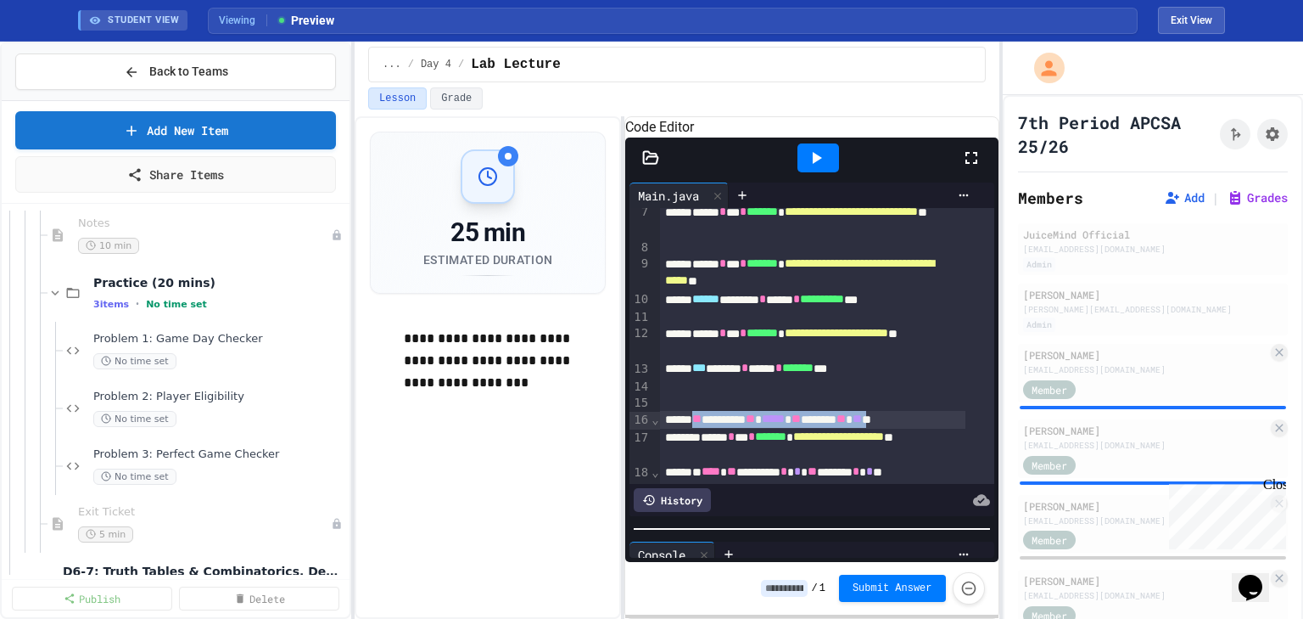
scroll to position [1986, 0]
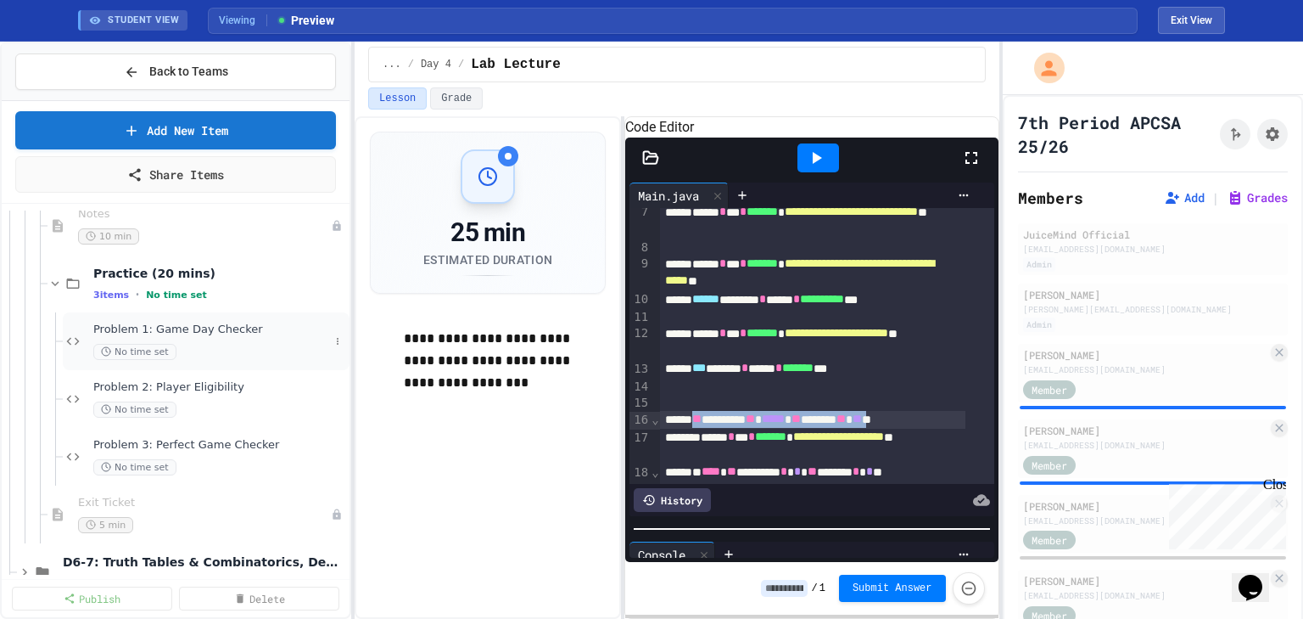
click at [178, 351] on div "No time set" at bounding box center [211, 352] width 236 height 16
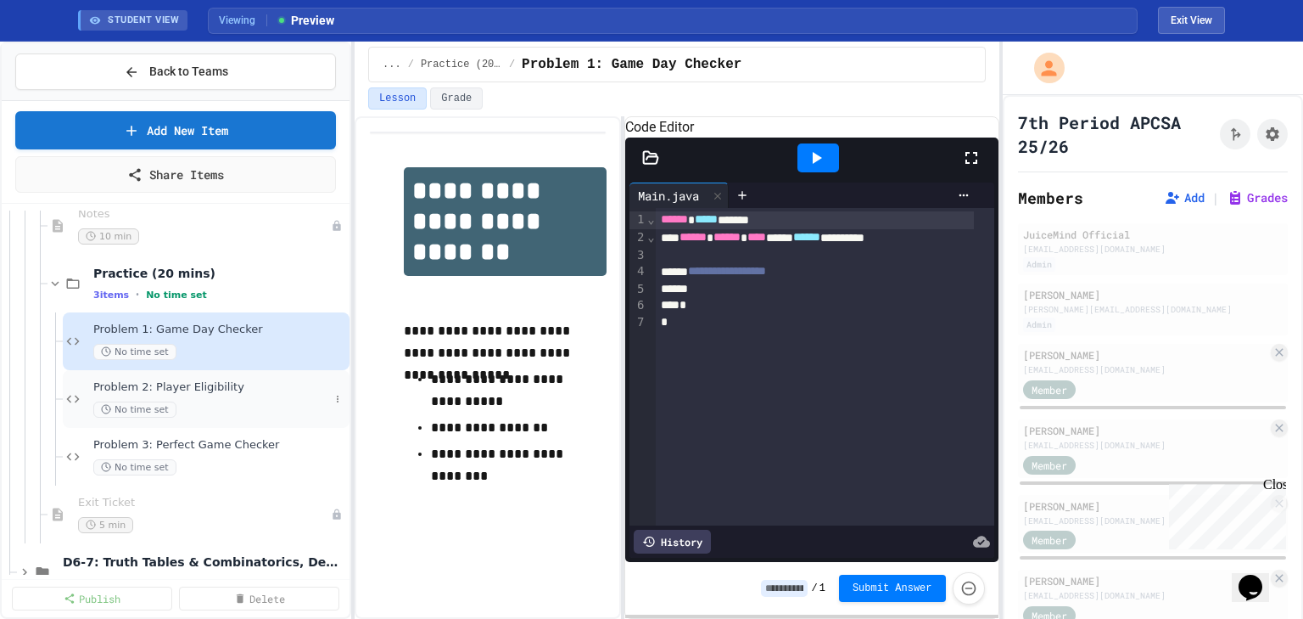
click at [188, 404] on div "No time set" at bounding box center [211, 409] width 236 height 16
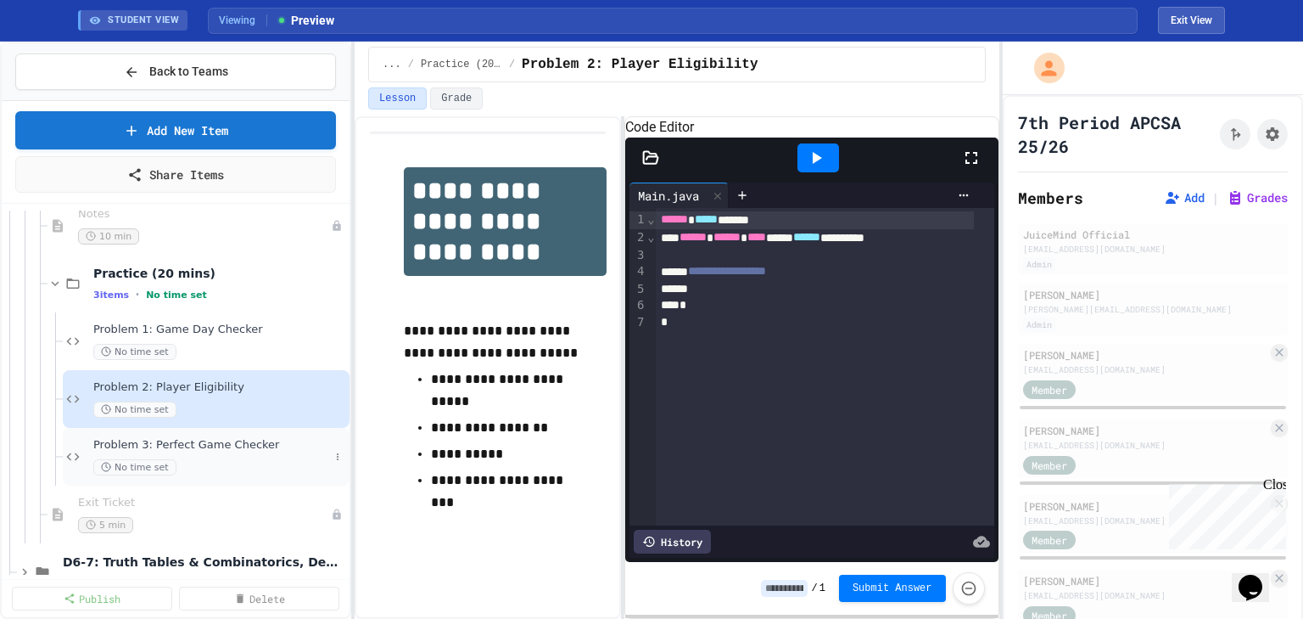
click at [251, 446] on span "Problem 3: Perfect Game Checker" at bounding box center [211, 445] width 236 height 14
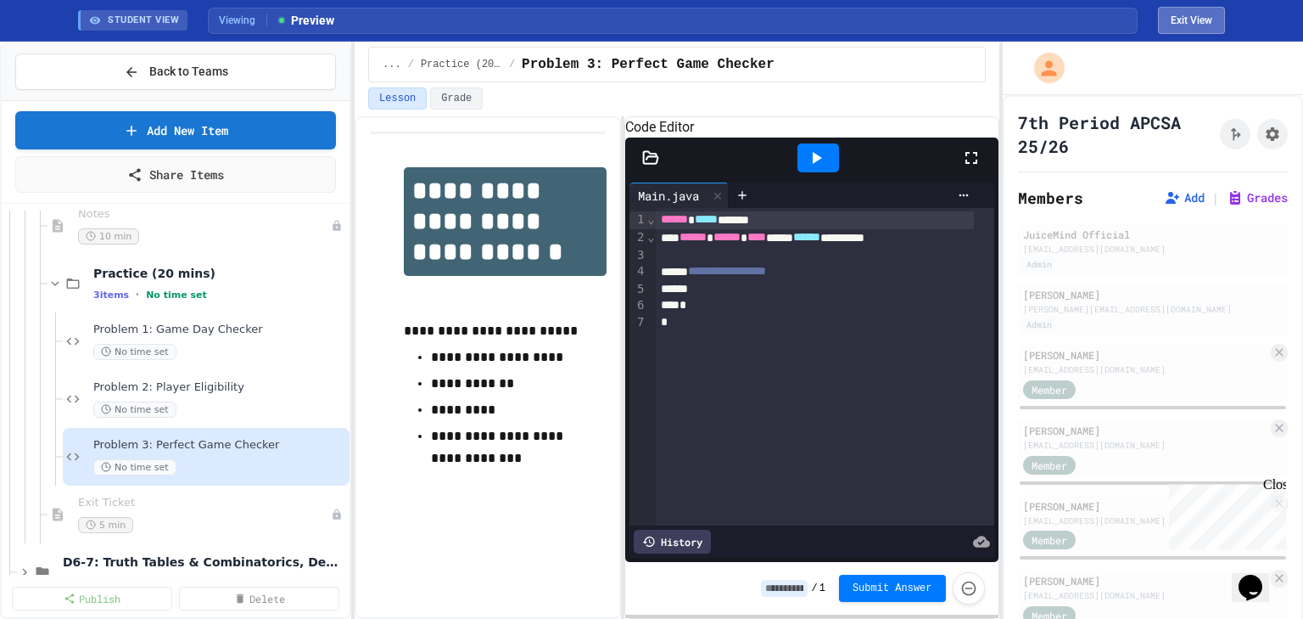
click at [1202, 25] on button "Exit View" at bounding box center [1191, 20] width 67 height 27
